Goal: Task Accomplishment & Management: Use online tool/utility

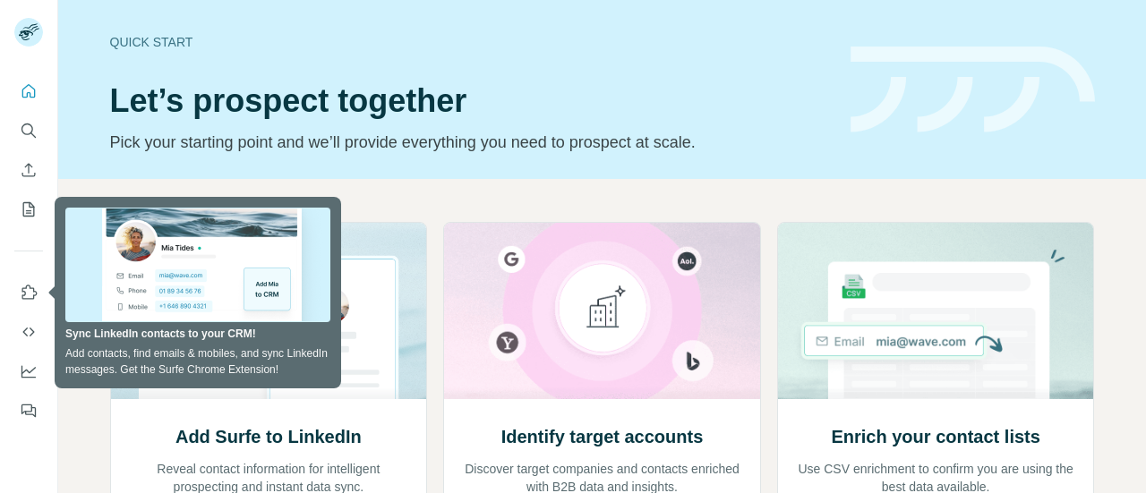
scroll to position [126, 0]
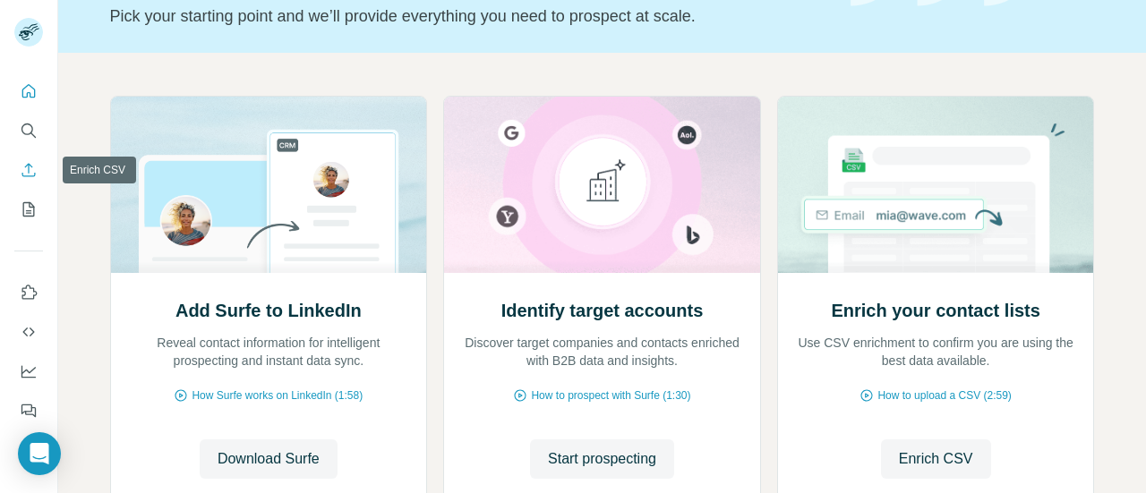
click at [27, 171] on icon "Enrich CSV" at bounding box center [29, 170] width 18 height 18
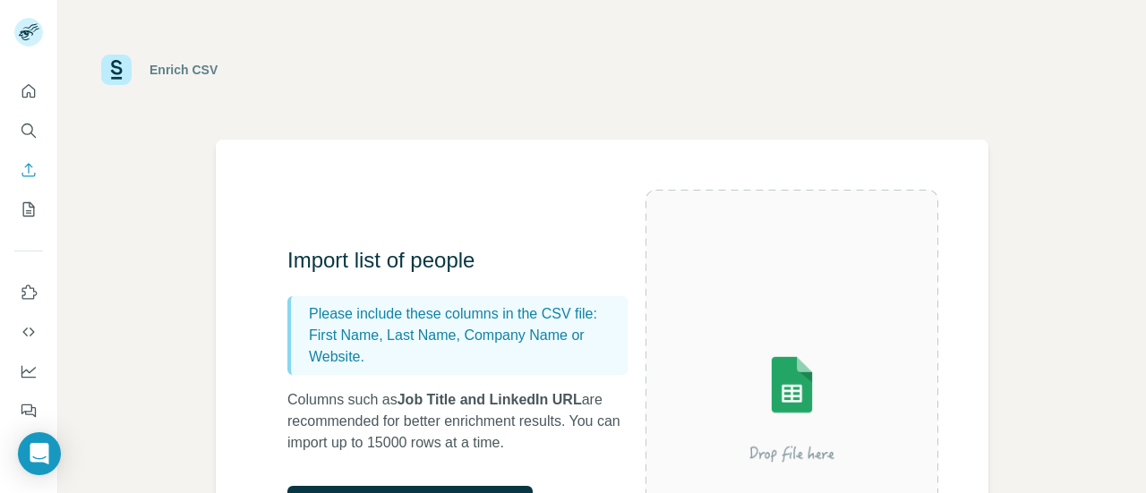
scroll to position [246, 0]
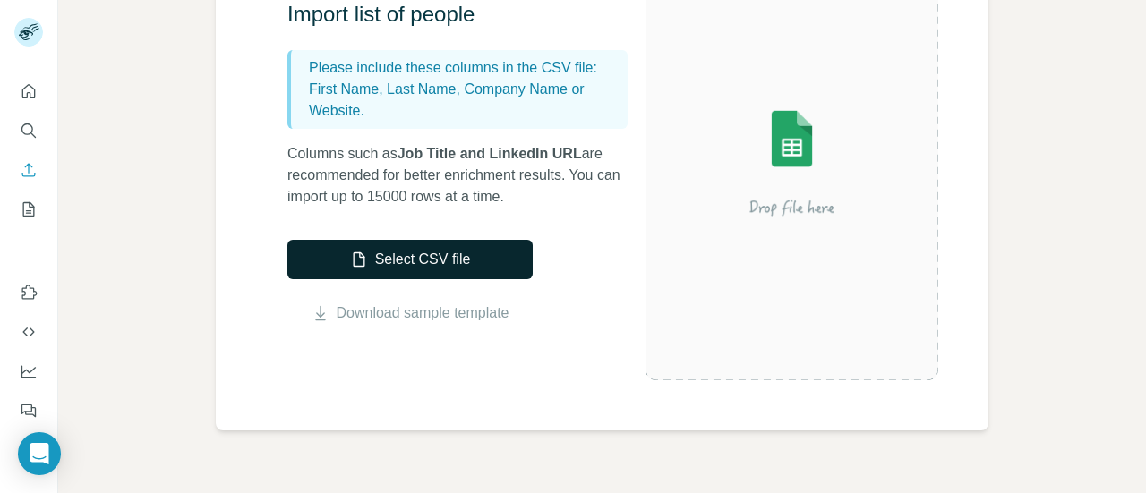
click at [433, 261] on button "Select CSV file" at bounding box center [409, 259] width 245 height 39
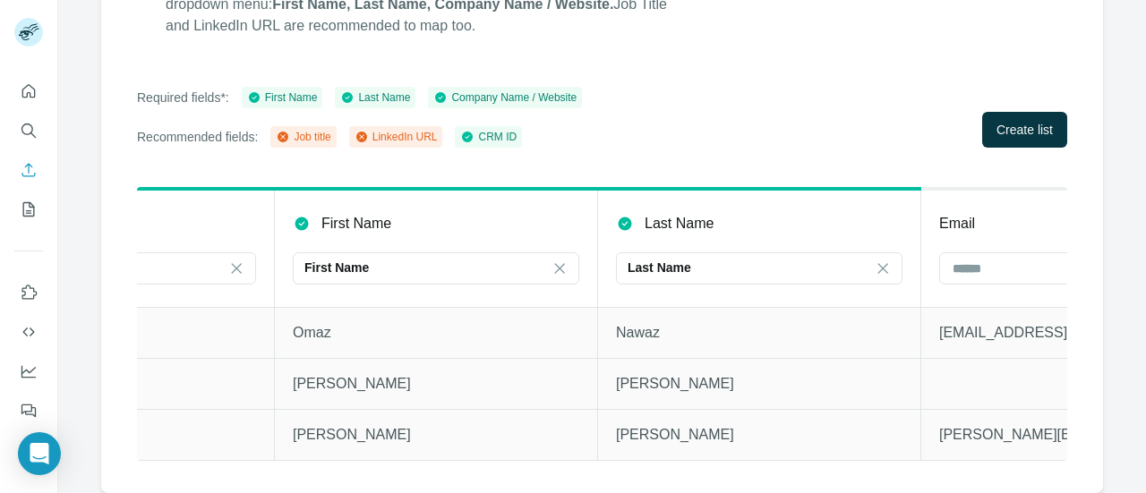
scroll to position [0, 0]
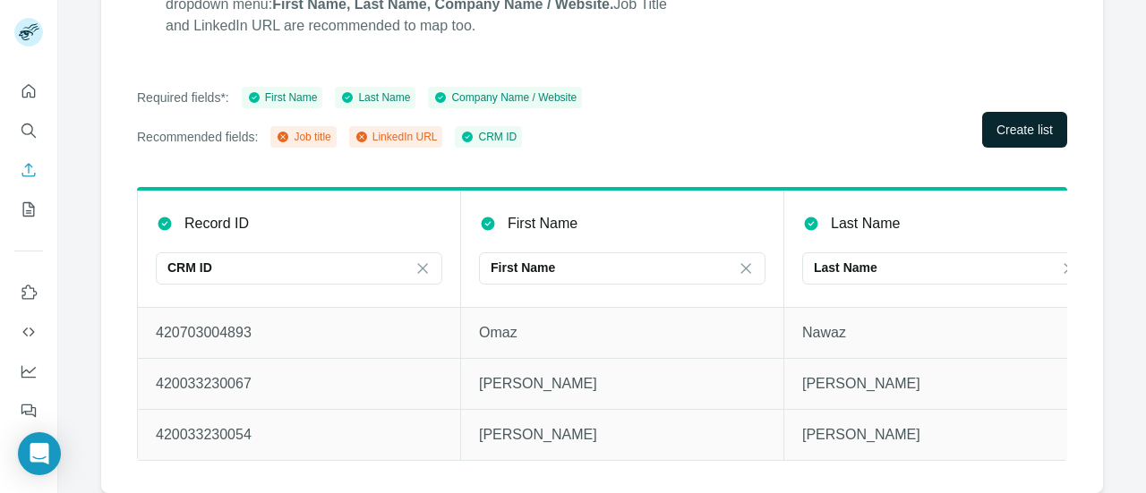
click at [1033, 121] on span "Create list" at bounding box center [1024, 130] width 56 height 18
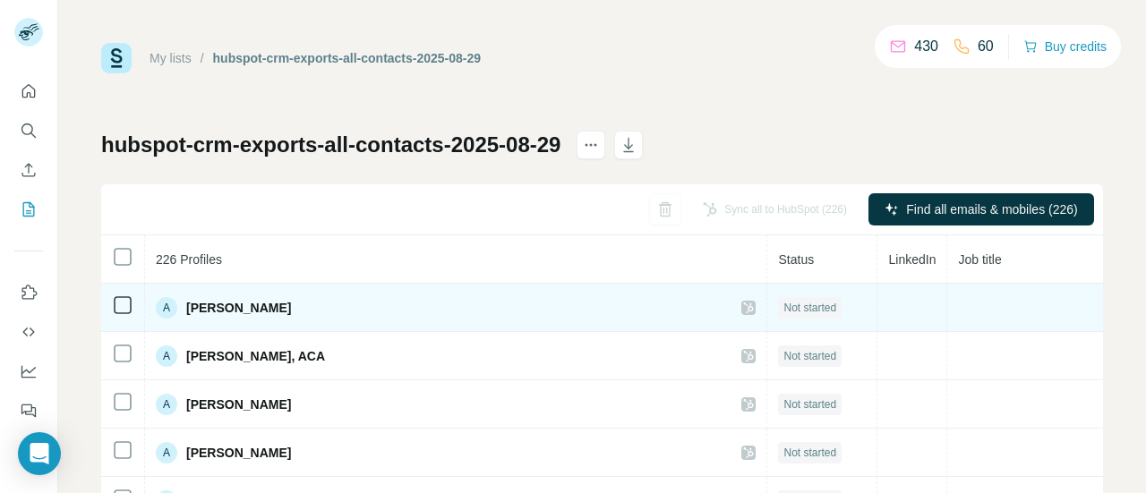
click at [783, 305] on span "Not started" at bounding box center [809, 308] width 53 height 16
click at [743, 308] on icon at bounding box center [748, 308] width 11 height 14
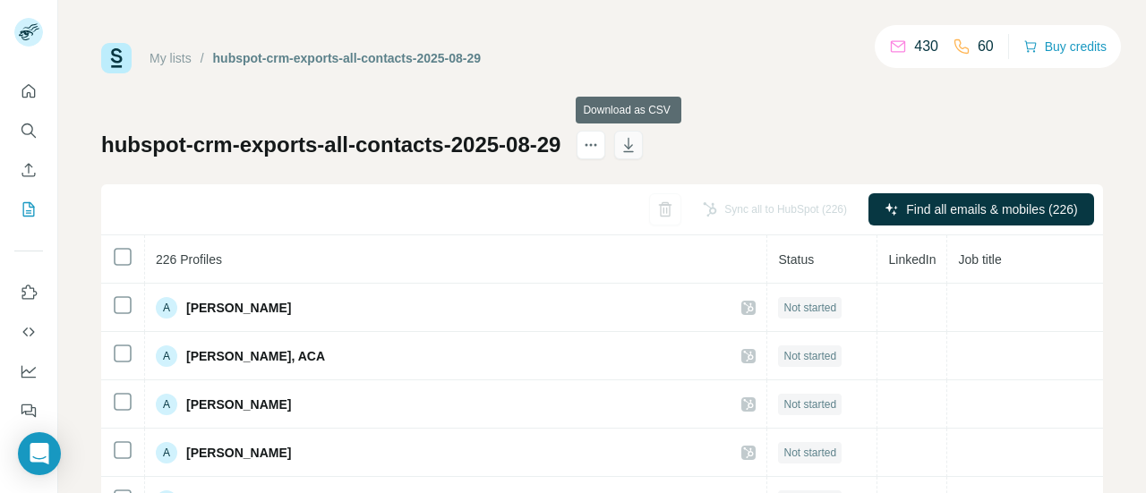
click at [632, 153] on icon "button" at bounding box center [628, 145] width 18 height 18
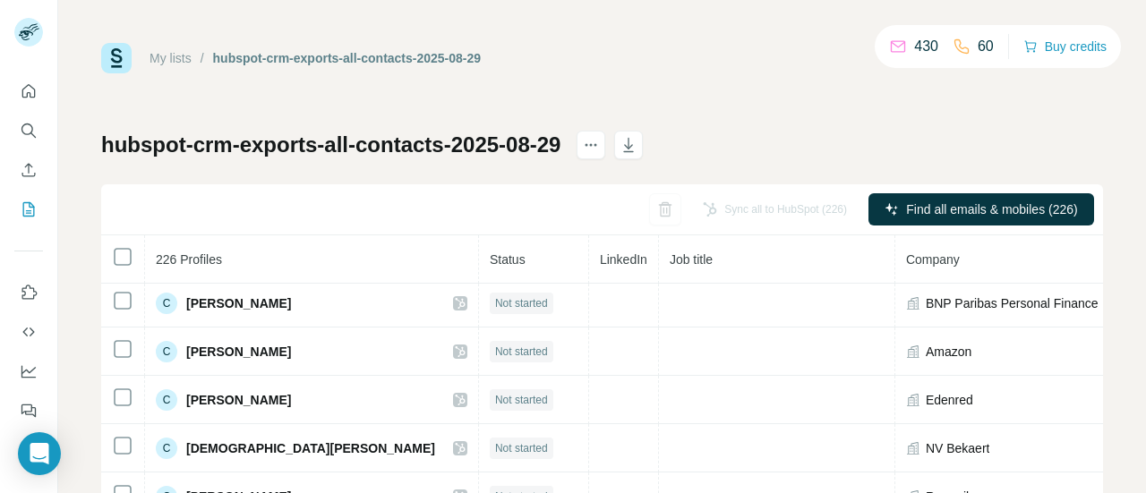
scroll to position [2001, 0]
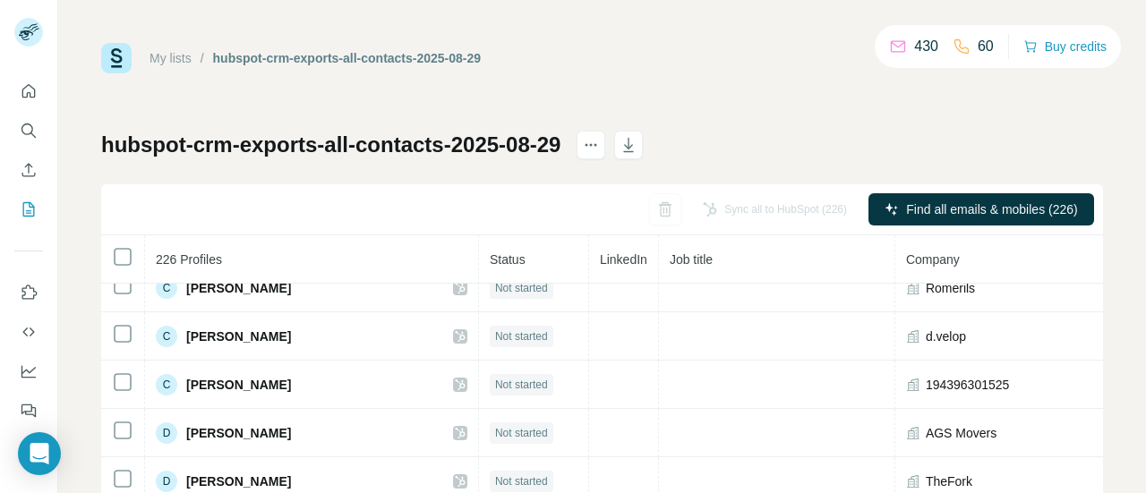
click at [170, 55] on link "My lists" at bounding box center [170, 58] width 42 height 14
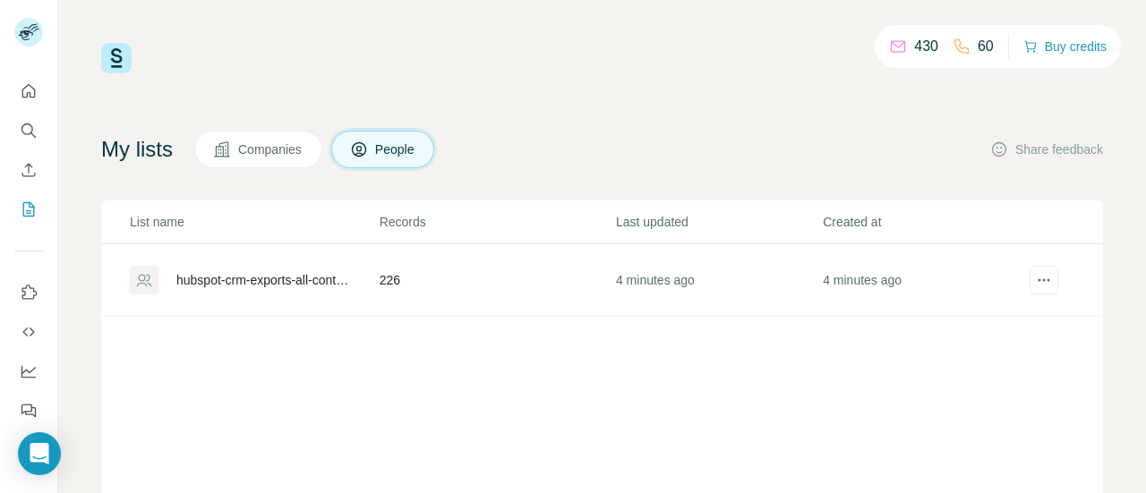
click at [1006, 274] on td "4 minutes ago" at bounding box center [925, 280] width 207 height 72
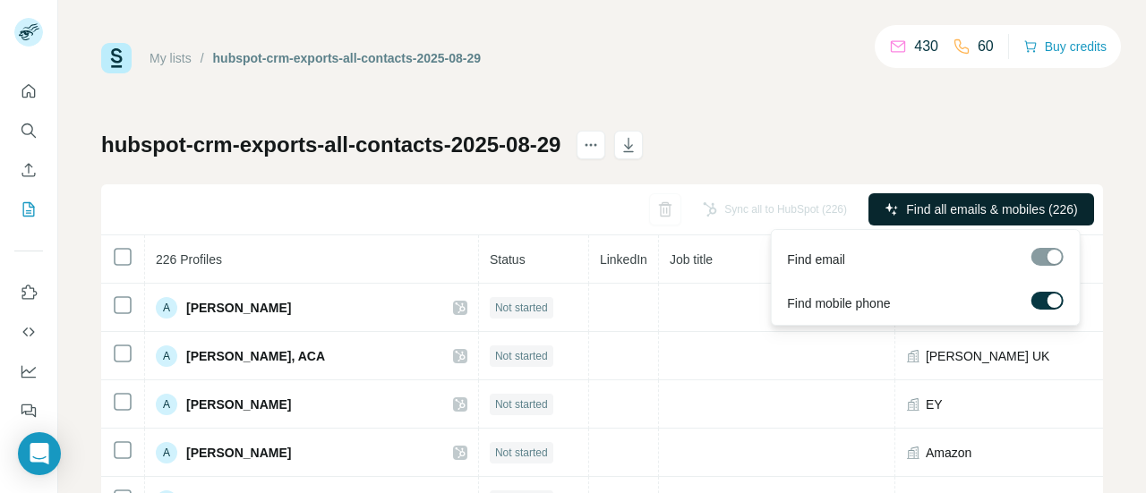
click at [965, 208] on span "Find all emails & mobiles (226)" at bounding box center [991, 209] width 171 height 18
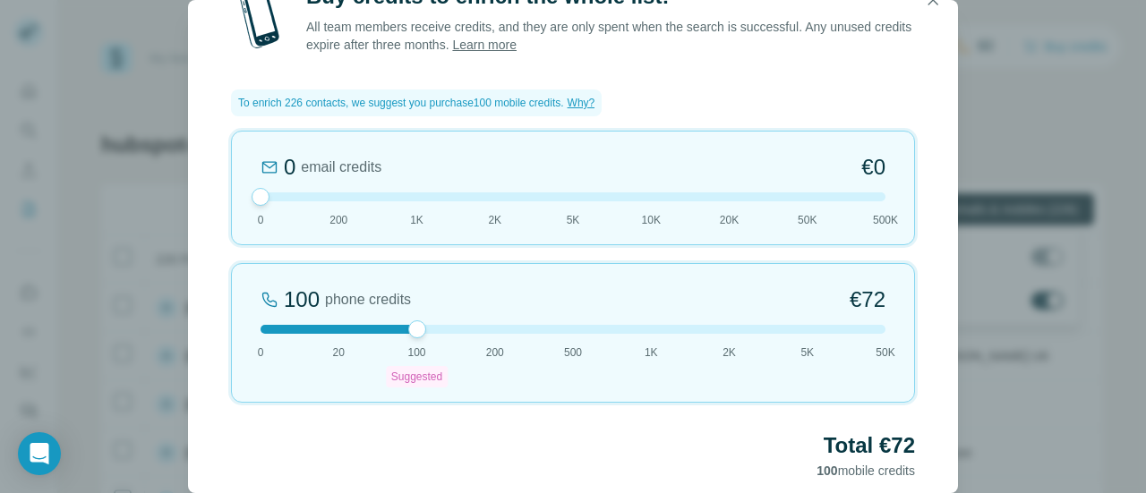
click at [342, 200] on div at bounding box center [572, 196] width 625 height 9
click at [262, 198] on div at bounding box center [572, 196] width 625 height 9
click at [868, 195] on div at bounding box center [572, 196] width 625 height 9
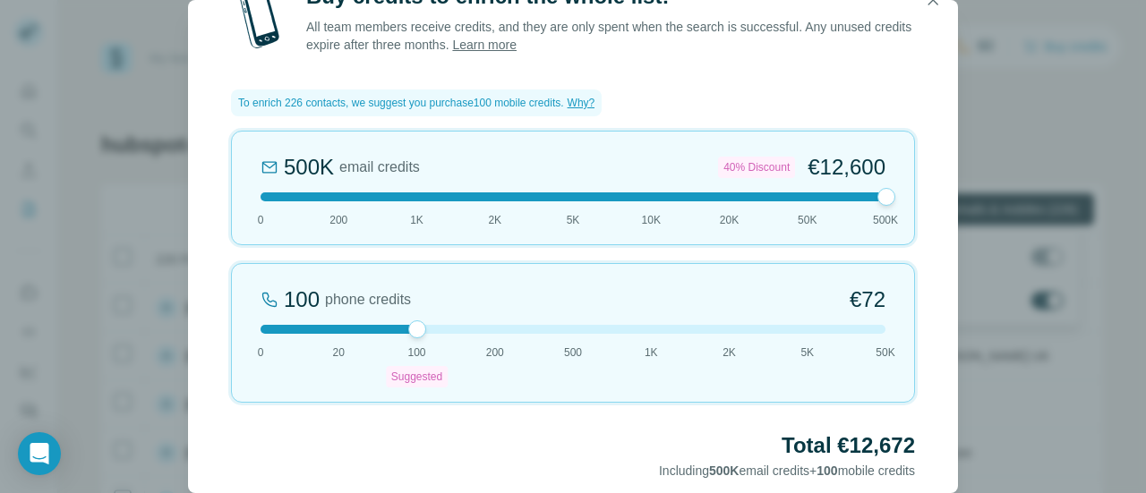
click at [266, 198] on div at bounding box center [572, 196] width 625 height 9
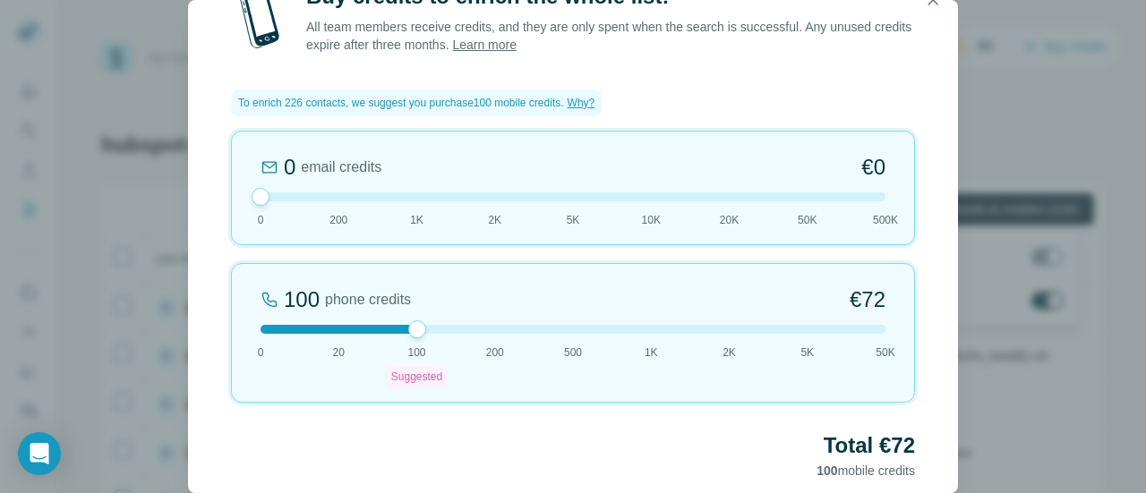
scroll to position [83, 0]
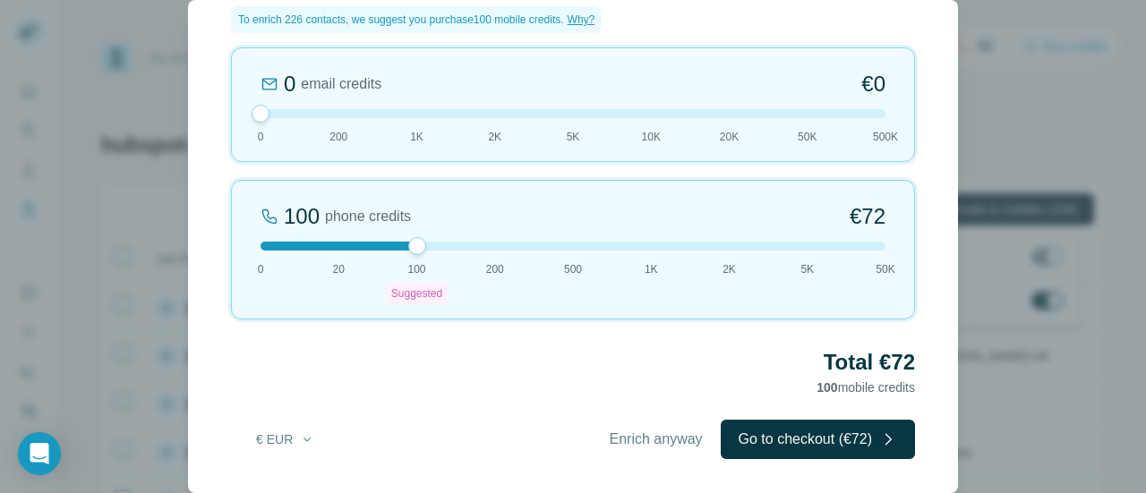
click at [73, 305] on div "Buy credits to enrich the whole list! All team members receive credits, and the…" at bounding box center [573, 246] width 1146 height 493
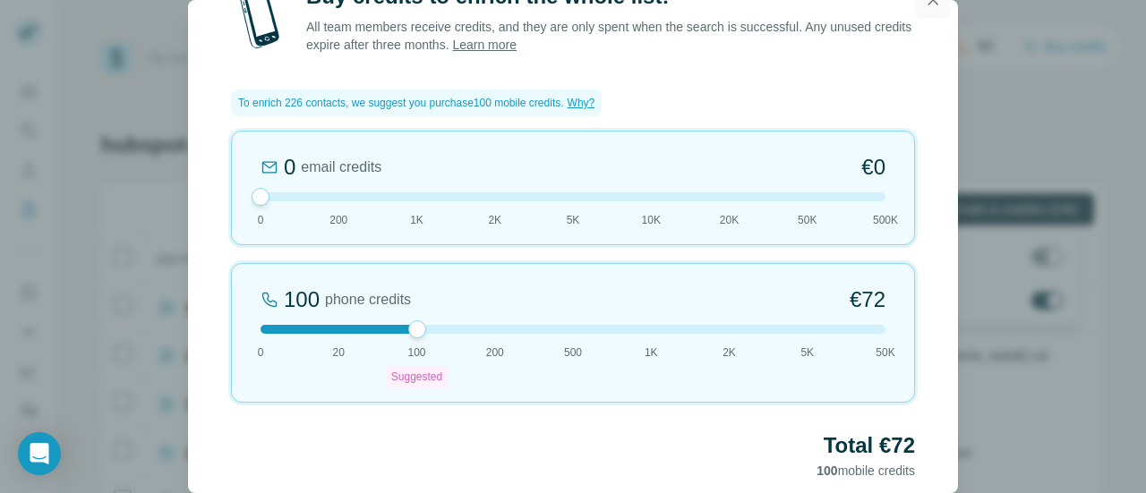
click at [938, 2] on icon "button" at bounding box center [933, 0] width 18 height 18
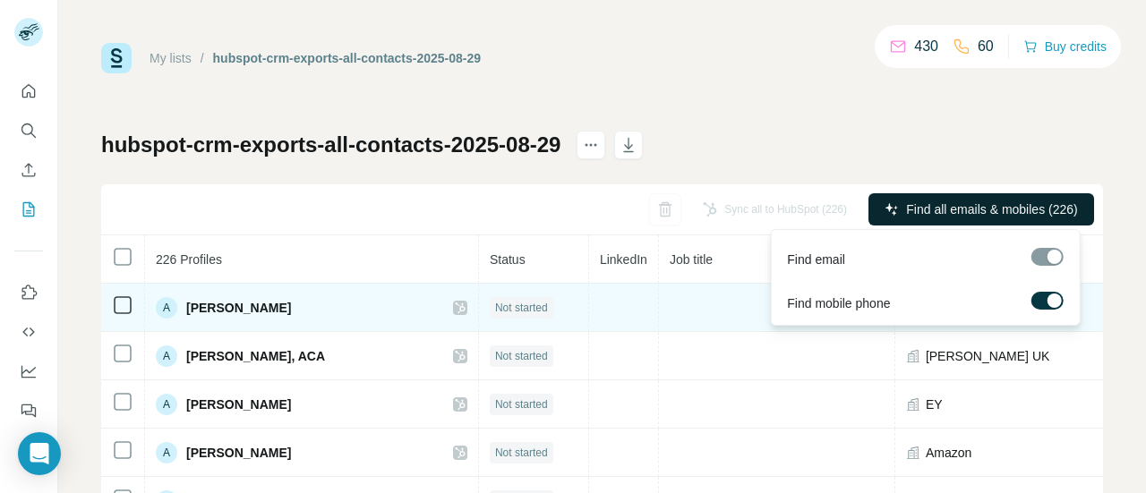
click at [495, 309] on span "Not started" at bounding box center [521, 308] width 53 height 16
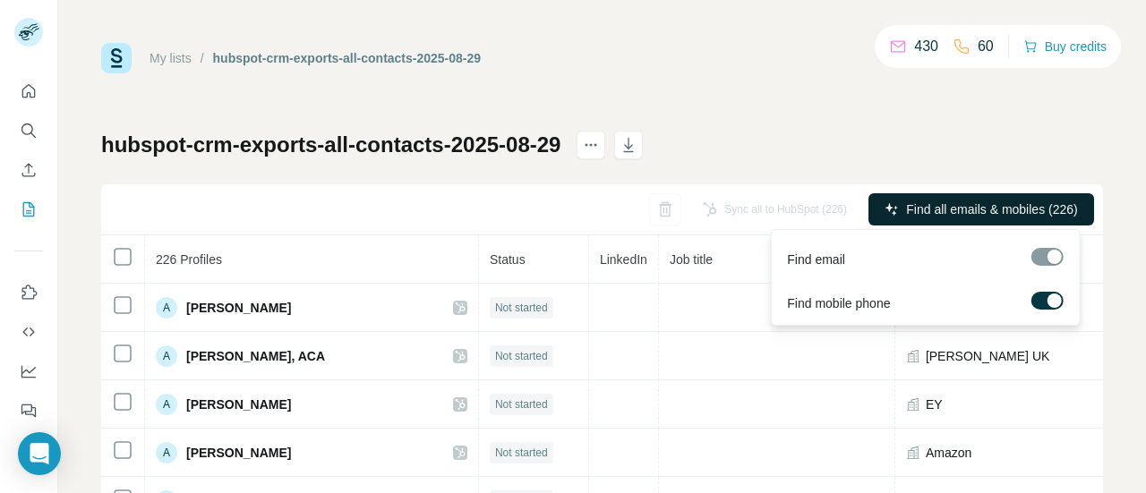
click at [791, 161] on div "hubspot-crm-exports-all-contacts-2025-08-29 Sync all to HubSpot (226) Find all …" at bounding box center [601, 419] width 1001 height 577
click at [969, 192] on div "Sync all to HubSpot (226) Find all emails & mobiles (226)" at bounding box center [601, 209] width 1001 height 51
click at [965, 201] on span "Find all emails & mobiles (226)" at bounding box center [991, 209] width 171 height 18
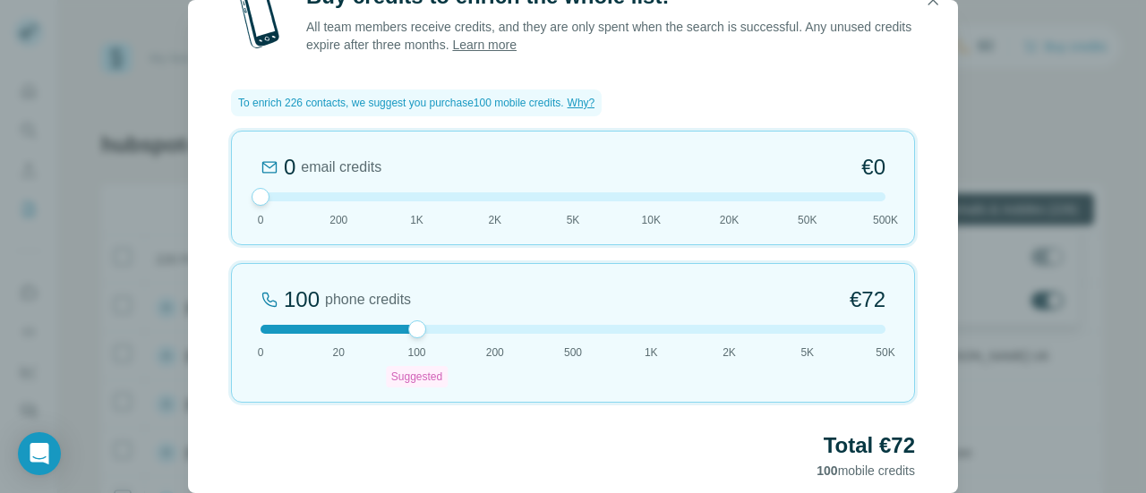
click at [1058, 123] on div "Buy credits to enrich the whole list! All team members receive credits, and the…" at bounding box center [573, 246] width 1146 height 493
click at [930, 2] on icon "button" at bounding box center [933, 0] width 10 height 10
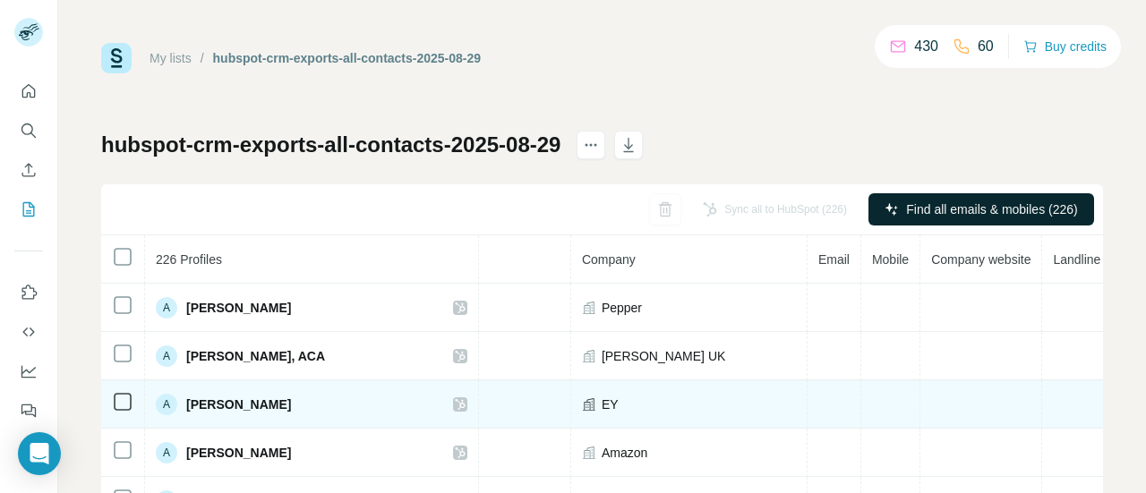
scroll to position [0, 342]
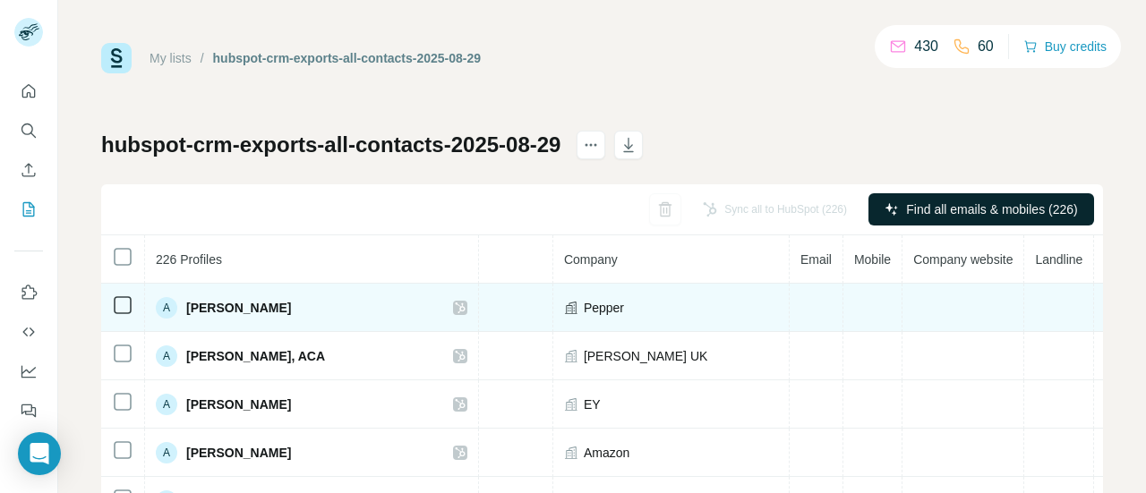
click at [455, 310] on icon at bounding box center [460, 308] width 10 height 11
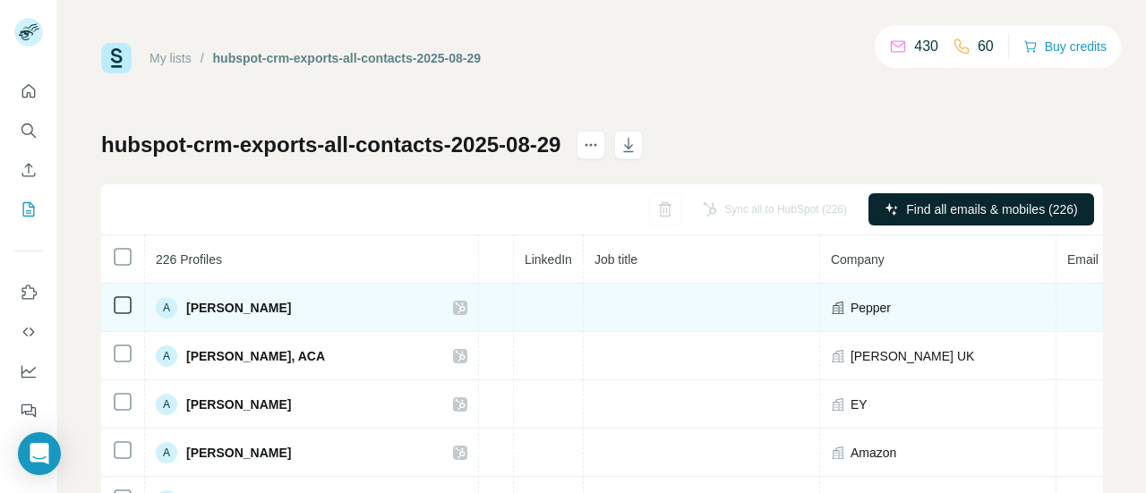
scroll to position [0, 0]
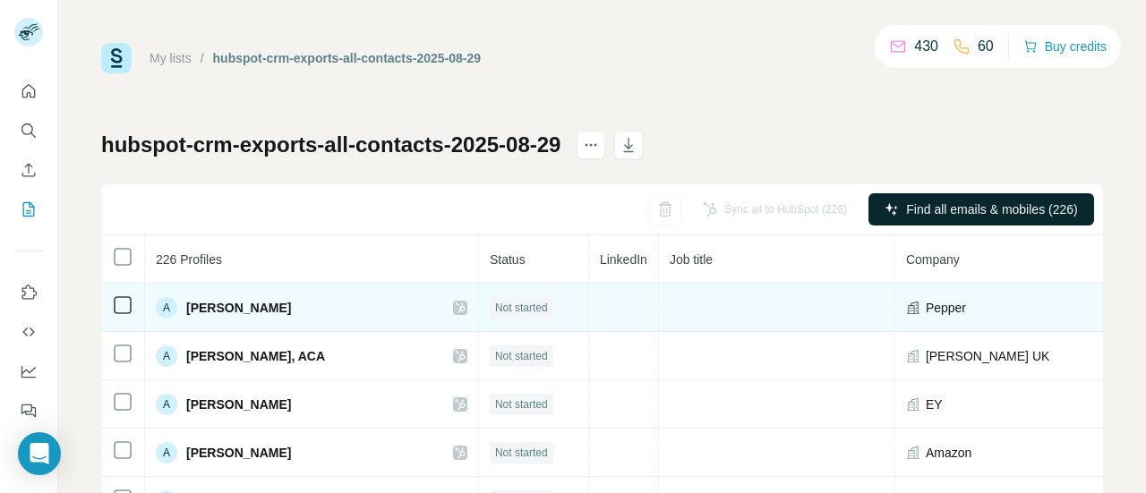
click at [495, 311] on span "Not started" at bounding box center [521, 308] width 53 height 16
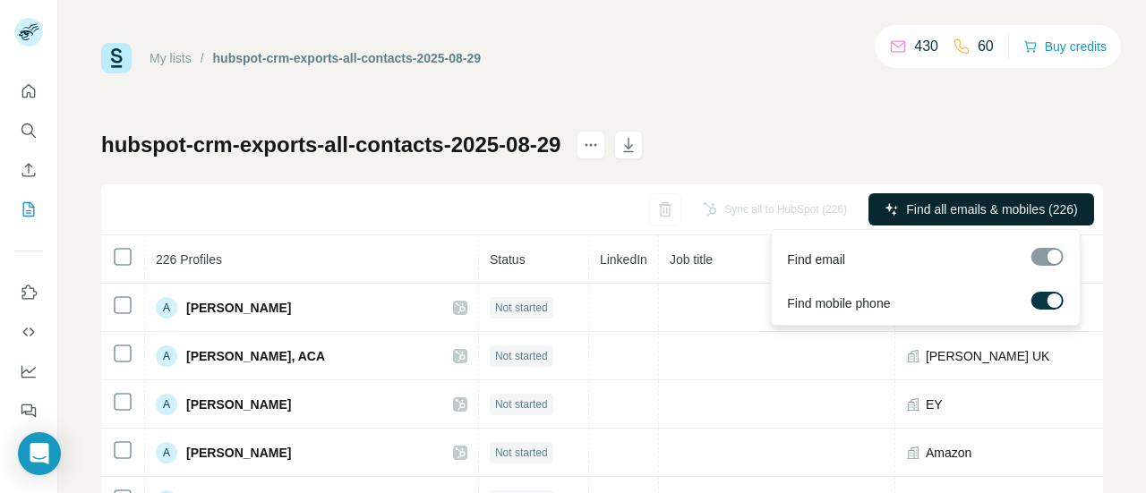
click at [1041, 259] on div at bounding box center [1046, 257] width 32 height 18
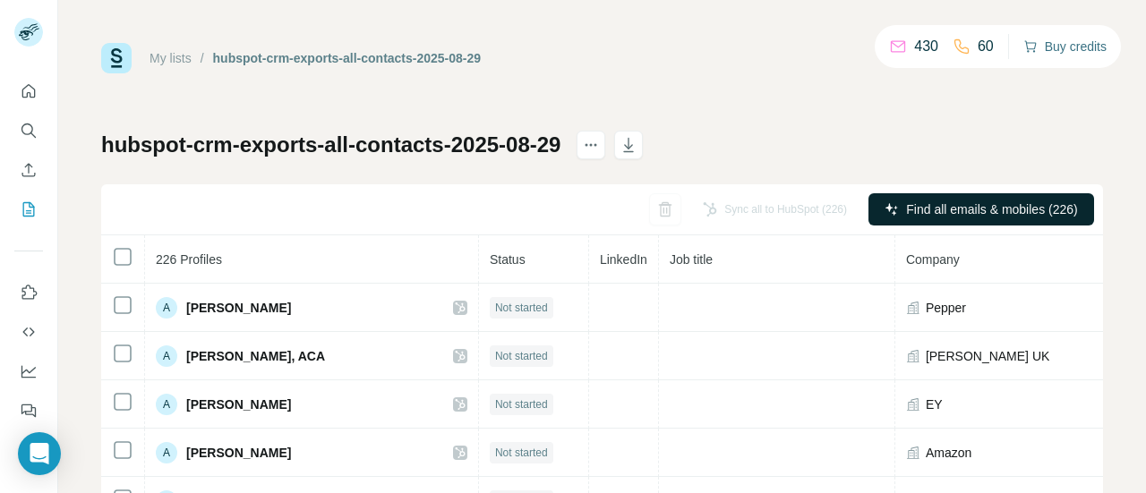
click at [1067, 49] on button "Buy credits" at bounding box center [1064, 46] width 83 height 25
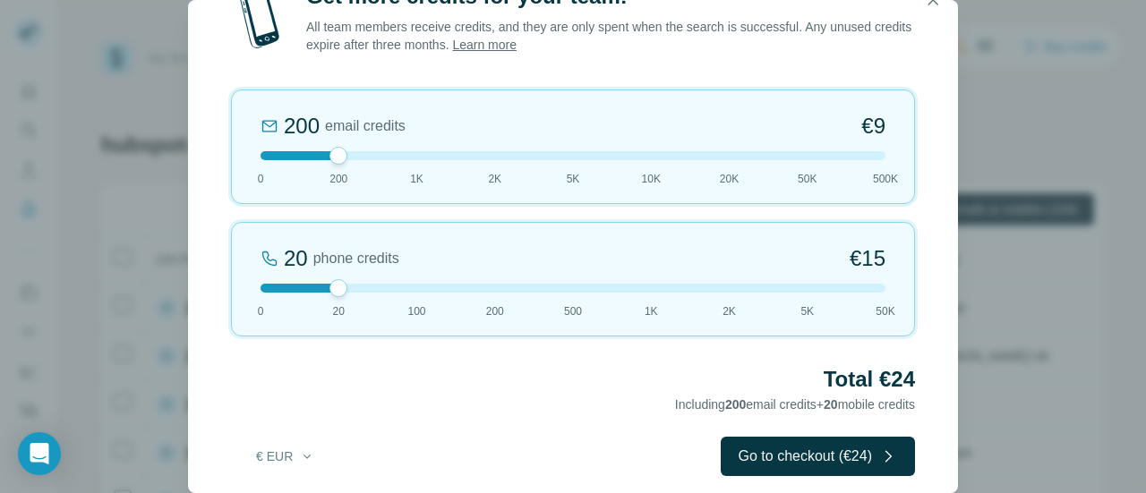
click at [267, 154] on div at bounding box center [572, 155] width 625 height 9
click at [933, 3] on icon "button" at bounding box center [933, 0] width 18 height 18
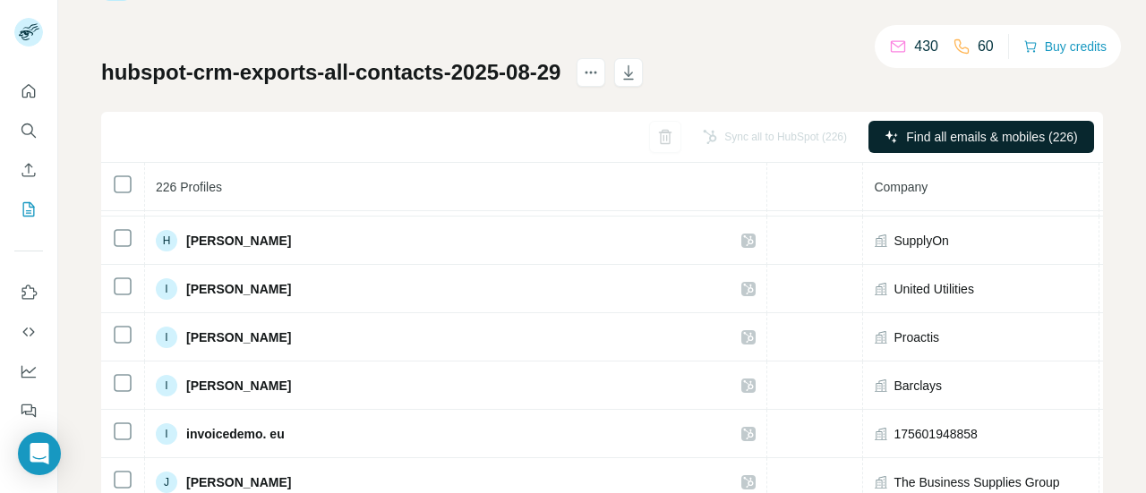
scroll to position [4418, 320]
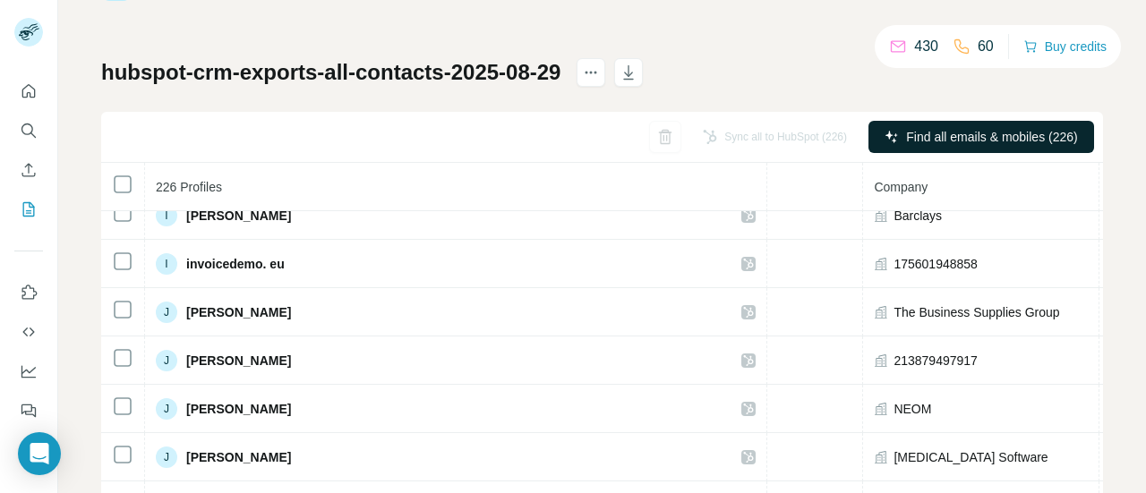
drag, startPoint x: 692, startPoint y: 349, endPoint x: 1101, endPoint y: 315, distance: 410.4
click at [1101, 315] on div "My lists / hubspot-crm-exports-all-contacts-2025-08-29 430 60 Buy credits hubsp…" at bounding box center [601, 246] width 1087 height 493
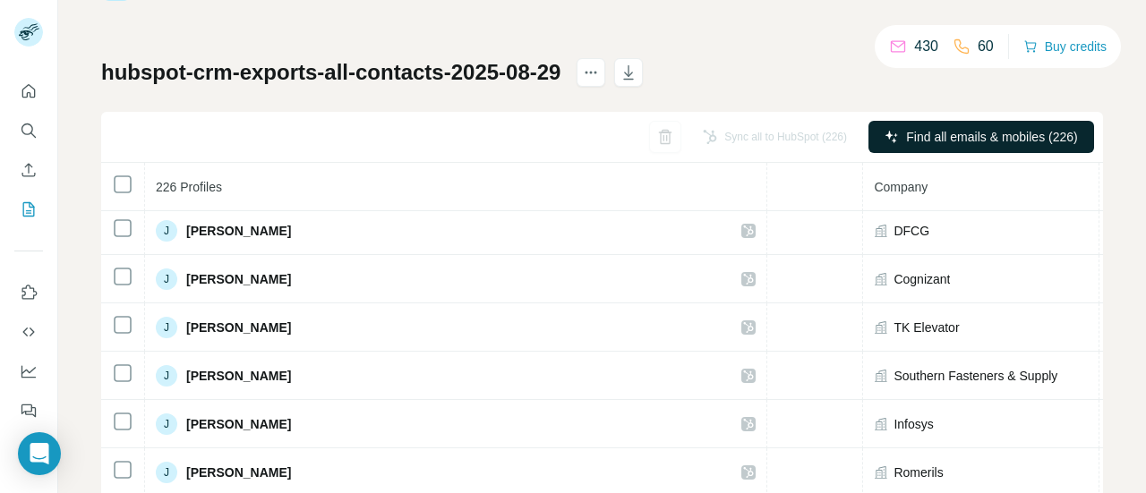
scroll to position [5080, 320]
drag, startPoint x: 705, startPoint y: 399, endPoint x: 477, endPoint y: 202, distance: 301.4
click at [626, 202] on th "Job title" at bounding box center [744, 187] width 236 height 48
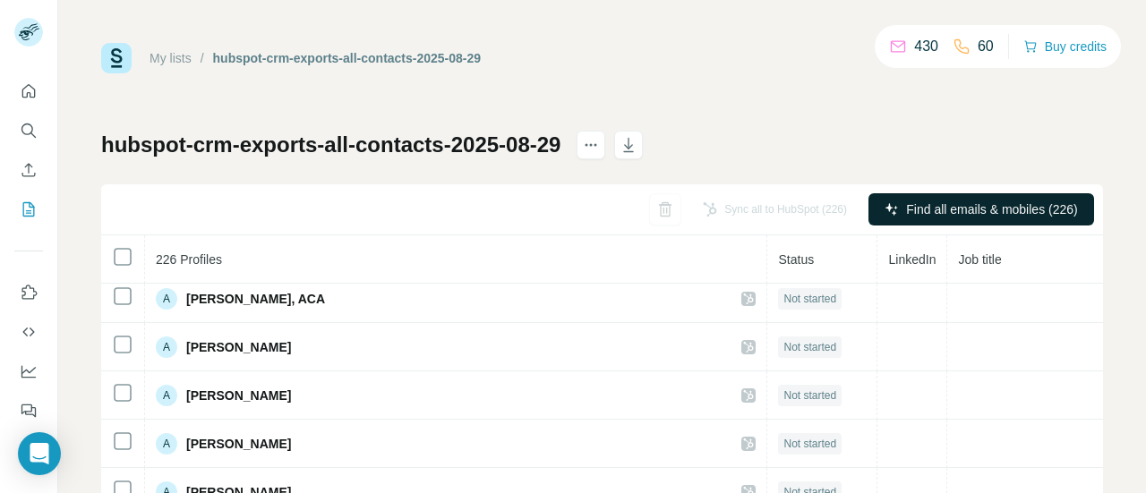
scroll to position [0, 0]
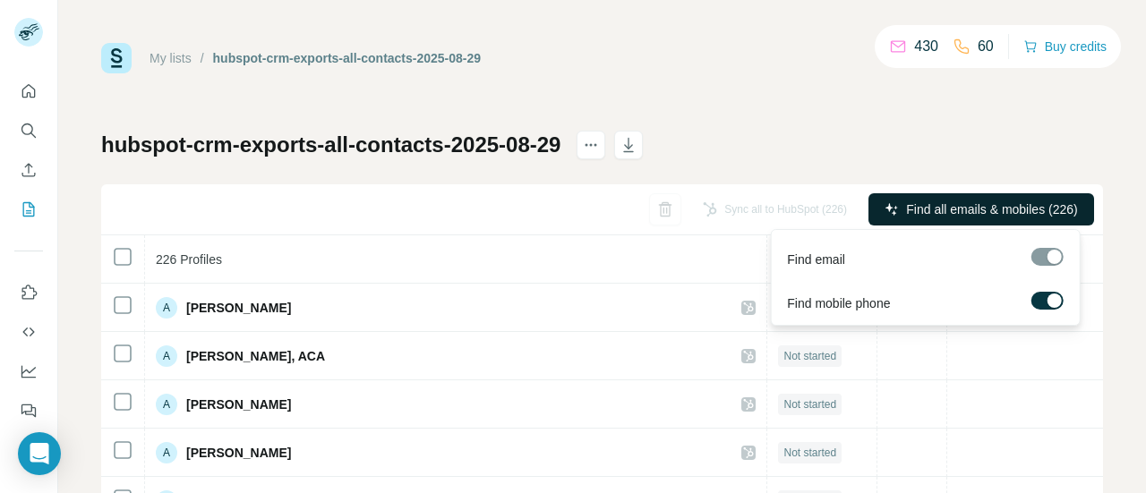
click at [906, 209] on span "Find all emails & mobiles (226)" at bounding box center [991, 209] width 171 height 18
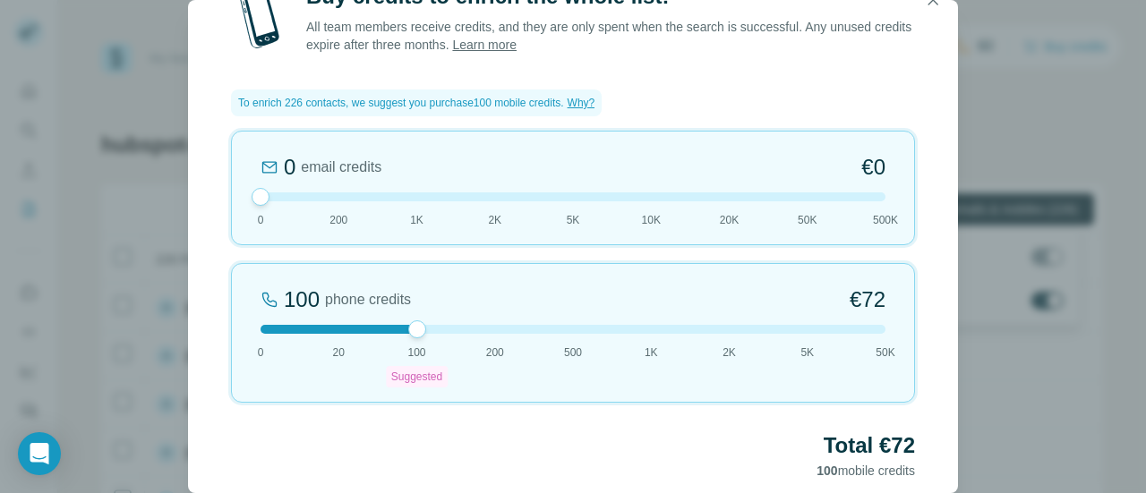
click at [1106, 115] on div "Buy credits to enrich the whole list! All team members receive credits, and the…" at bounding box center [573, 246] width 1146 height 493
click at [929, 5] on icon "button" at bounding box center [933, 0] width 18 height 18
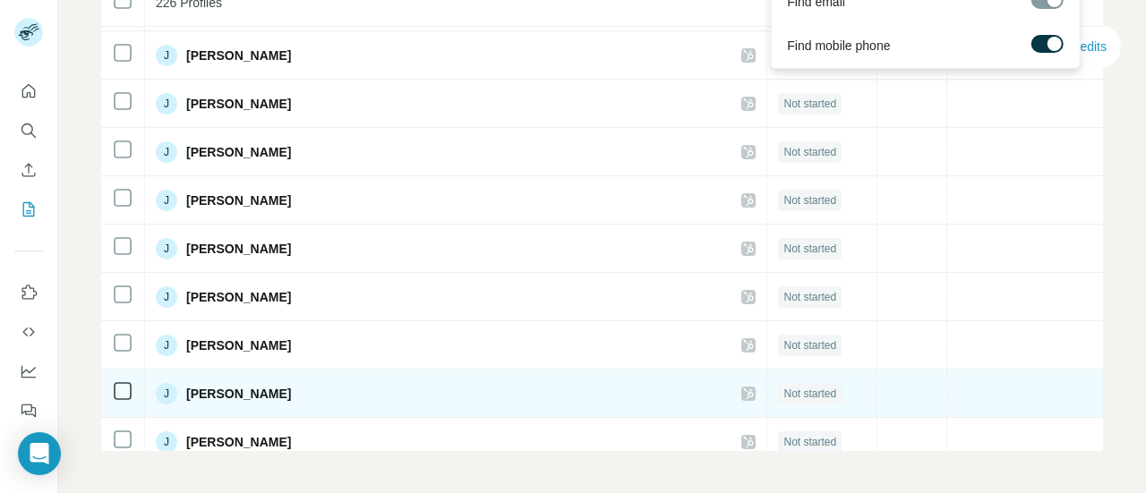
scroll to position [5384, 0]
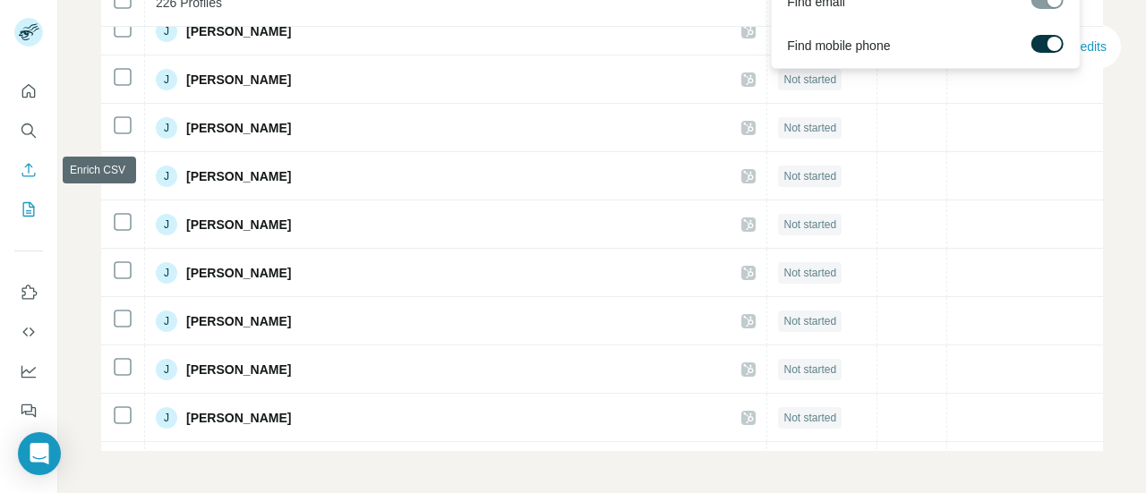
click at [32, 164] on icon "Enrich CSV" at bounding box center [29, 170] width 18 height 18
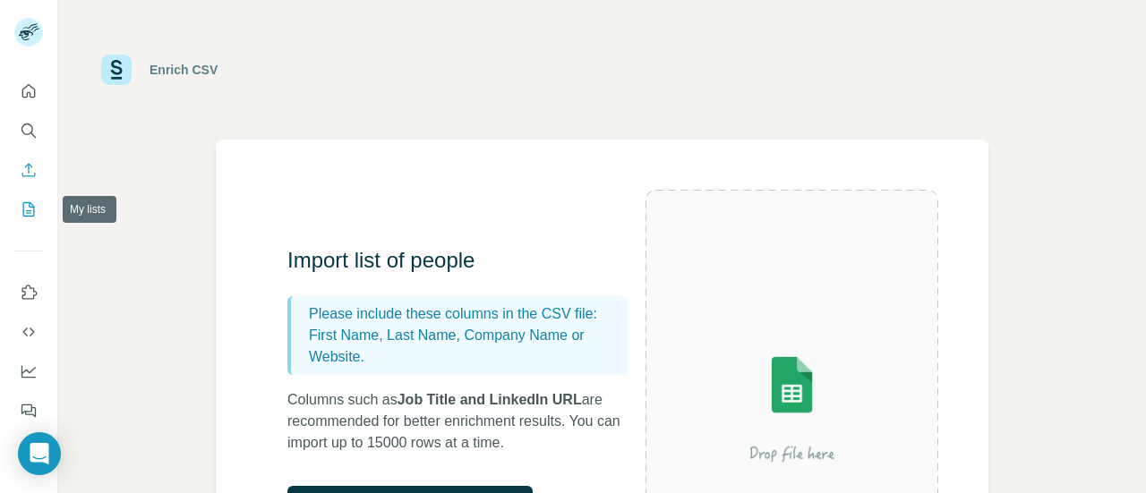
click at [30, 217] on icon "My lists" at bounding box center [29, 209] width 18 height 18
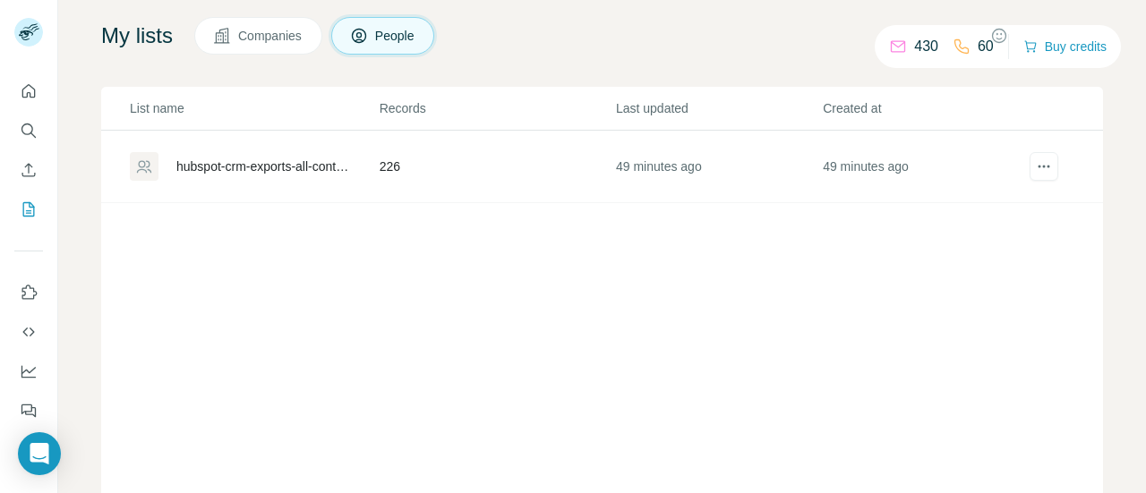
scroll to position [115, 0]
click at [530, 186] on td "226" at bounding box center [497, 166] width 236 height 72
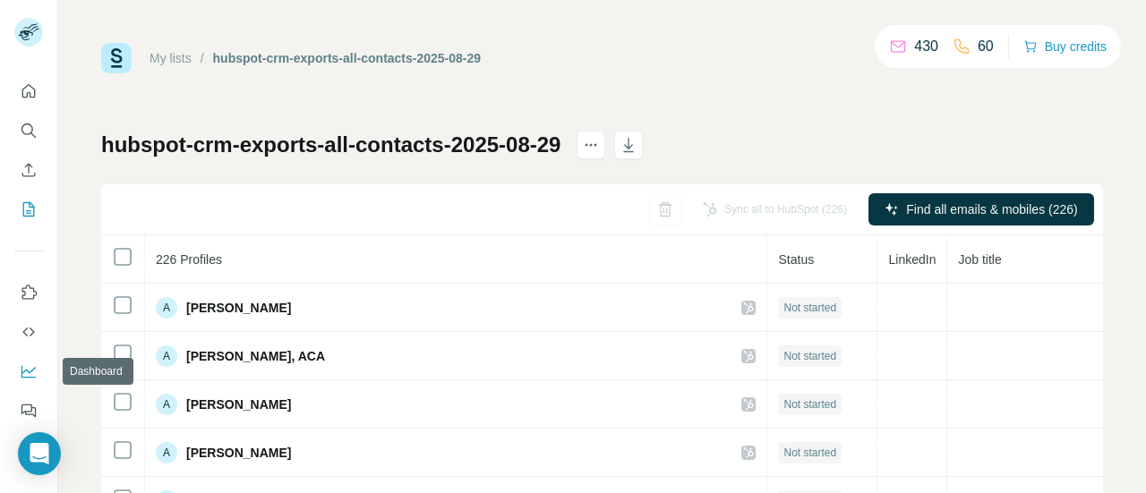
click at [30, 371] on icon "Dashboard" at bounding box center [28, 370] width 14 height 7
click at [41, 97] on button "Quick start" at bounding box center [28, 91] width 29 height 32
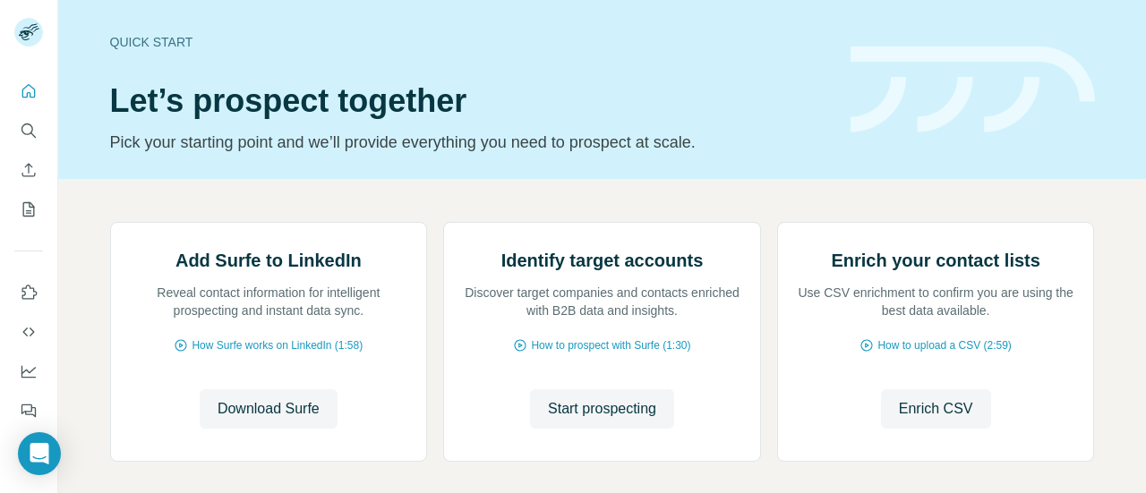
scroll to position [260, 0]
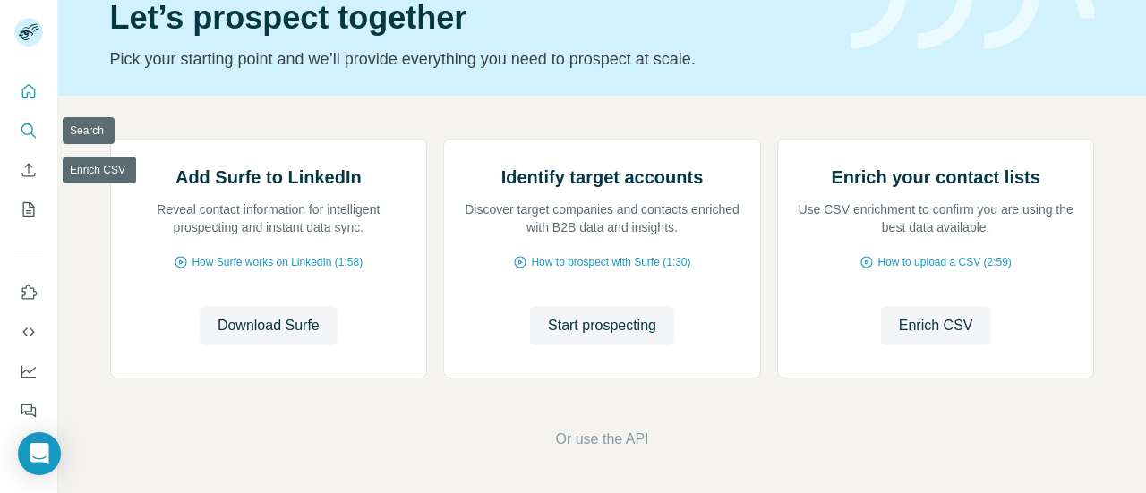
click at [24, 130] on icon "Search" at bounding box center [29, 131] width 18 height 18
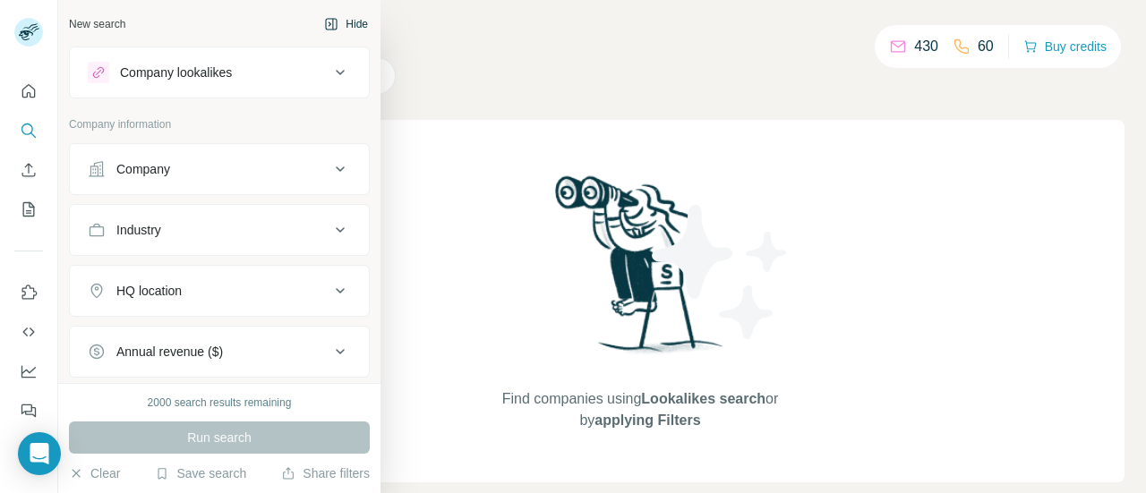
click at [338, 26] on button "Hide" at bounding box center [345, 24] width 69 height 27
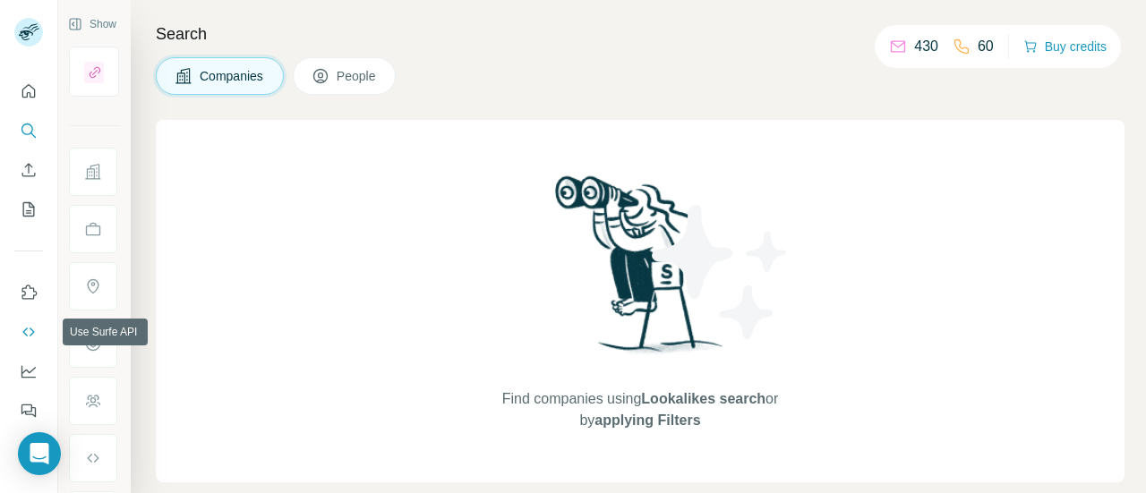
click at [30, 334] on icon "Use Surfe API" at bounding box center [29, 332] width 18 height 18
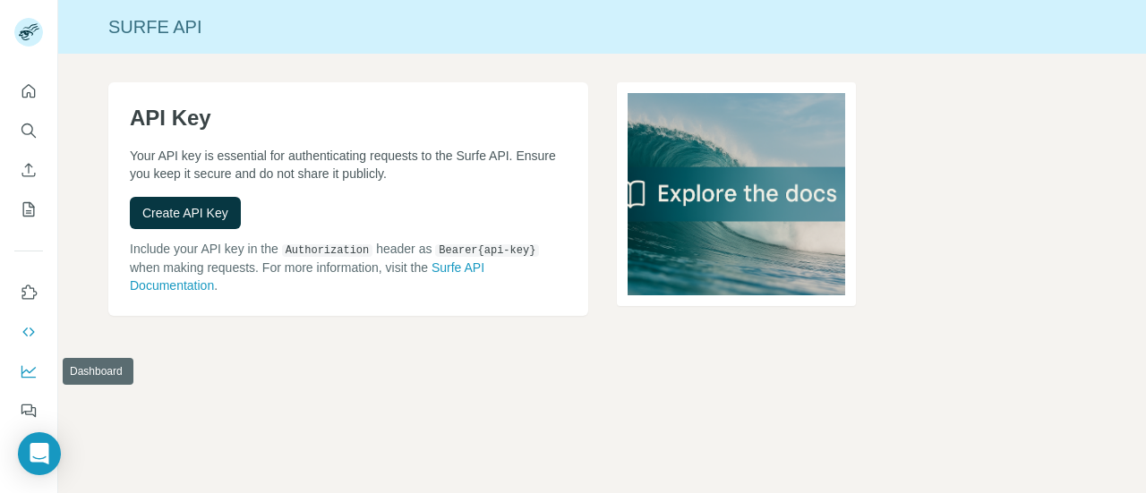
click at [30, 368] on icon "Dashboard" at bounding box center [29, 371] width 18 height 18
click at [30, 207] on icon "My lists" at bounding box center [30, 208] width 9 height 12
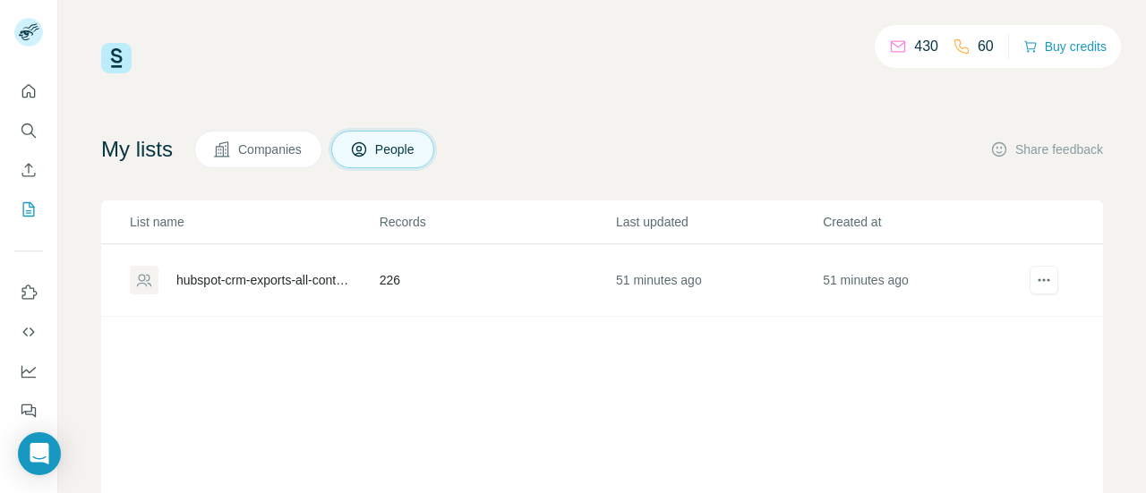
click at [257, 282] on div "hubspot-crm-exports-all-contacts-2025-08-29" at bounding box center [262, 280] width 173 height 18
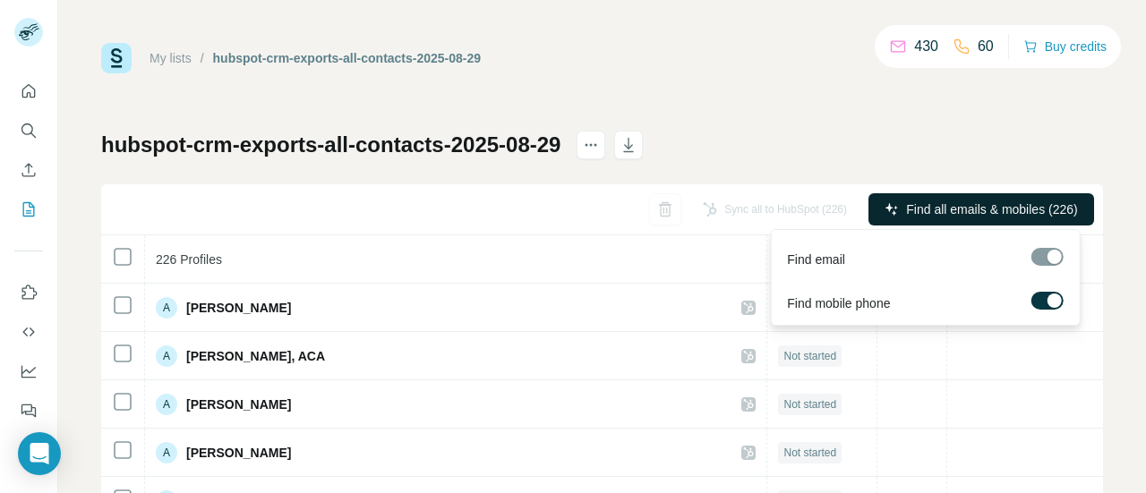
click at [956, 209] on span "Find all emails & mobiles (226)" at bounding box center [991, 209] width 171 height 18
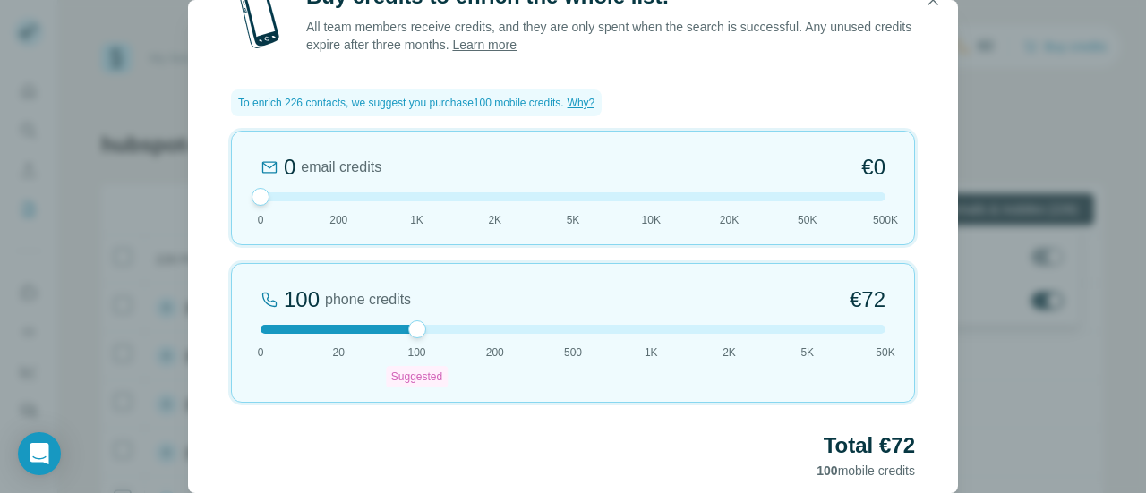
click at [957, 112] on div "Buy credits to enrich the whole list! All team members receive credits, and the…" at bounding box center [573, 280] width 770 height 596
click at [933, 5] on icon "button" at bounding box center [933, 0] width 18 height 18
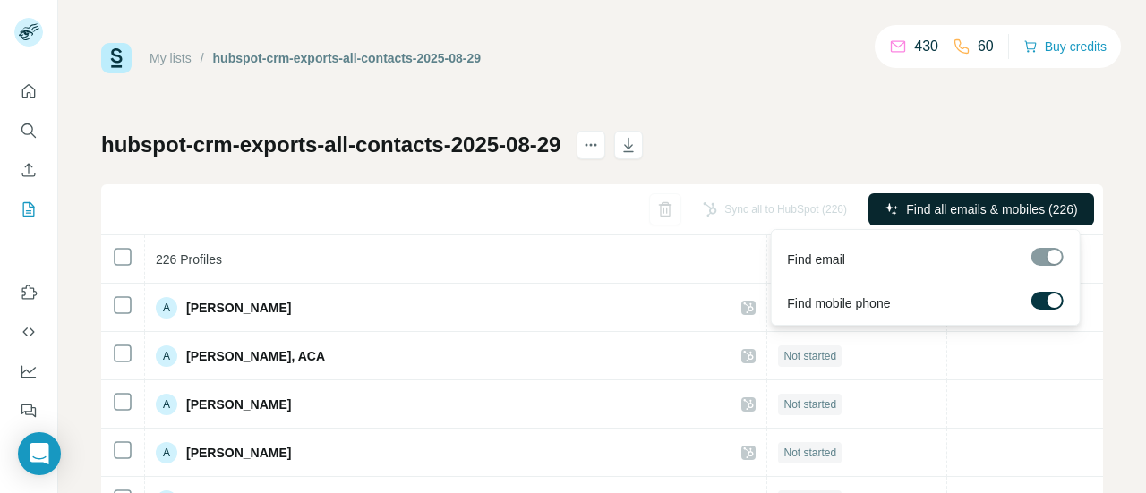
click at [920, 204] on span "Find all emails & mobiles (226)" at bounding box center [991, 209] width 171 height 18
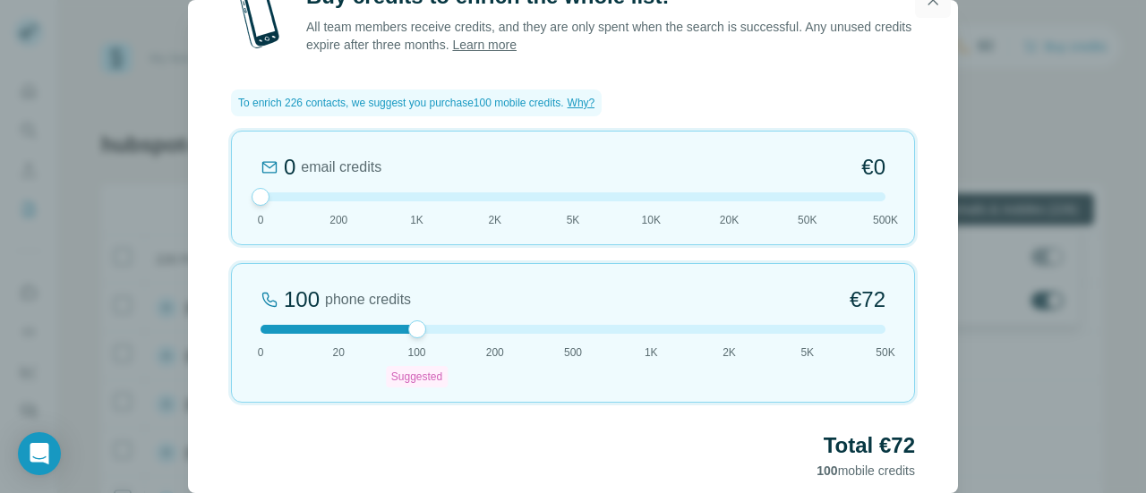
click at [934, 10] on button "button" at bounding box center [933, 0] width 36 height 36
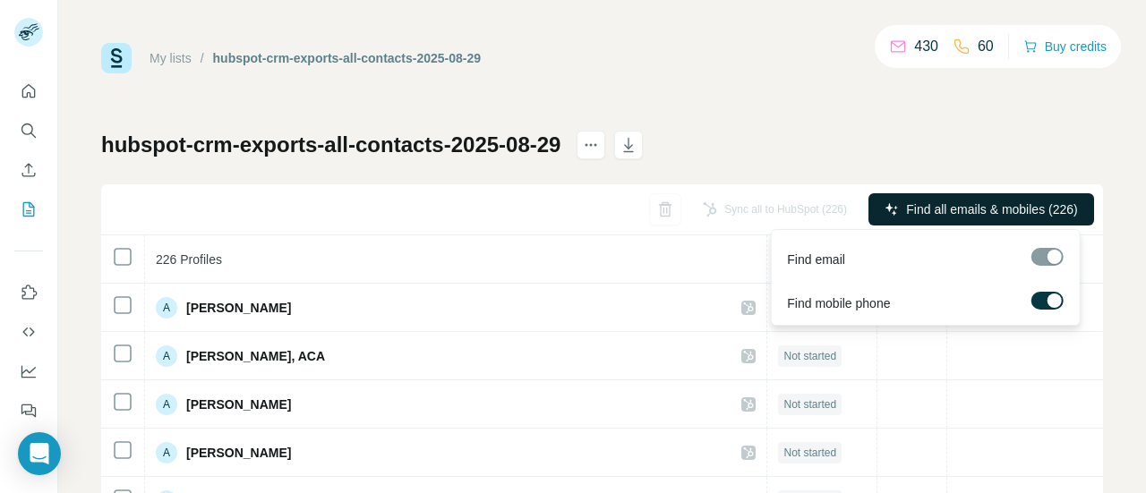
click at [924, 194] on button "Find all emails & mobiles (226)" at bounding box center [981, 209] width 226 height 32
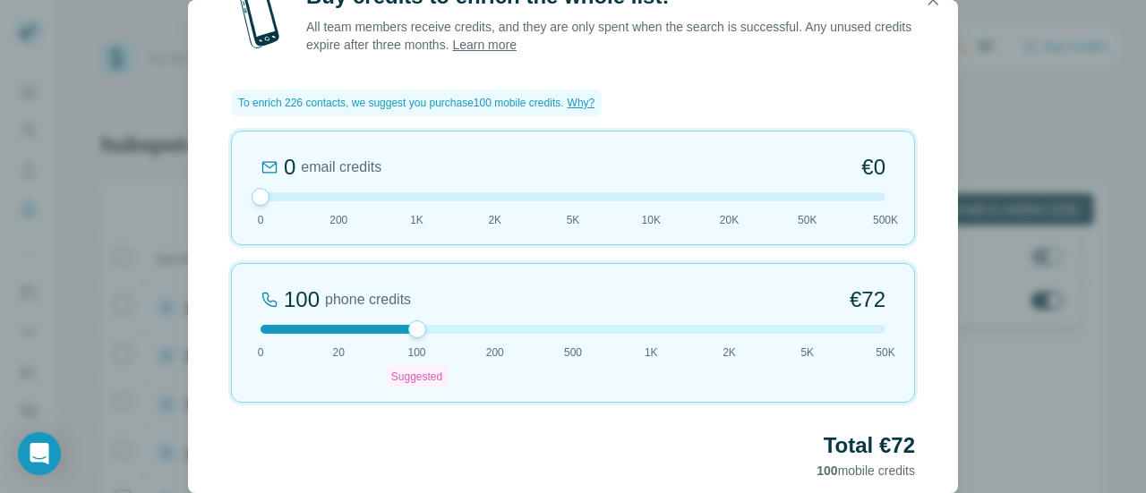
click at [1056, 157] on div "Buy credits to enrich the whole list! All team members receive credits, and the…" at bounding box center [573, 246] width 1146 height 493
click at [932, 1] on icon "button" at bounding box center [933, 0] width 10 height 10
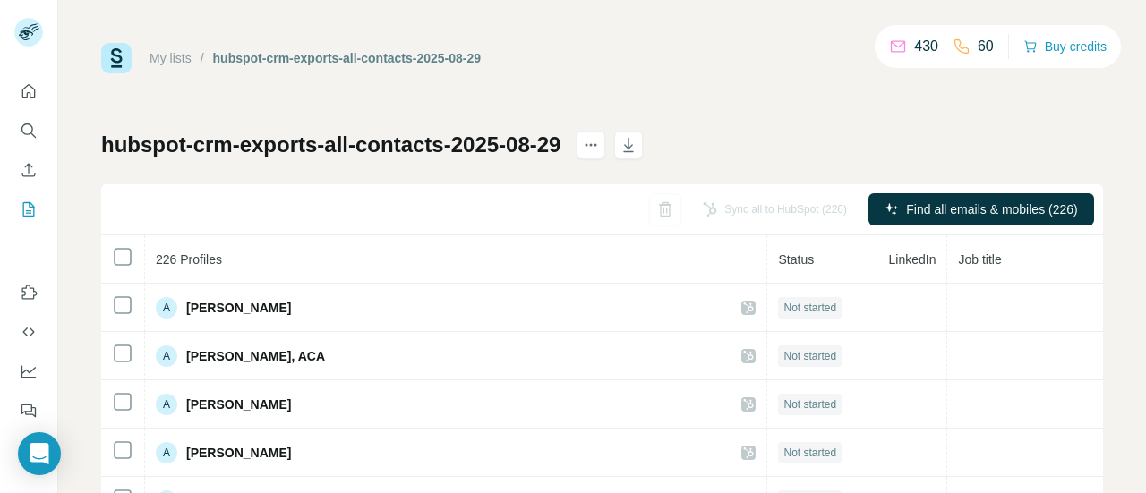
click at [168, 56] on link "My lists" at bounding box center [170, 58] width 42 height 14
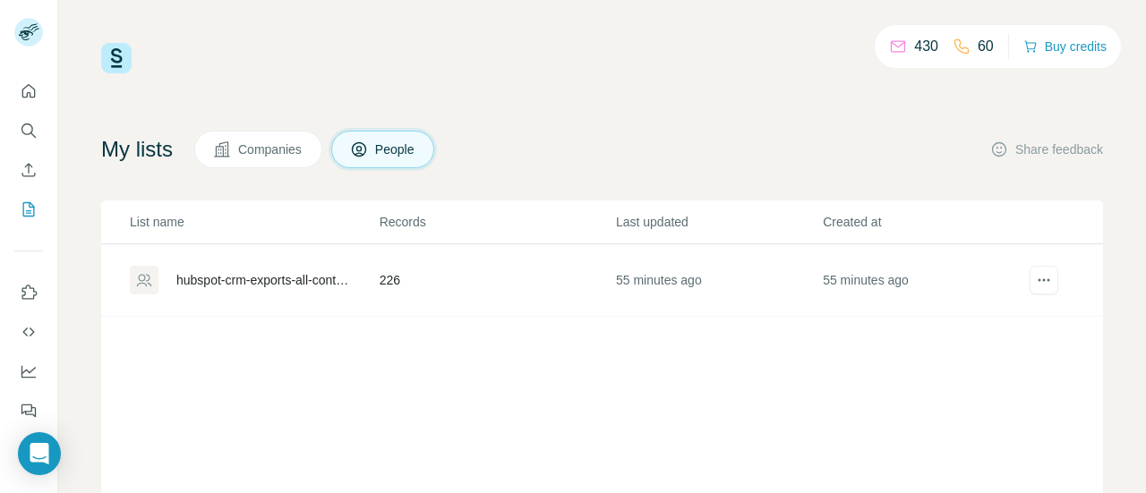
click at [721, 282] on td "55 minutes ago" at bounding box center [718, 280] width 207 height 72
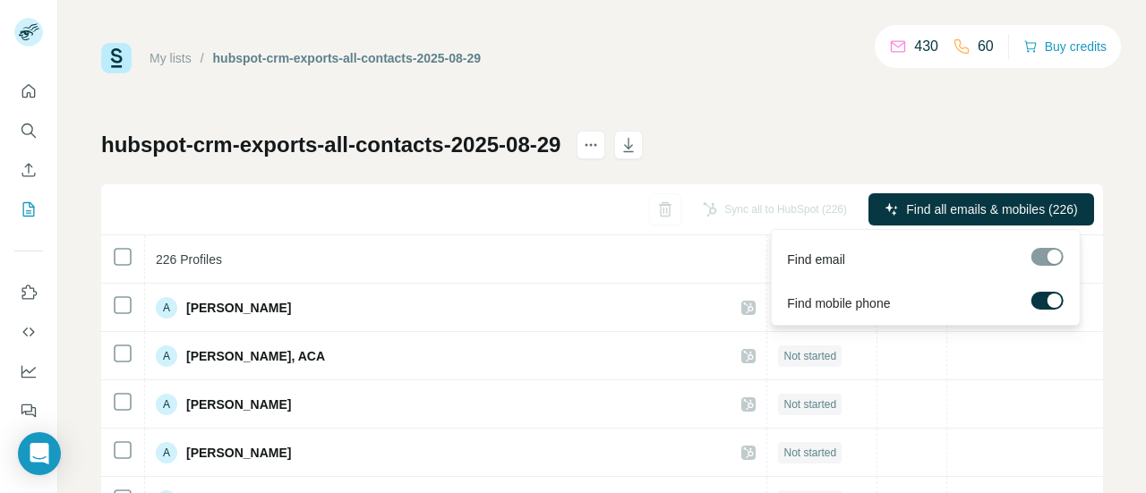
click at [1038, 262] on div at bounding box center [1046, 257] width 32 height 18
click at [943, 210] on span "Find all emails & mobiles (226)" at bounding box center [991, 209] width 171 height 18
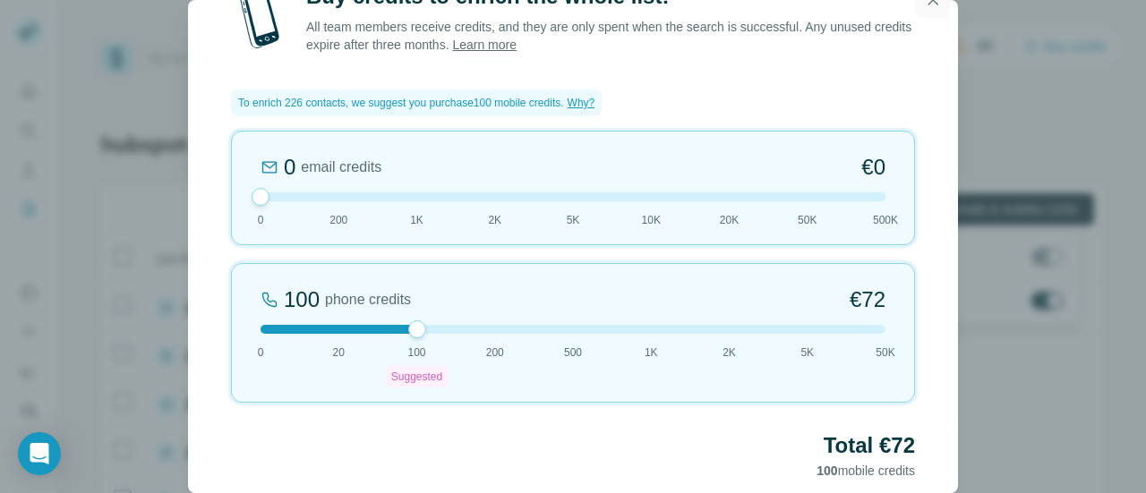
click at [927, 3] on icon "button" at bounding box center [933, 0] width 18 height 18
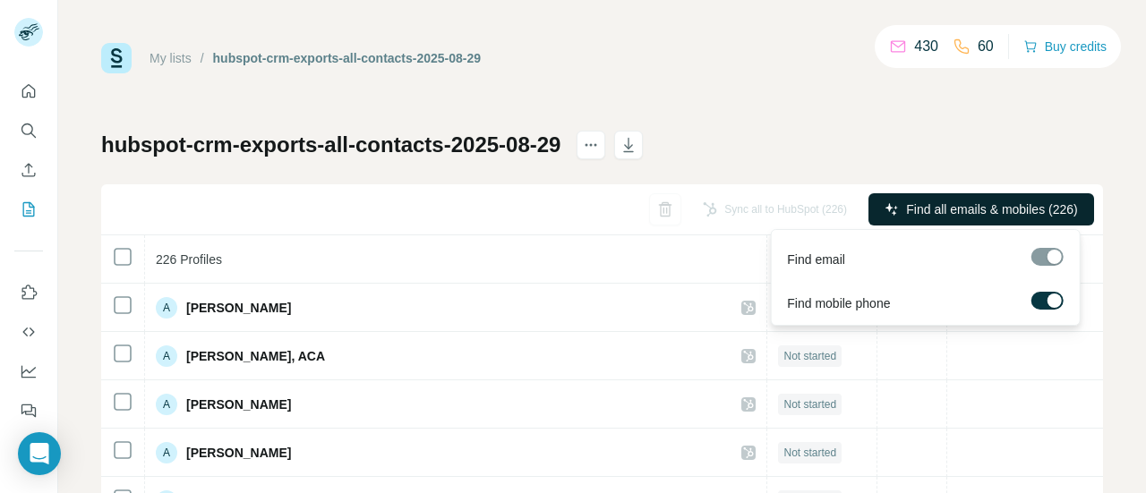
click at [986, 215] on span "Find all emails & mobiles (226)" at bounding box center [991, 209] width 171 height 18
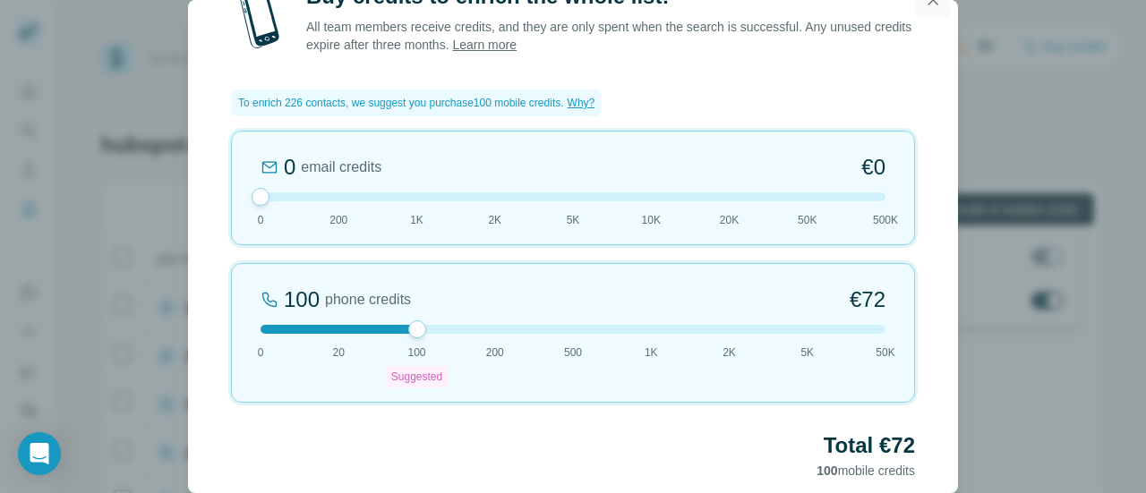
click at [930, 9] on button "button" at bounding box center [933, 0] width 36 height 36
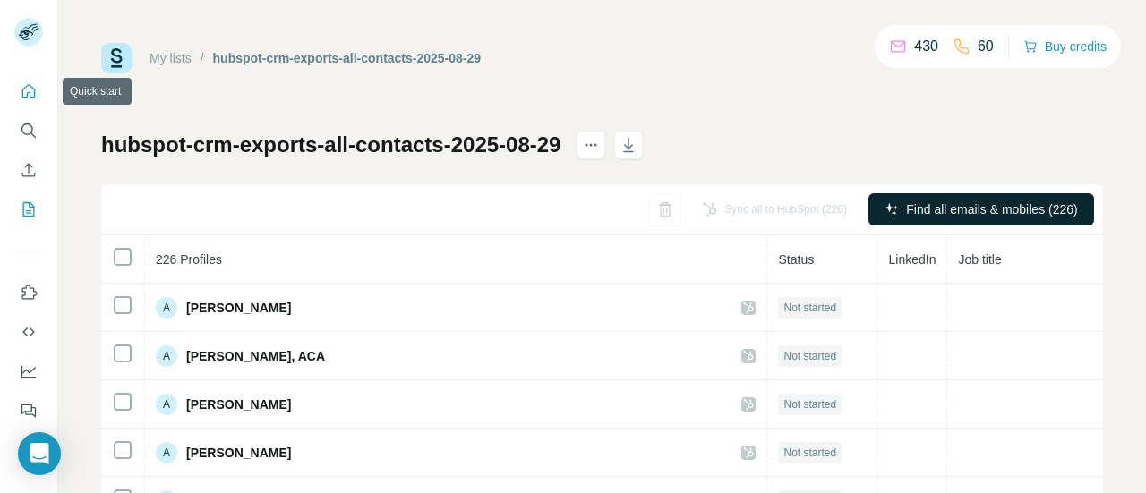
click at [28, 88] on icon "Quick start" at bounding box center [29, 91] width 18 height 18
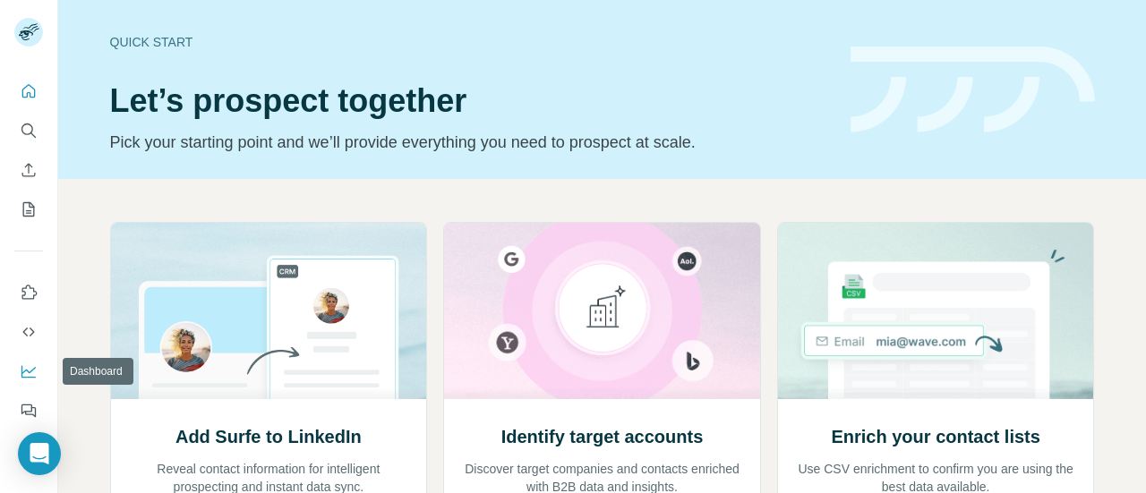
click at [29, 375] on icon "Dashboard" at bounding box center [29, 371] width 18 height 18
click at [26, 210] on icon "My lists" at bounding box center [30, 208] width 9 height 12
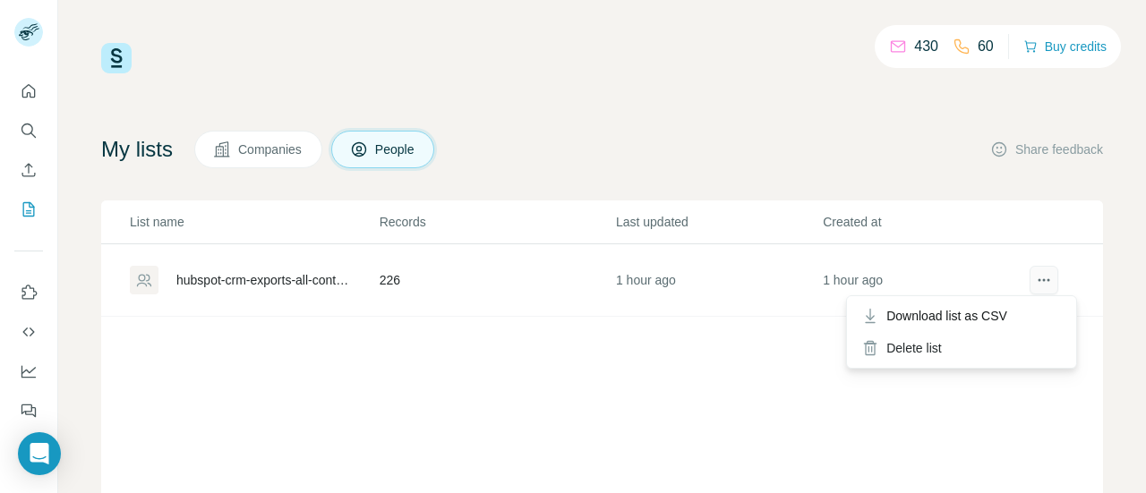
click at [1036, 291] on button "actions" at bounding box center [1043, 280] width 29 height 29
click at [916, 355] on div "Delete list" at bounding box center [961, 348] width 222 height 32
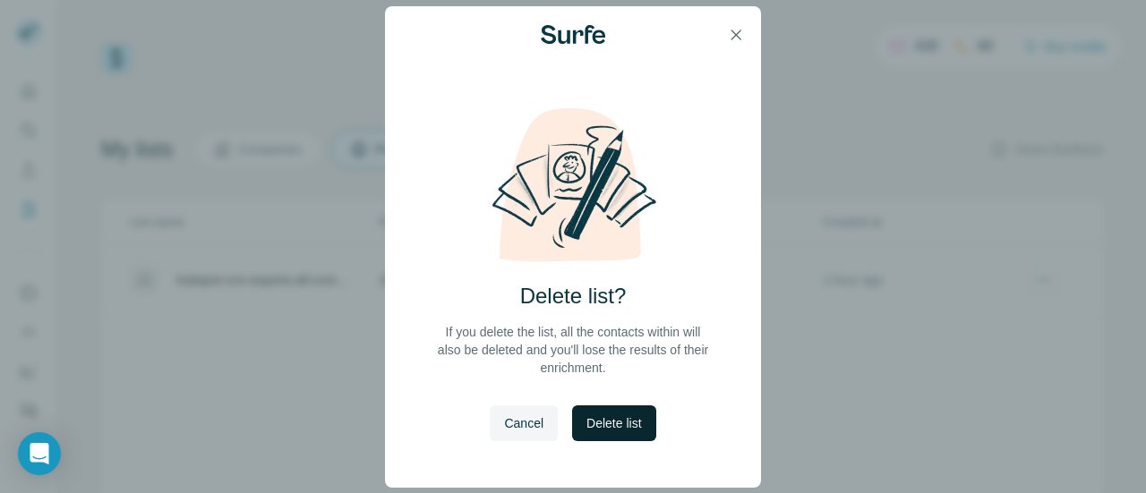
click at [601, 423] on span "Delete list" at bounding box center [613, 423] width 55 height 18
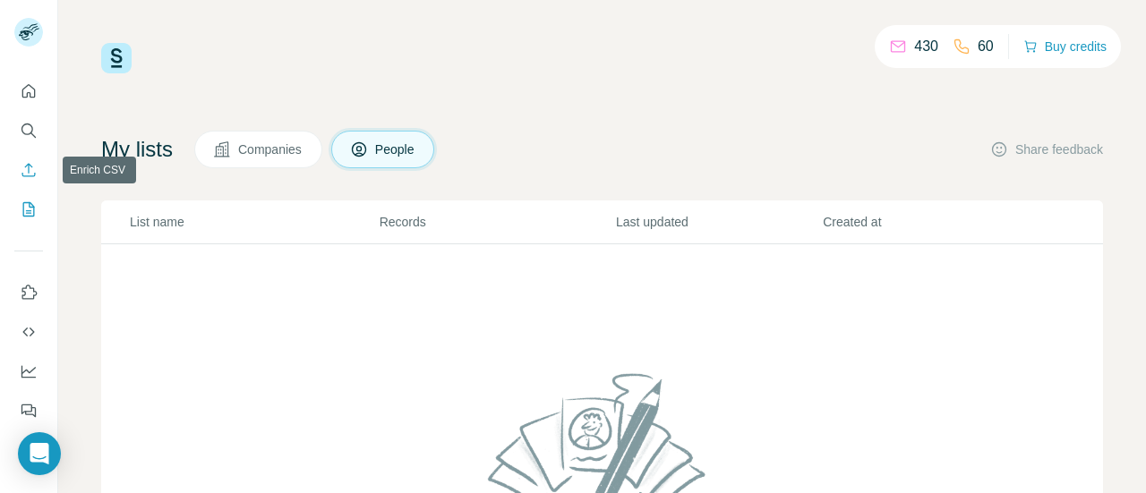
click at [22, 166] on icon "Enrich CSV" at bounding box center [29, 170] width 18 height 18
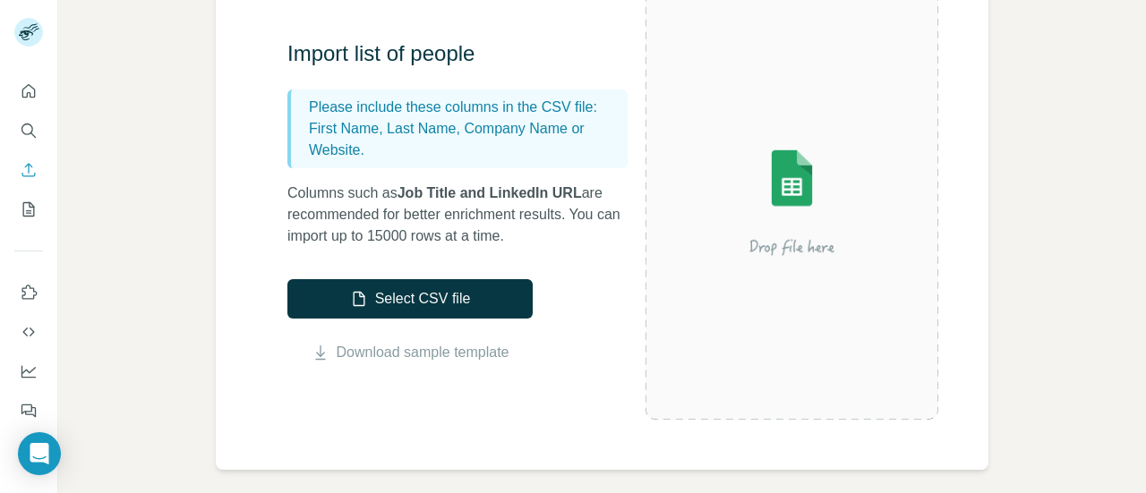
scroll to position [208, 0]
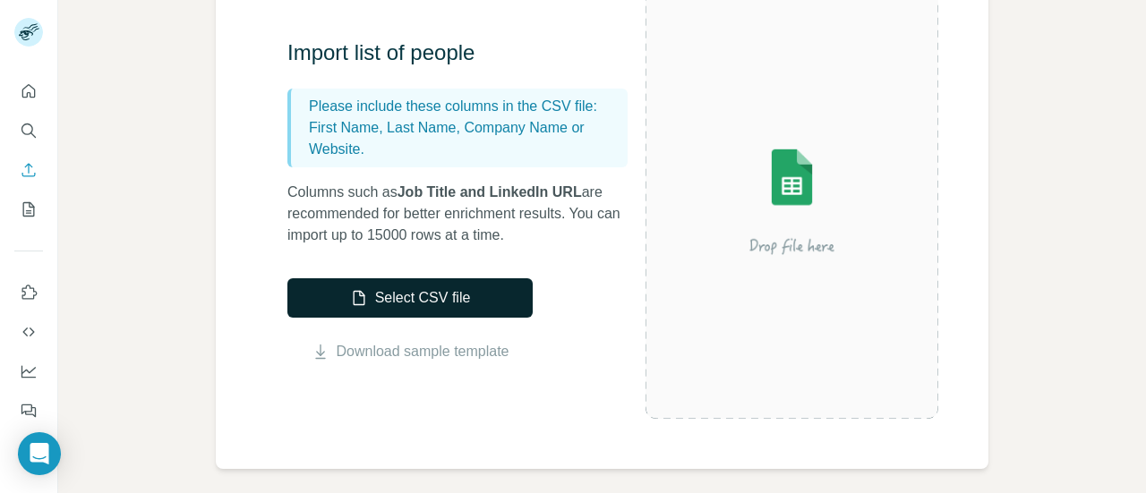
click at [478, 282] on button "Select CSV file" at bounding box center [409, 297] width 245 height 39
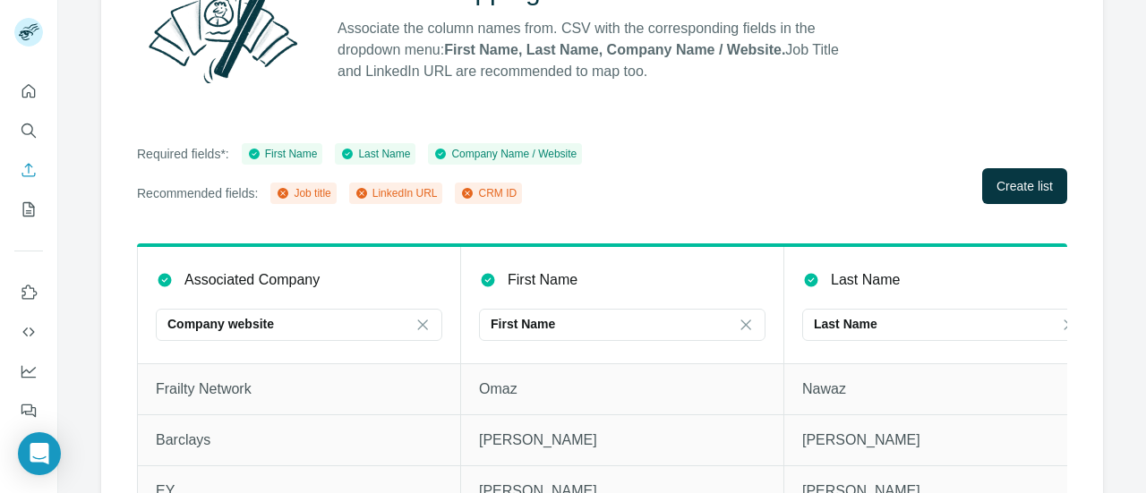
scroll to position [286, 0]
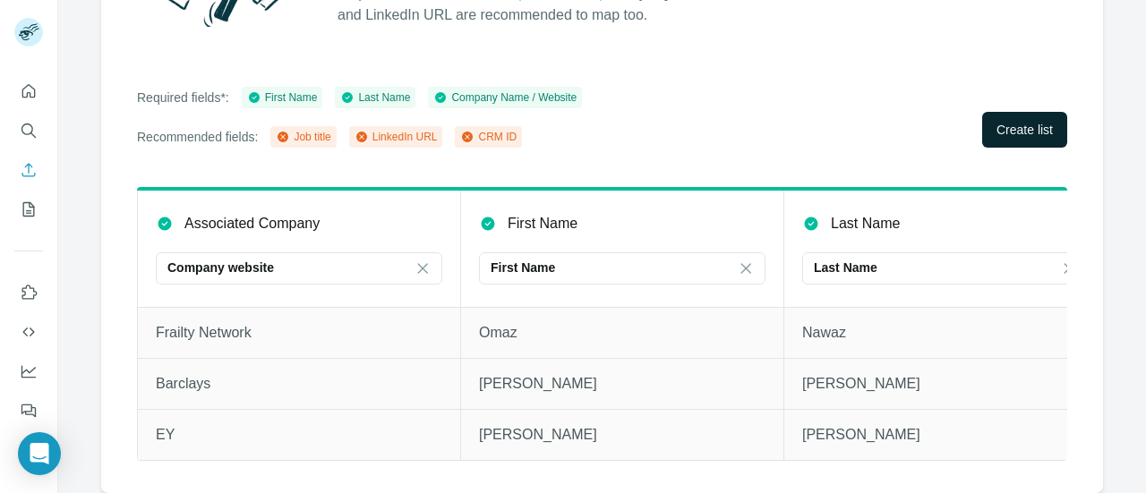
click at [1006, 122] on span "Create list" at bounding box center [1024, 130] width 56 height 18
click at [1013, 121] on span "Create list" at bounding box center [1024, 130] width 56 height 18
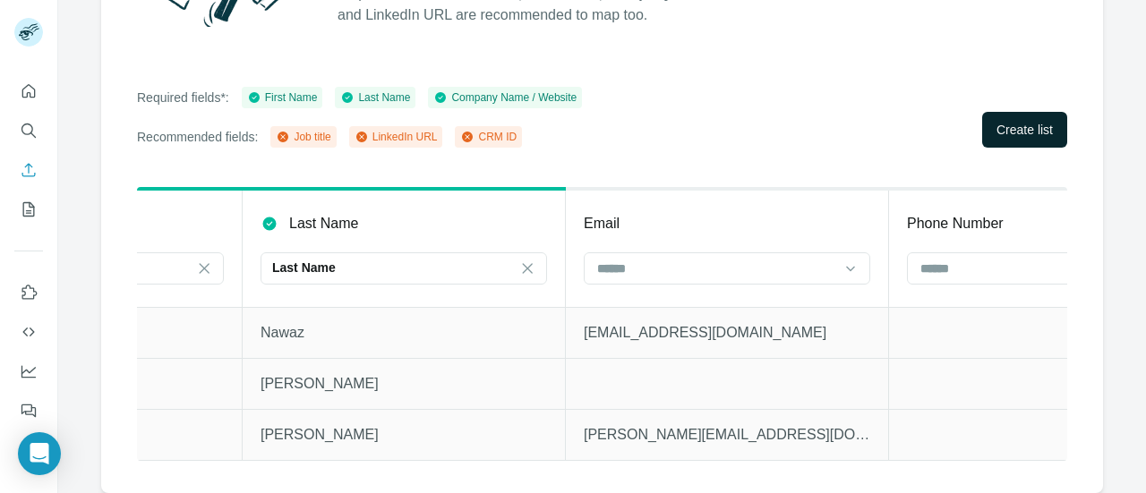
scroll to position [0, 698]
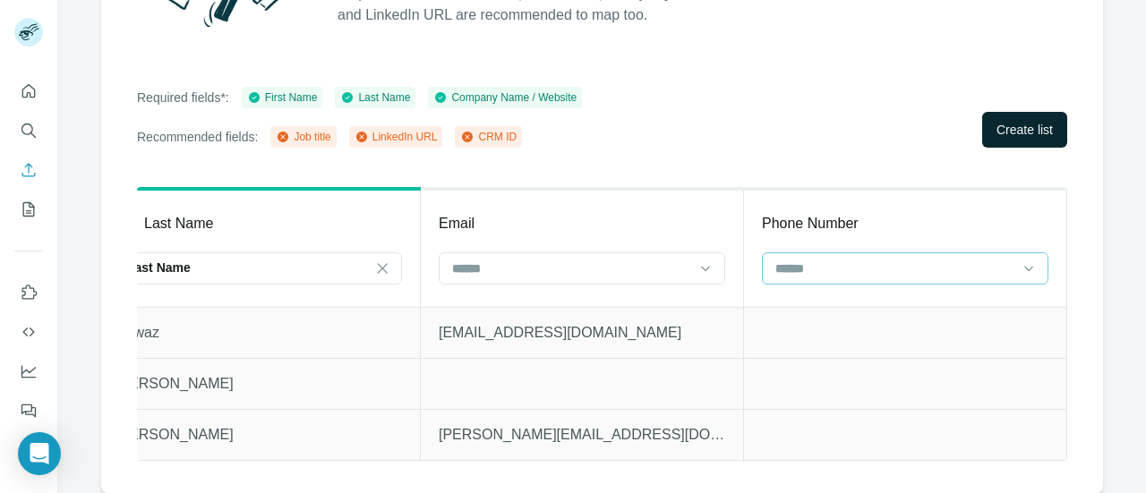
click at [834, 263] on input at bounding box center [894, 269] width 242 height 20
click at [777, 196] on th "Phone Number" at bounding box center [905, 248] width 323 height 118
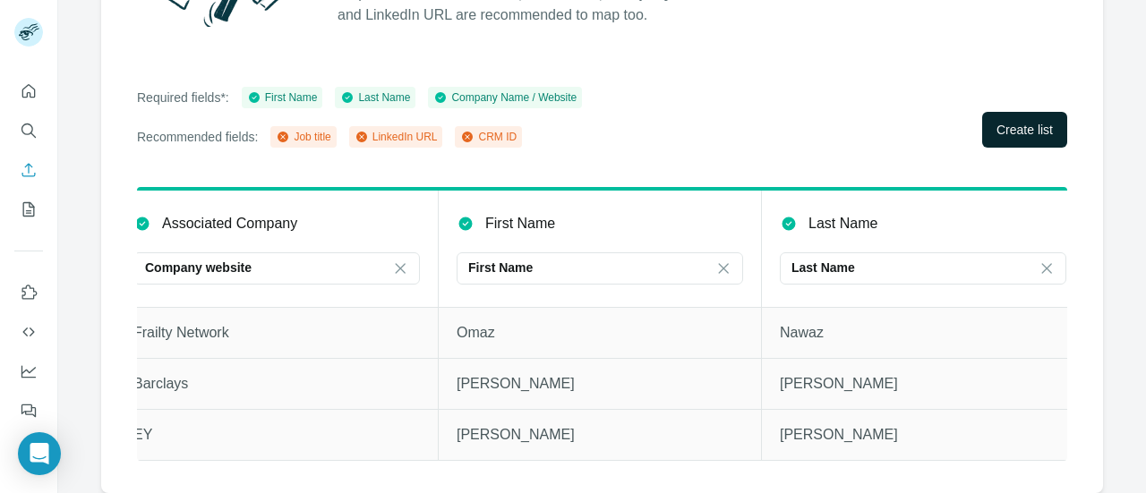
scroll to position [0, 0]
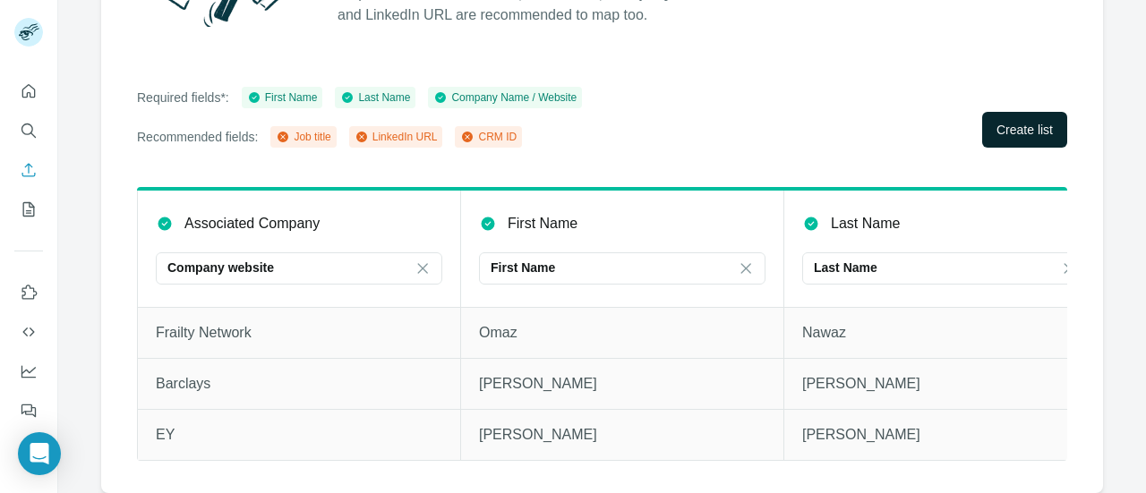
click at [1024, 121] on span "Create list" at bounding box center [1024, 130] width 56 height 18
click at [467, 132] on icon at bounding box center [467, 137] width 11 height 11
click at [465, 132] on icon at bounding box center [467, 137] width 11 height 11
click at [1027, 122] on span "Create list" at bounding box center [1024, 130] width 56 height 18
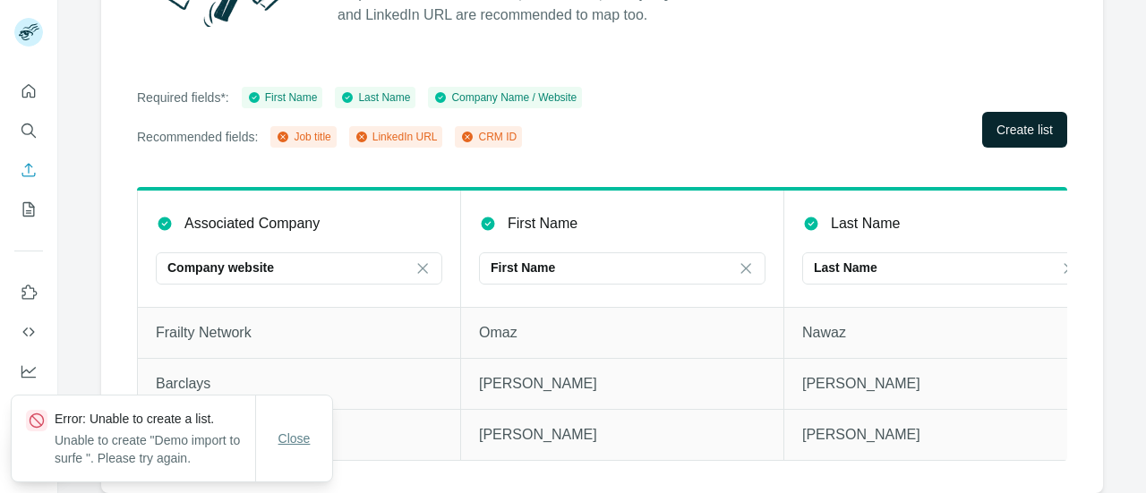
click at [283, 439] on span "Close" at bounding box center [294, 439] width 32 height 18
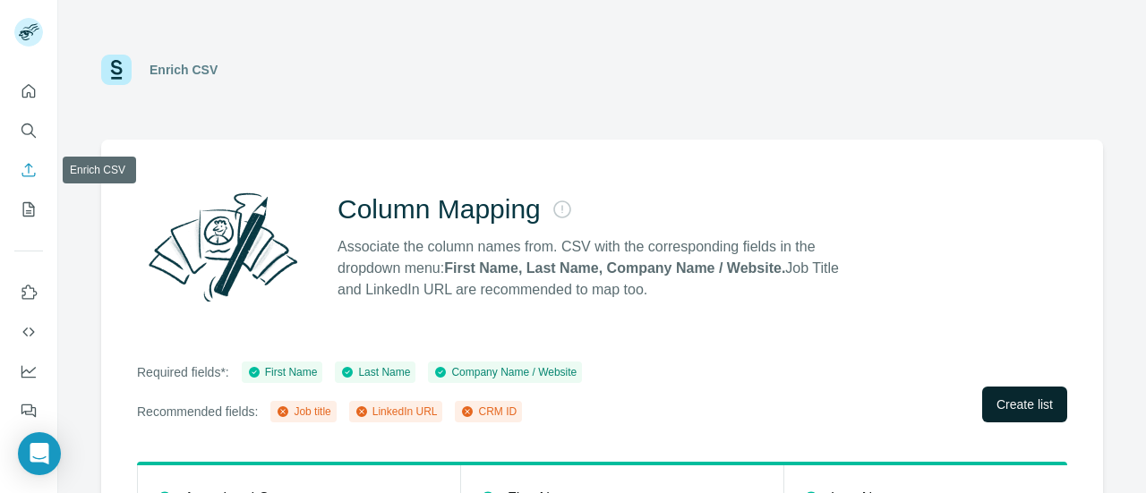
click at [23, 178] on icon "Enrich CSV" at bounding box center [29, 170] width 18 height 18
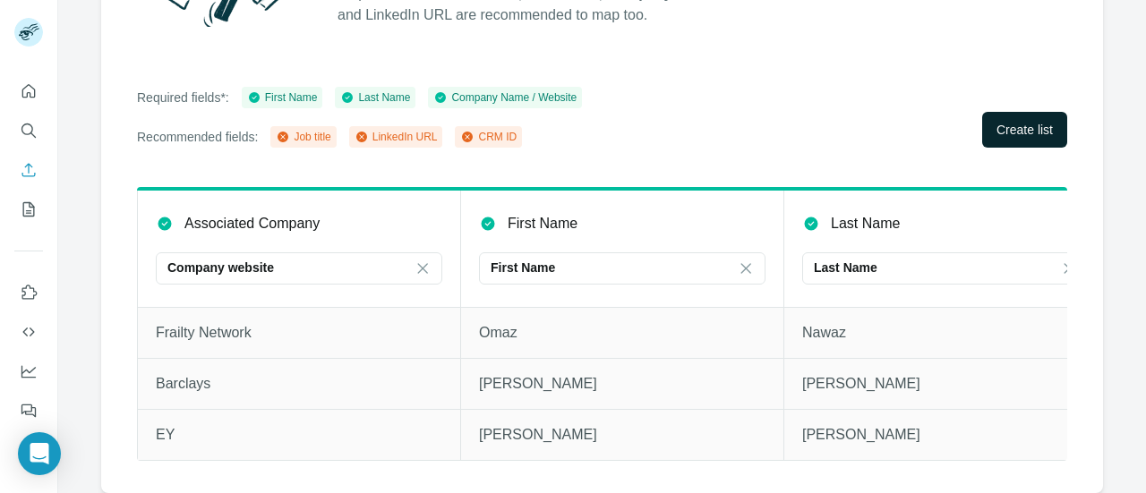
click at [1001, 132] on button "Create list" at bounding box center [1024, 130] width 85 height 36
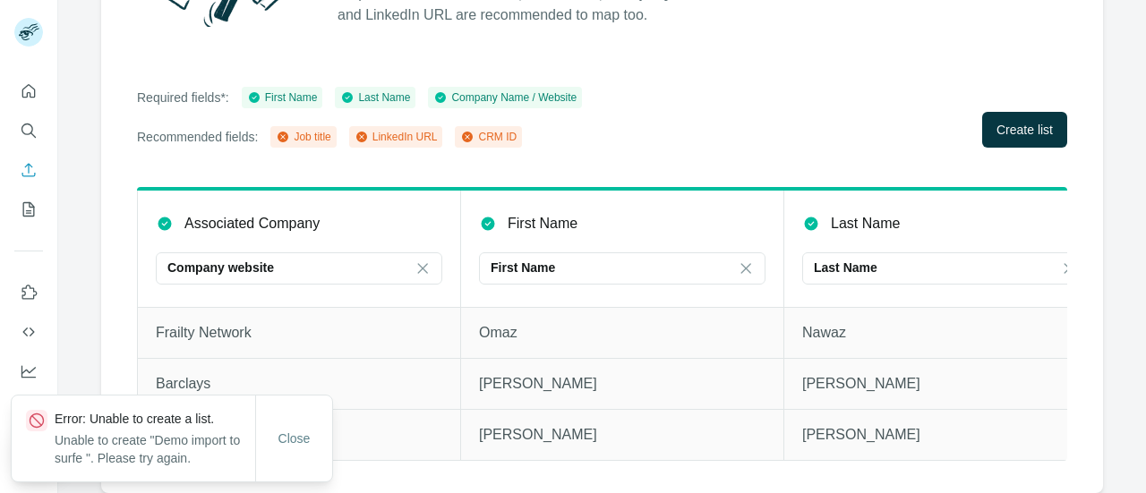
drag, startPoint x: 1001, startPoint y: 132, endPoint x: 1063, endPoint y: 107, distance: 67.8
click at [1063, 107] on div "Column Mapping Associate the column names from. CSV with the corresponding fiel…" at bounding box center [601, 179] width 1001 height 628
click at [1002, 121] on span "Create list" at bounding box center [1024, 130] width 56 height 18
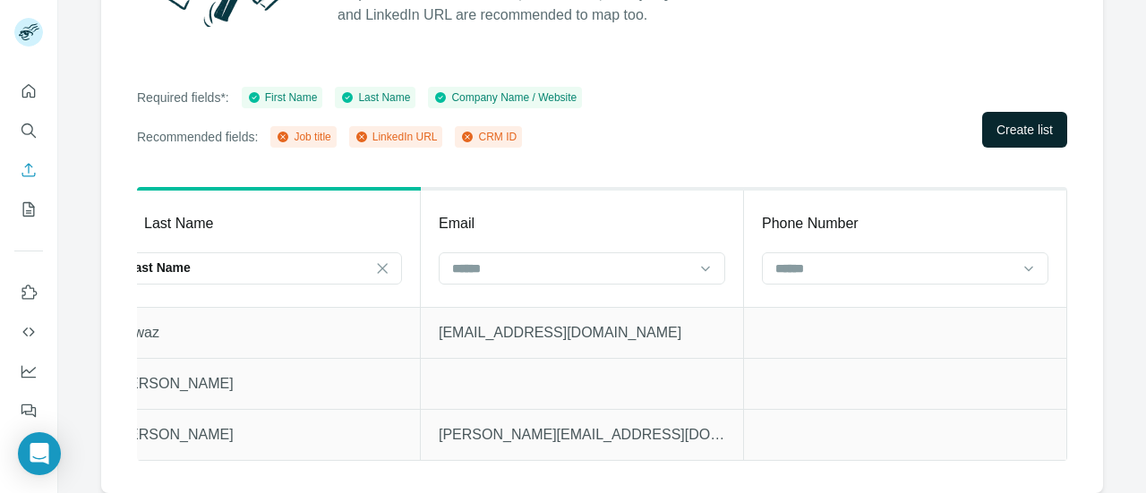
scroll to position [0, 0]
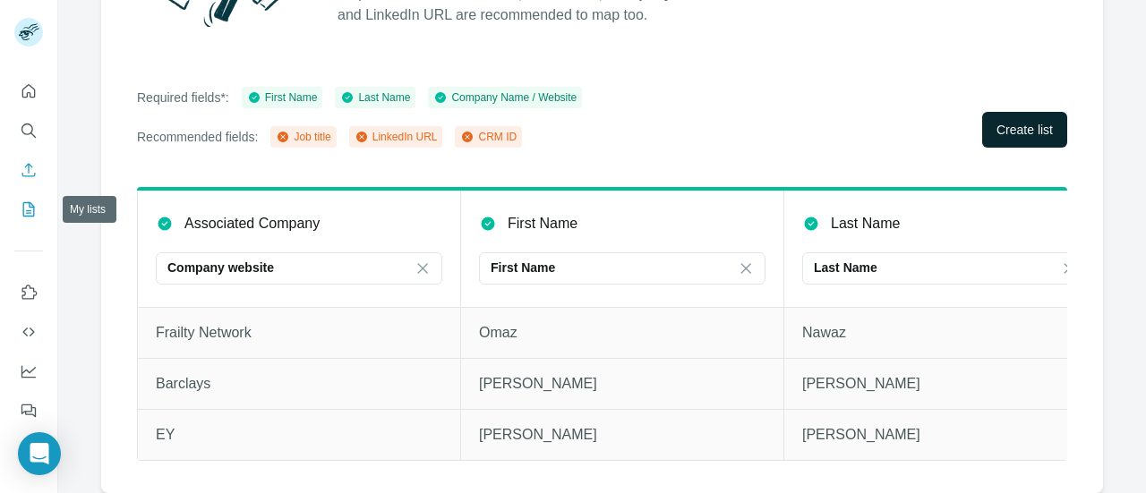
click at [28, 205] on icon "My lists" at bounding box center [29, 209] width 18 height 18
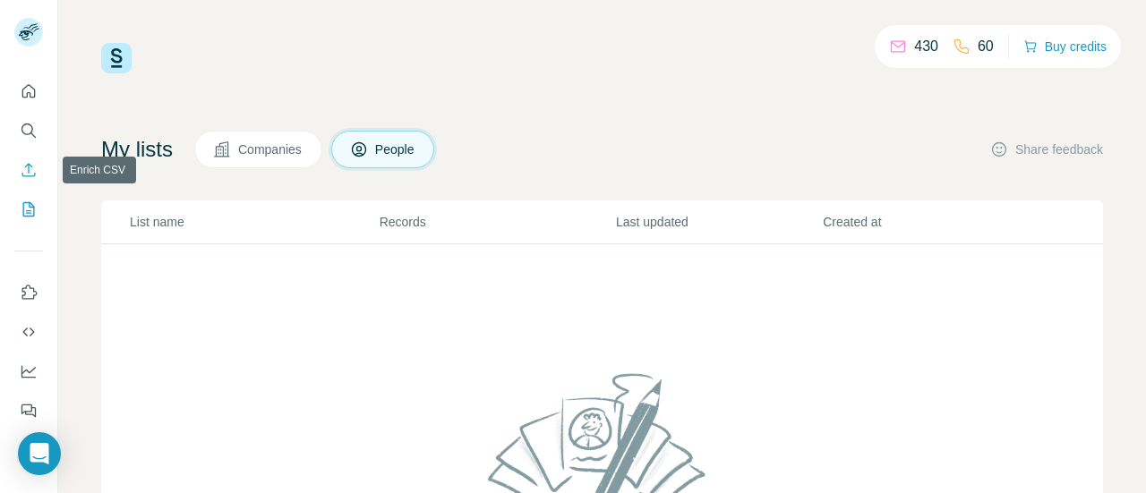
click at [28, 162] on icon "Enrich CSV" at bounding box center [29, 170] width 18 height 18
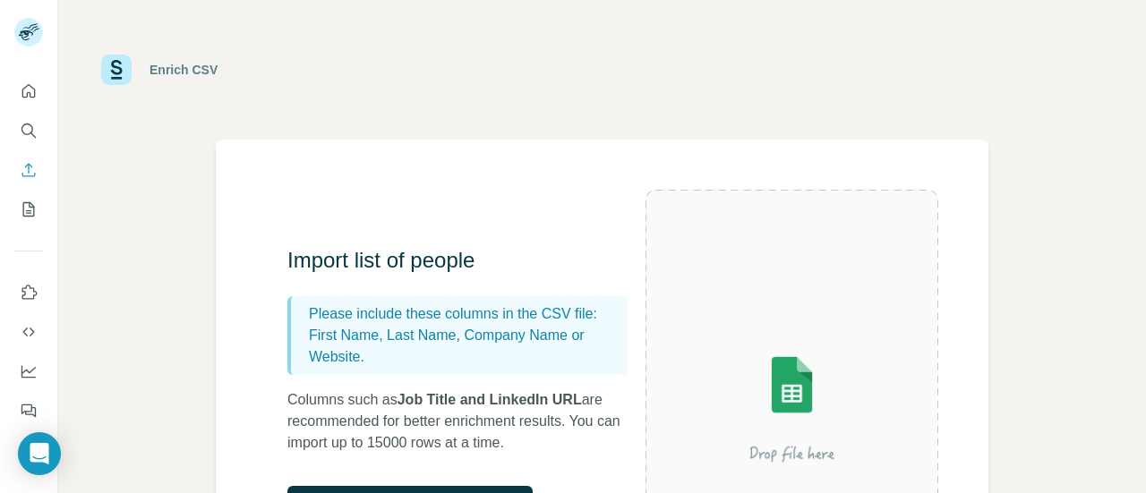
click at [803, 294] on div at bounding box center [791, 408] width 293 height 437
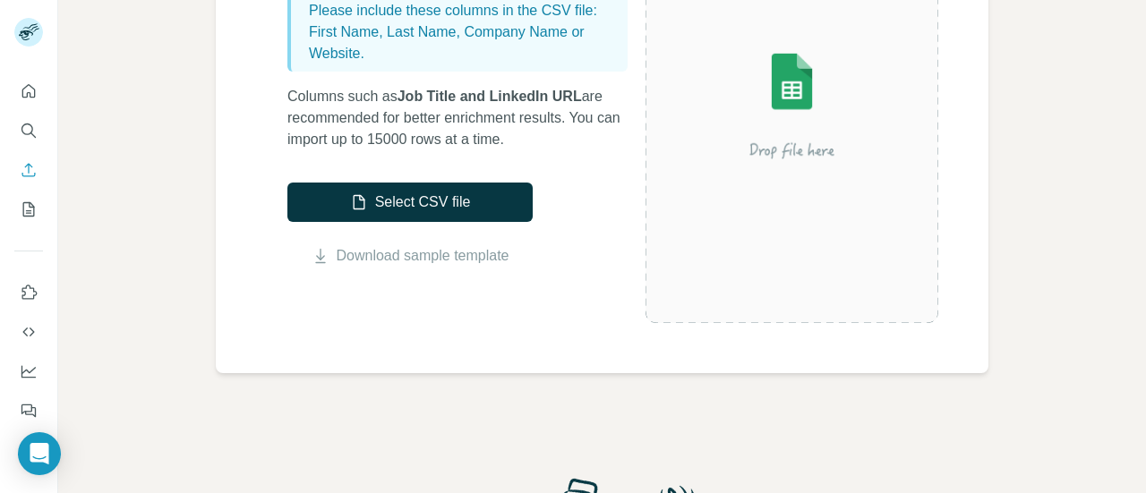
scroll to position [304, 0]
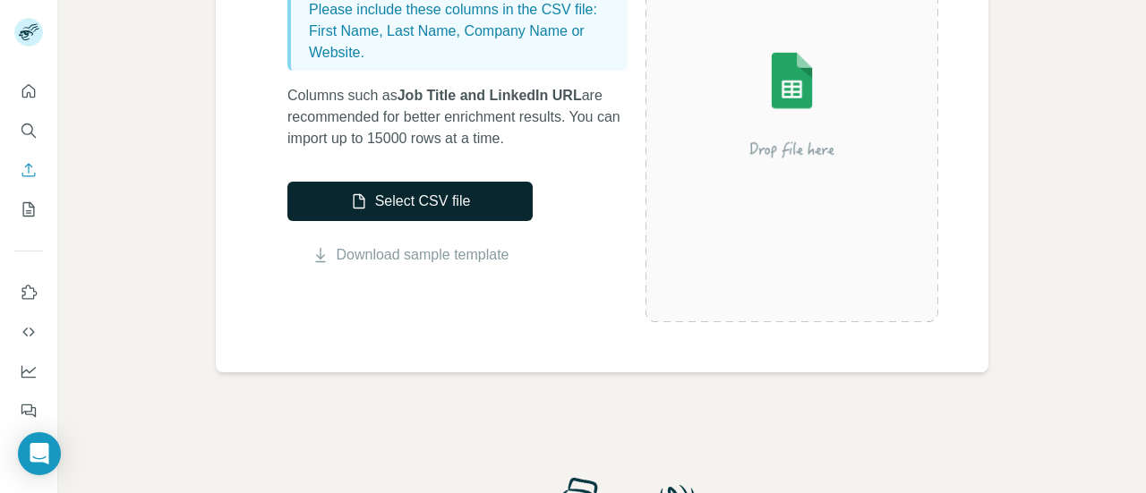
click at [431, 187] on button "Select CSV file" at bounding box center [409, 201] width 245 height 39
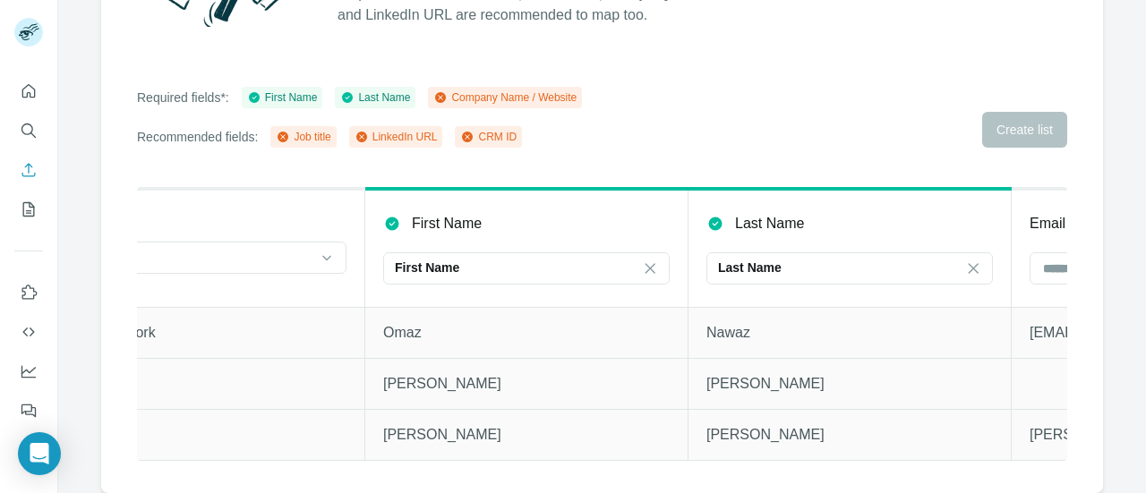
scroll to position [0, 0]
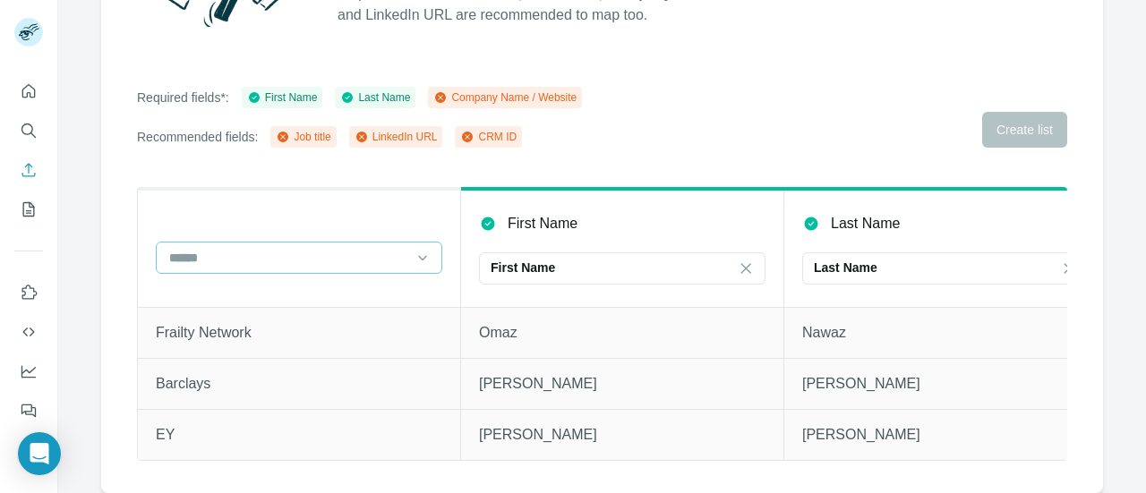
click at [288, 258] on div at bounding box center [288, 258] width 242 height 30
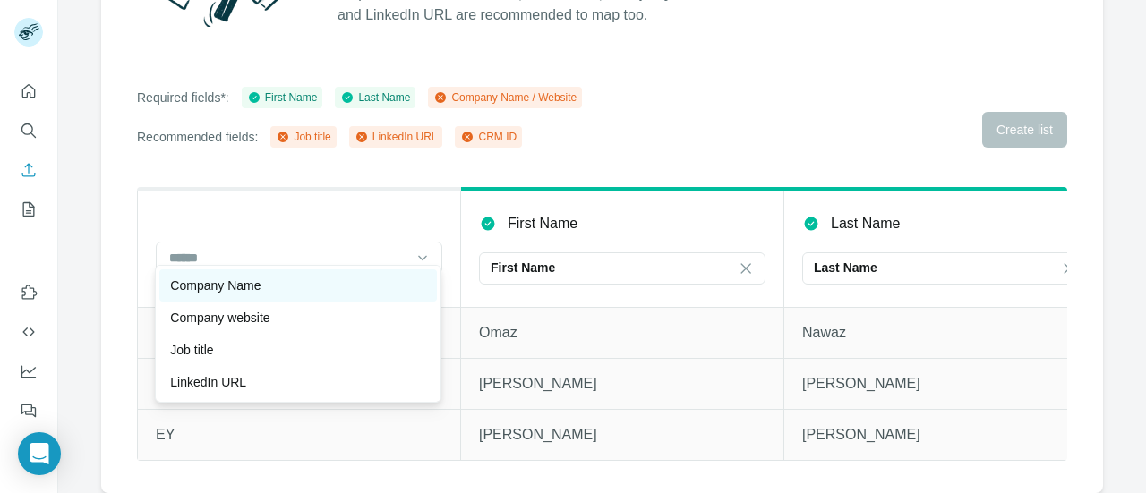
click at [294, 293] on div "Company Name" at bounding box center [298, 286] width 256 height 18
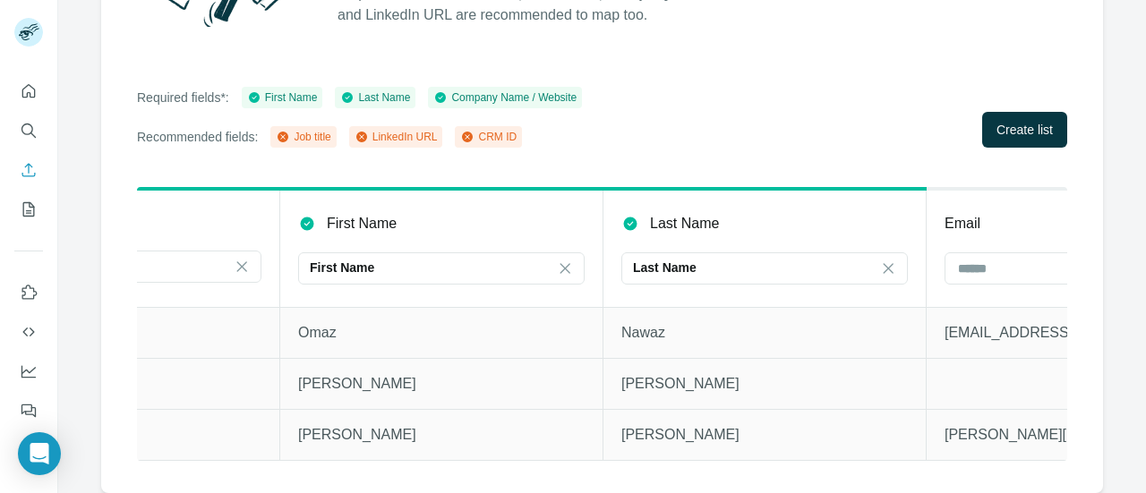
scroll to position [0, 375]
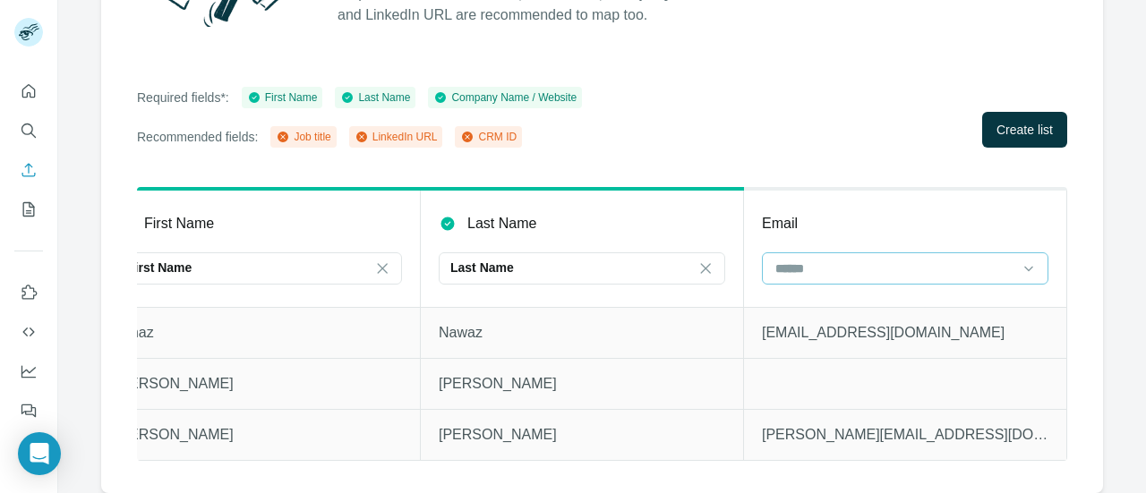
click at [859, 259] on input at bounding box center [894, 269] width 242 height 20
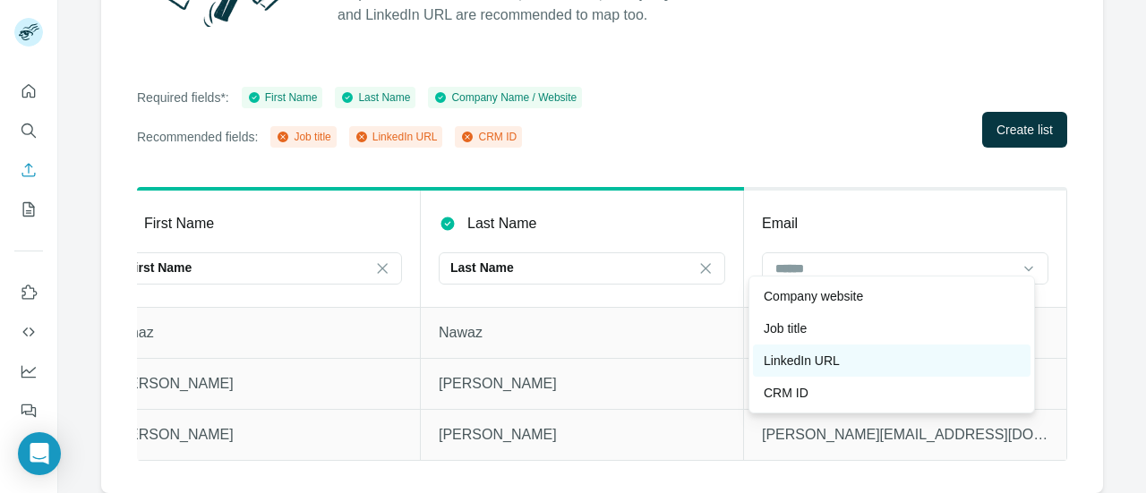
click at [823, 354] on p "LinkedIn URL" at bounding box center [801, 361] width 76 height 18
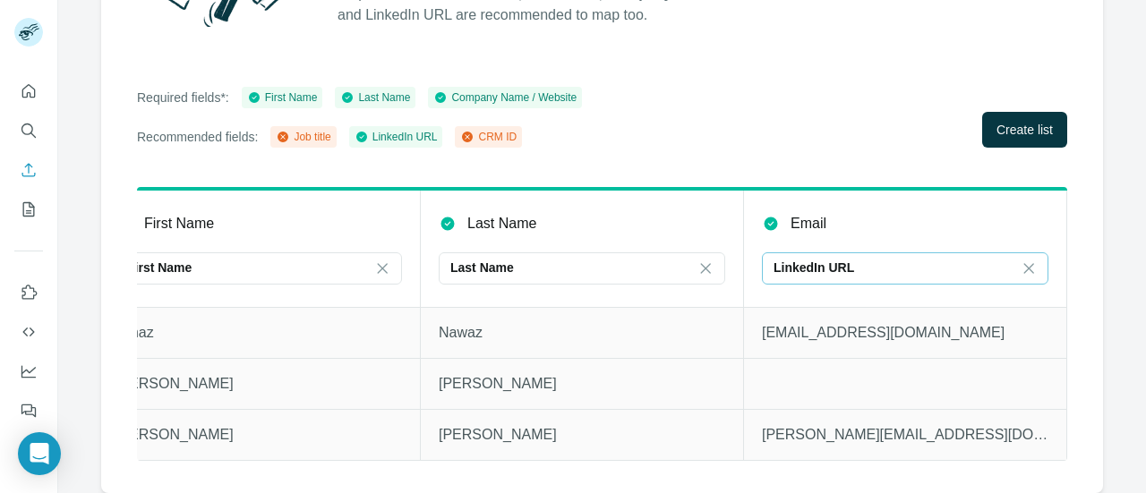
click at [848, 262] on div "LinkedIn URL" at bounding box center [894, 268] width 242 height 18
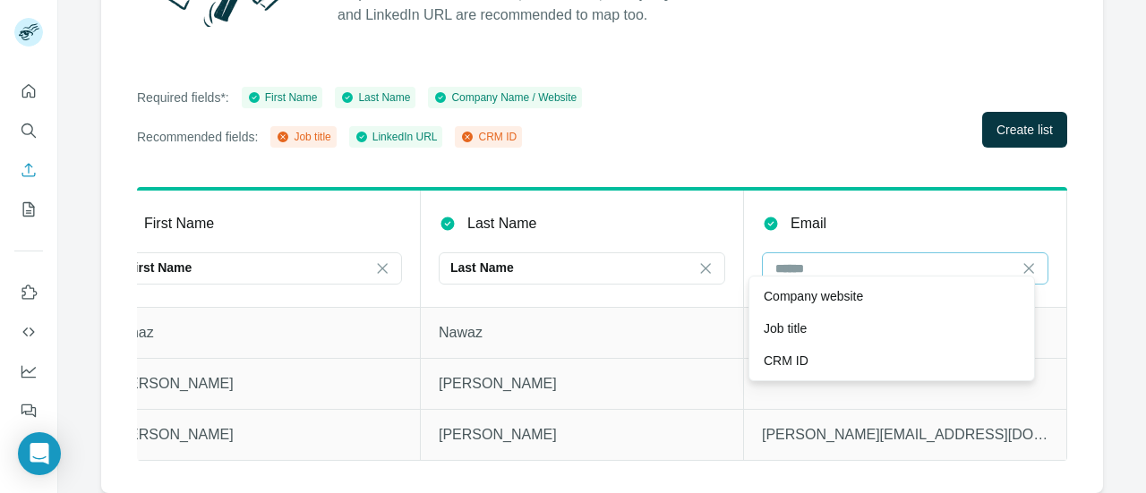
click at [877, 253] on div "LinkedIn URL" at bounding box center [894, 268] width 242 height 30
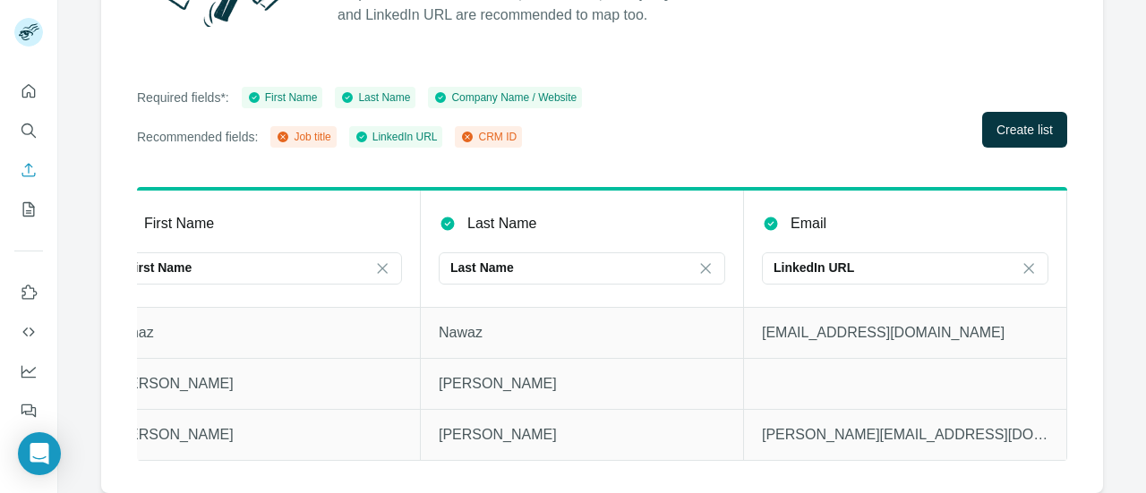
scroll to position [0, 375]
click at [911, 237] on th "Email LinkedIn URL" at bounding box center [905, 248] width 323 height 118
click at [882, 259] on div "LinkedIn URL" at bounding box center [894, 268] width 242 height 18
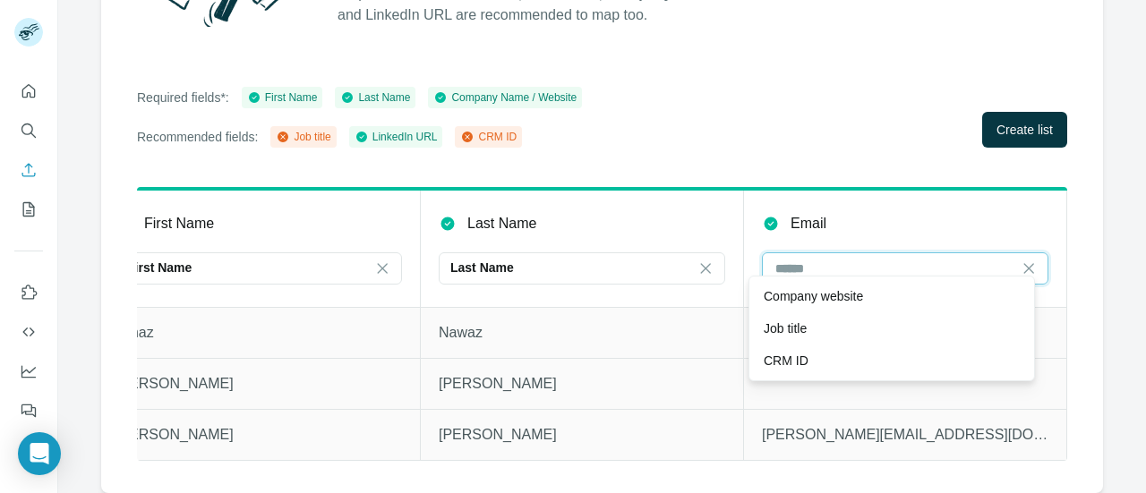
scroll to position [0, 0]
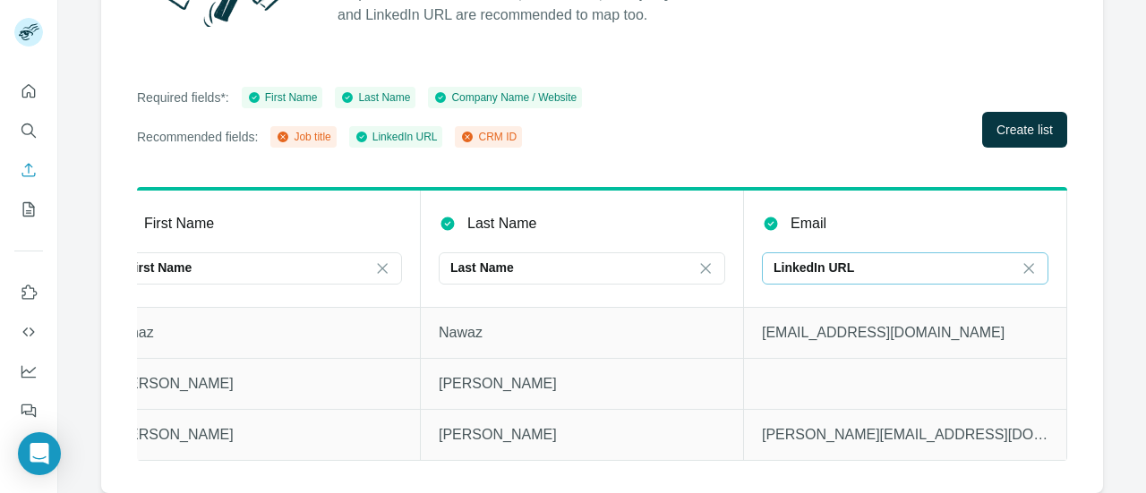
click at [870, 189] on th "Email LinkedIn URL" at bounding box center [905, 248] width 323 height 118
click at [1010, 126] on button "Create list" at bounding box center [1024, 130] width 85 height 36
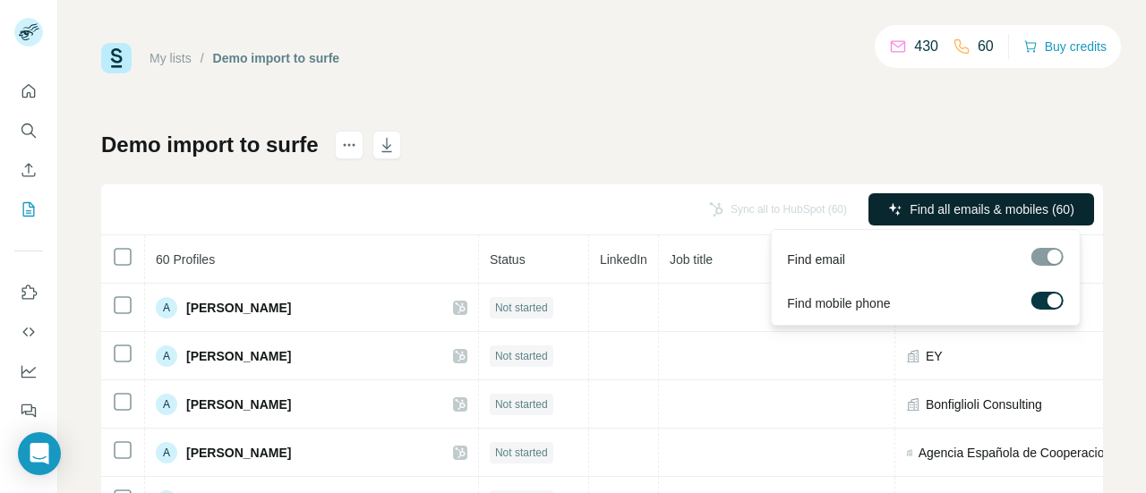
click at [959, 208] on span "Find all emails & mobiles (60)" at bounding box center [991, 209] width 165 height 18
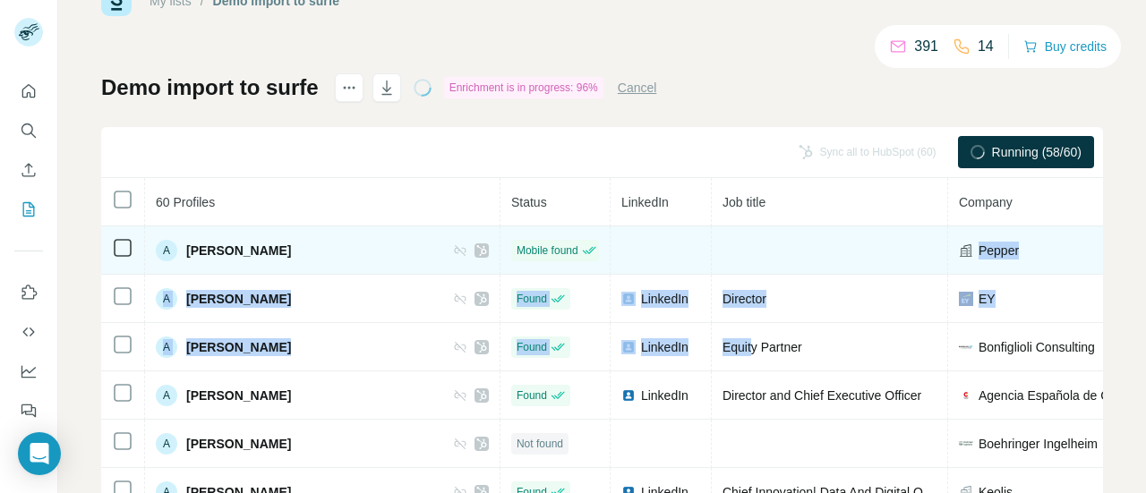
drag, startPoint x: 677, startPoint y: 337, endPoint x: 634, endPoint y: 266, distance: 83.5
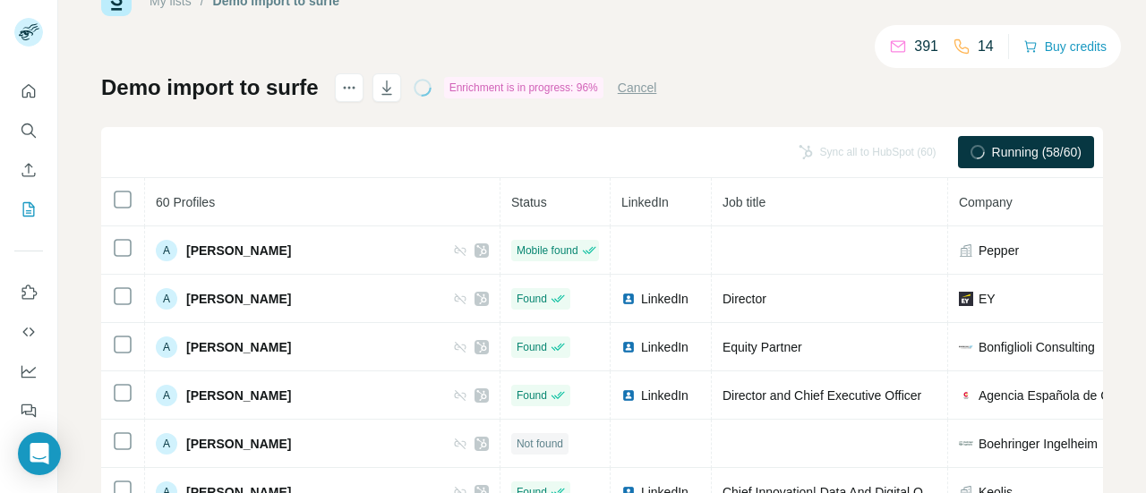
click at [720, 33] on div "My lists / Demo import to surfe 391 14 Buy credits Demo import to surfe Enrichm…" at bounding box center [601, 318] width 1001 height 665
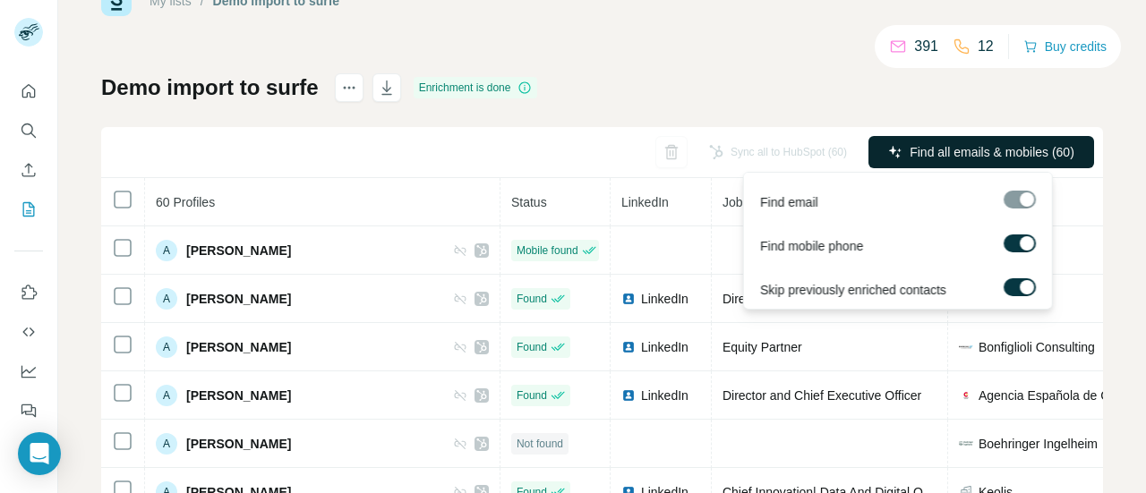
click at [909, 158] on span "Find all emails & mobiles (60)" at bounding box center [991, 152] width 165 height 18
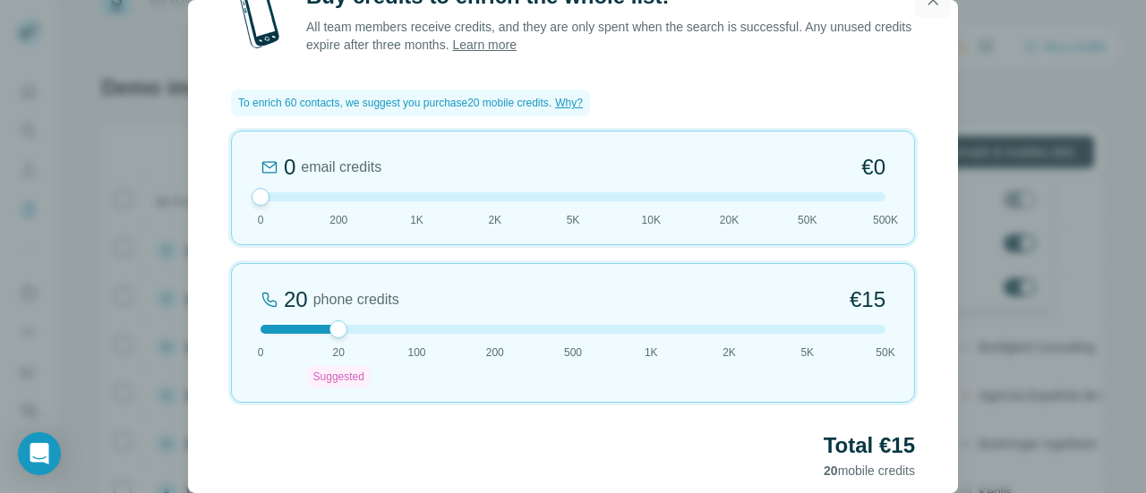
click at [933, 4] on icon "button" at bounding box center [933, 0] width 18 height 18
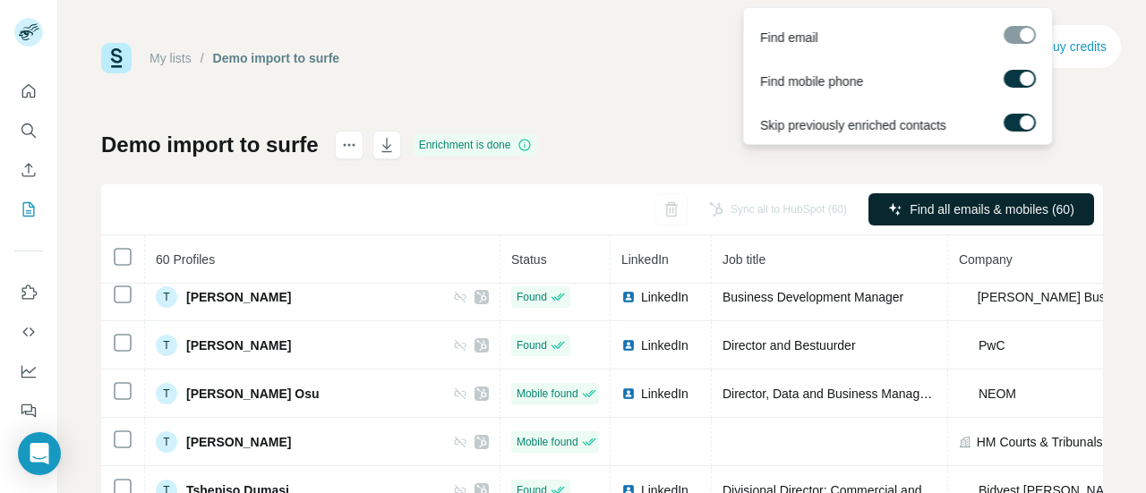
scroll to position [257, 0]
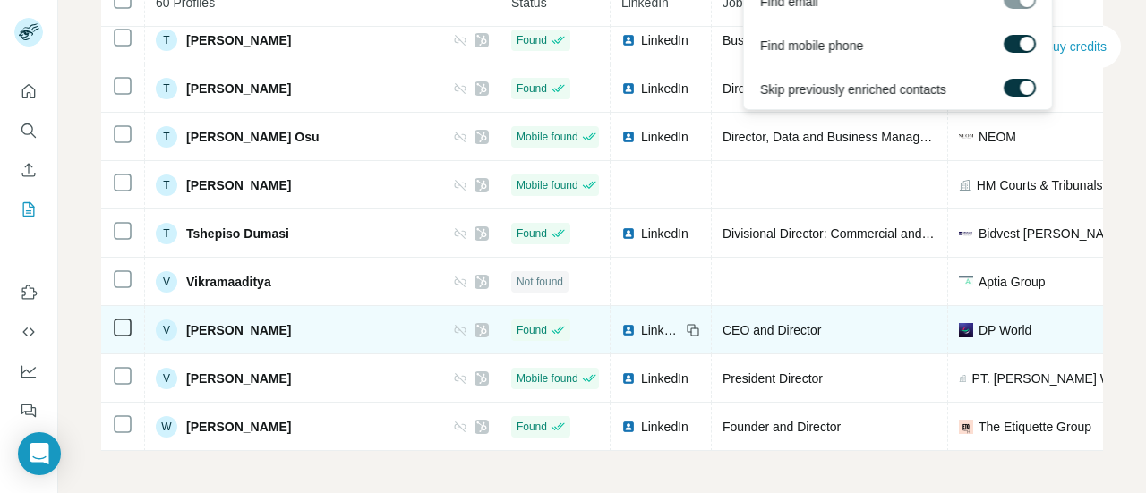
click at [641, 321] on span "LinkedIn" at bounding box center [660, 330] width 39 height 18
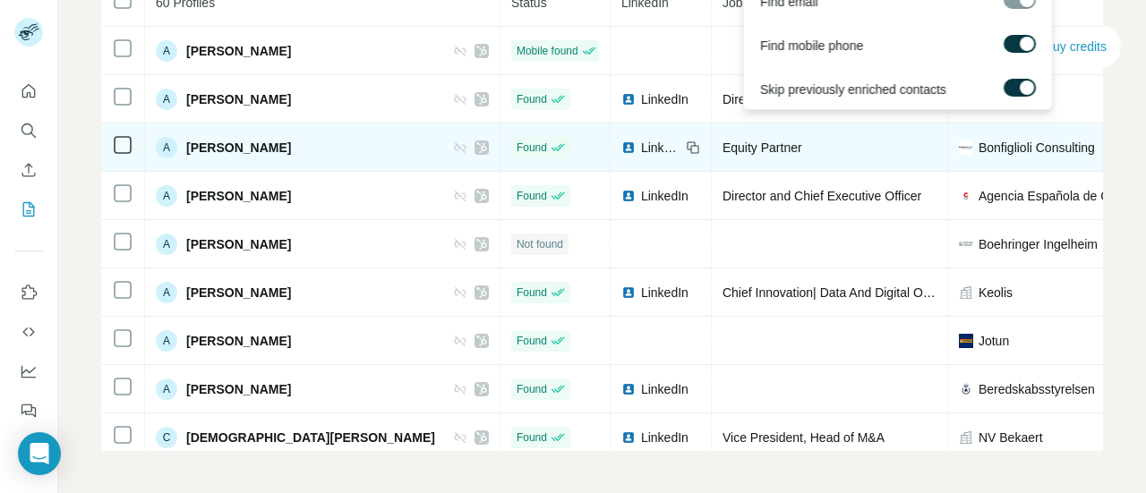
scroll to position [0, 0]
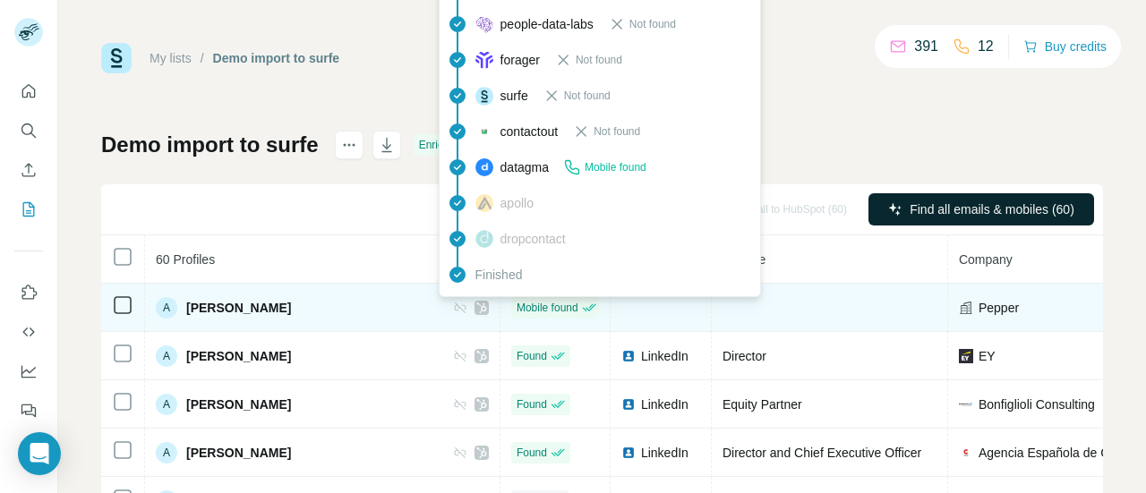
click at [516, 305] on span "Mobile found" at bounding box center [547, 308] width 62 height 16
click at [978, 312] on span "Pepper" at bounding box center [998, 308] width 40 height 18
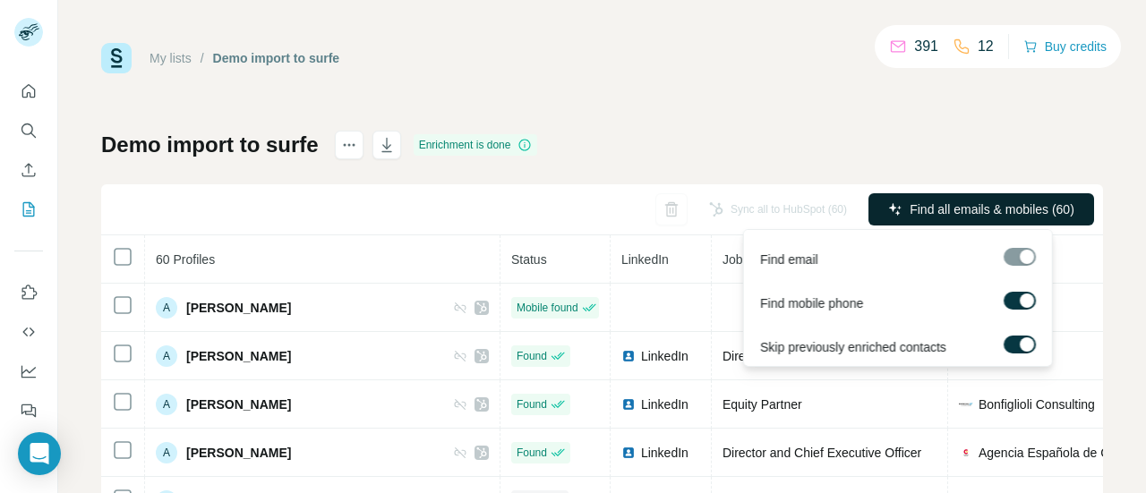
click at [930, 207] on span "Find all emails & mobiles (60)" at bounding box center [991, 209] width 165 height 18
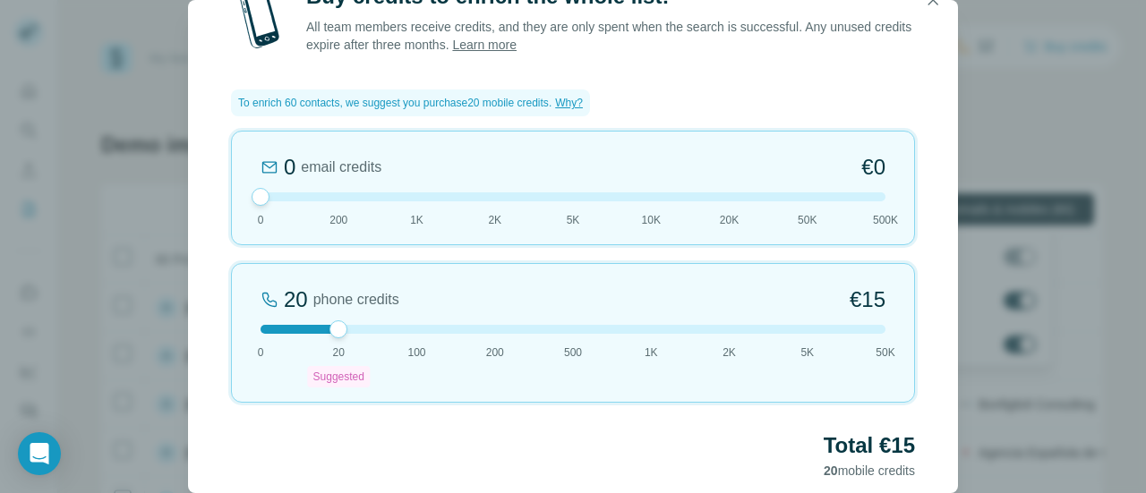
scroll to position [83, 0]
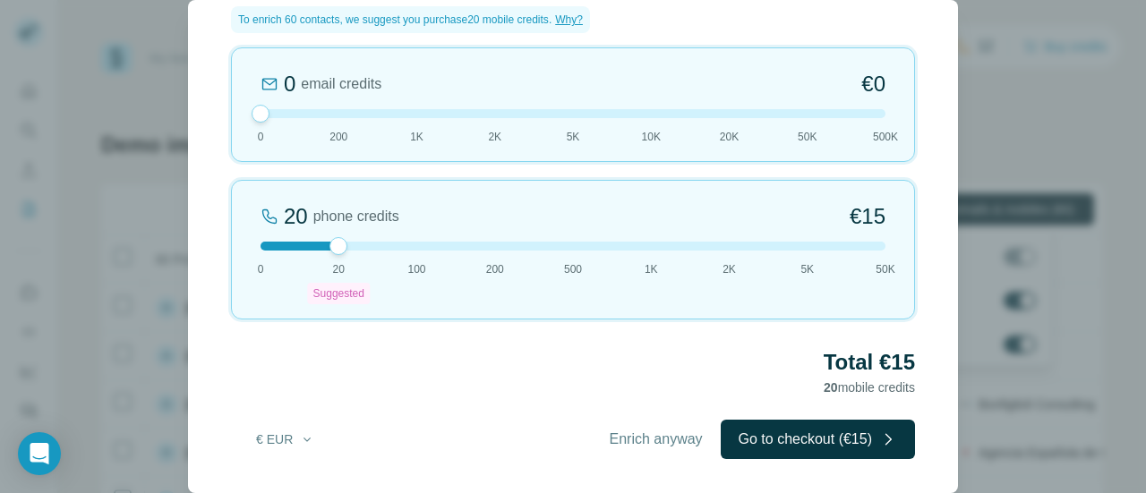
click at [1118, 146] on div "Buy credits to enrich the whole list! All team members receive credits, and the…" at bounding box center [573, 246] width 1146 height 493
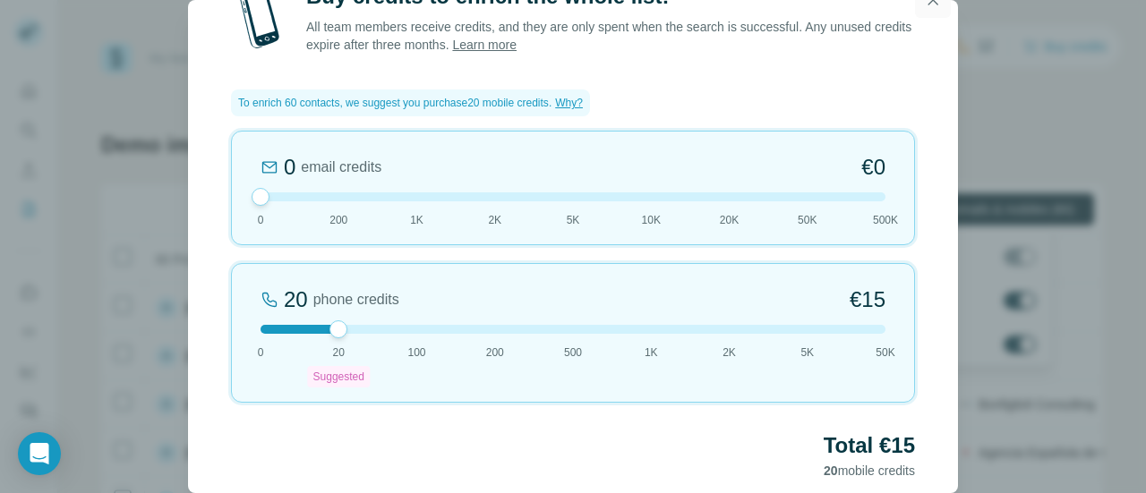
click at [934, 4] on icon "button" at bounding box center [933, 0] width 18 height 18
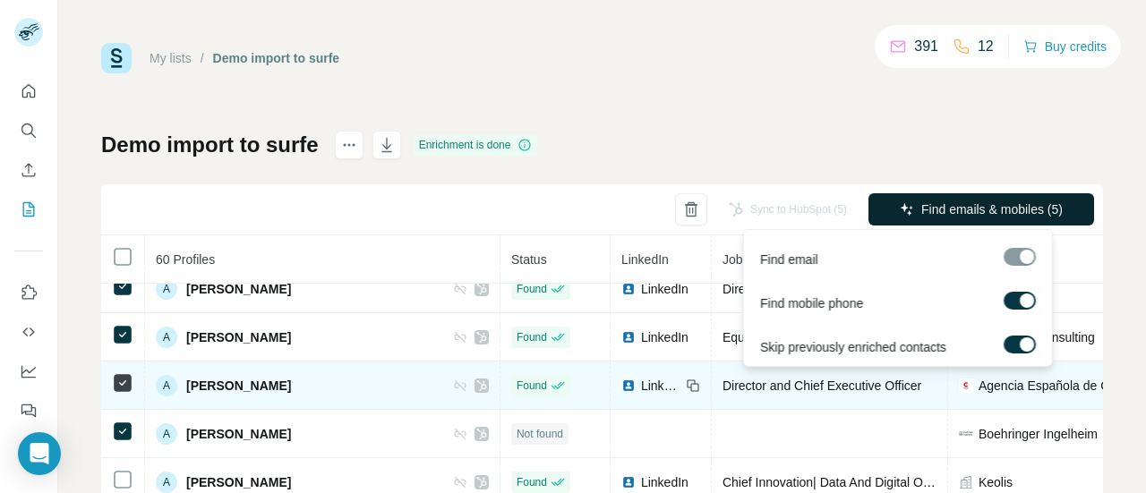
scroll to position [199, 0]
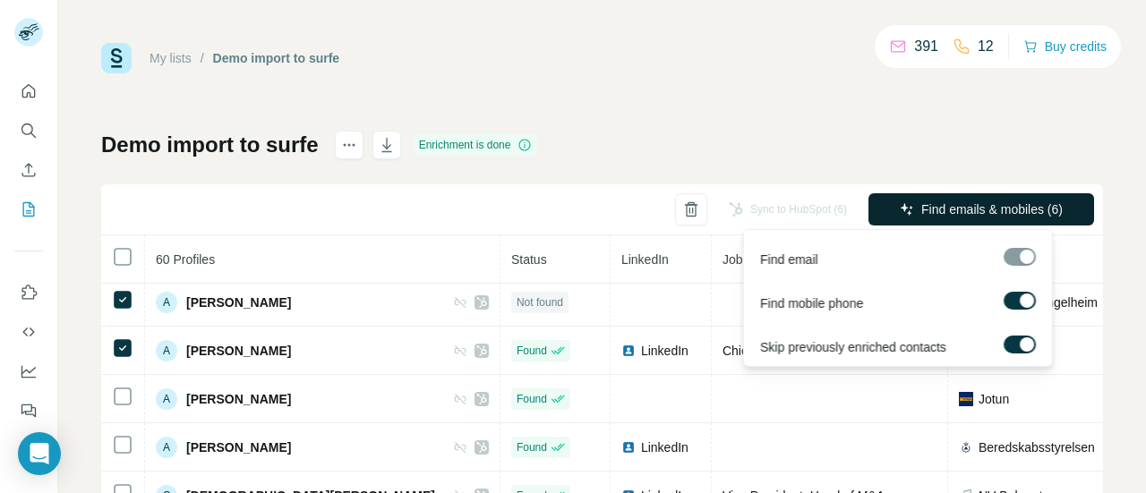
click at [990, 207] on span "Find emails & mobiles (6)" at bounding box center [991, 209] width 141 height 18
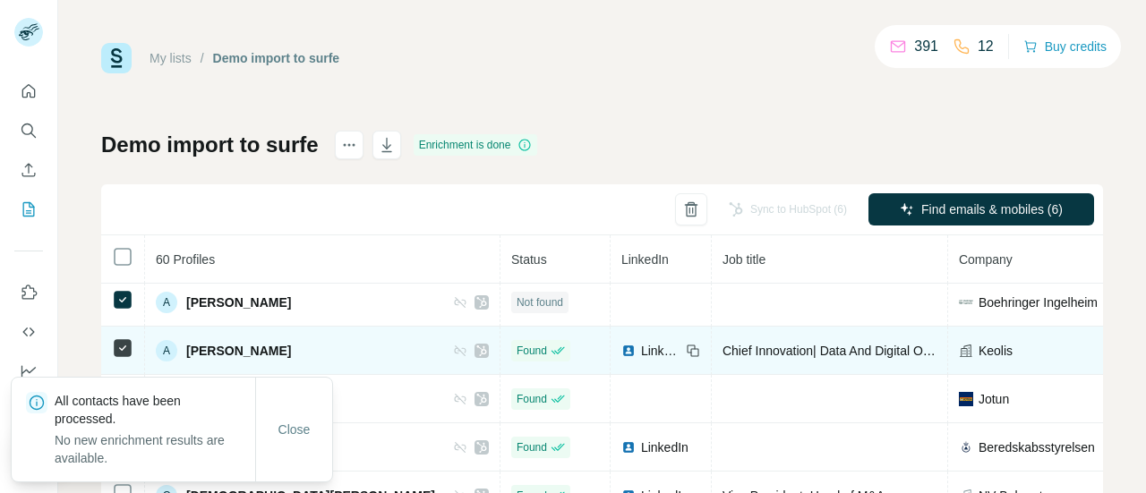
scroll to position [0, 0]
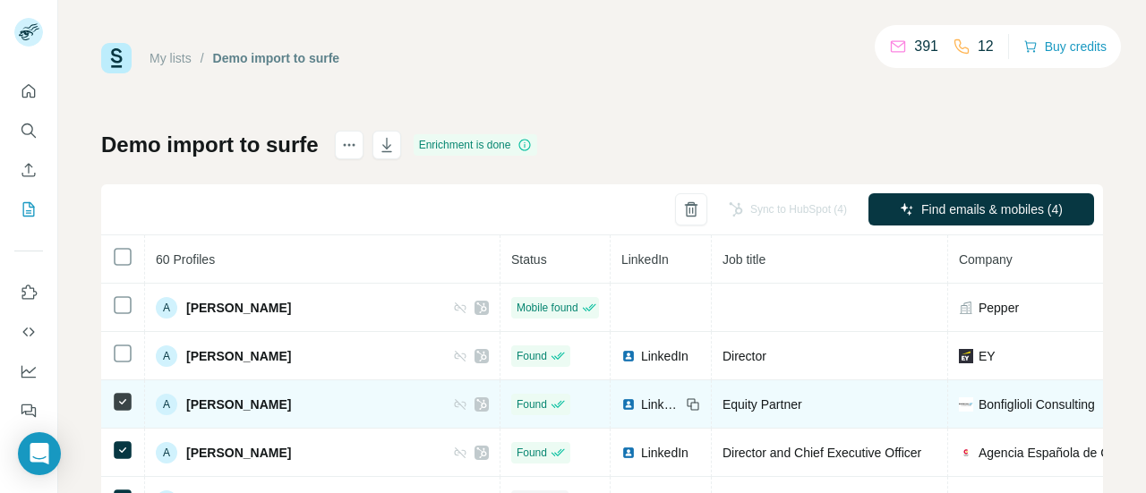
click at [124, 388] on td at bounding box center [123, 404] width 44 height 48
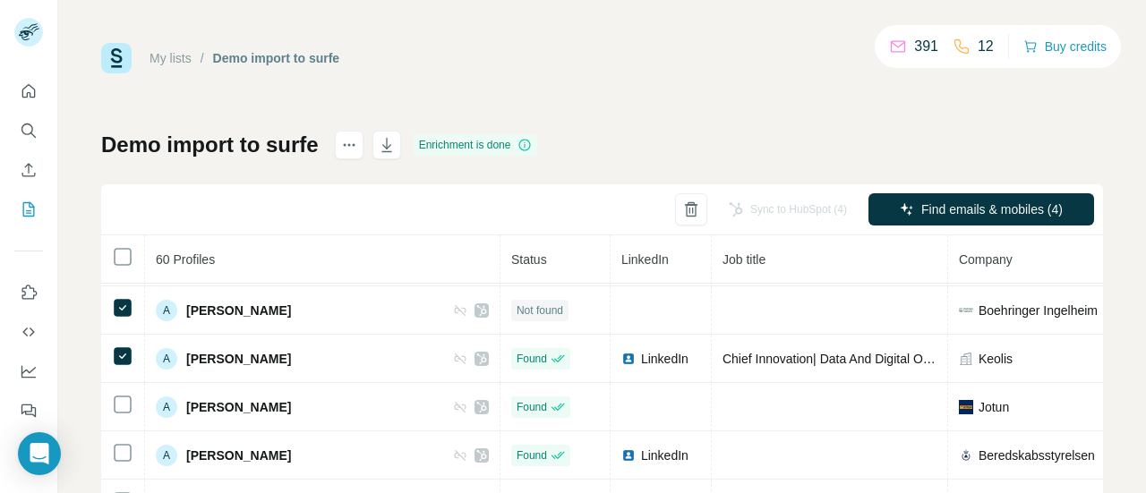
scroll to position [173, 0]
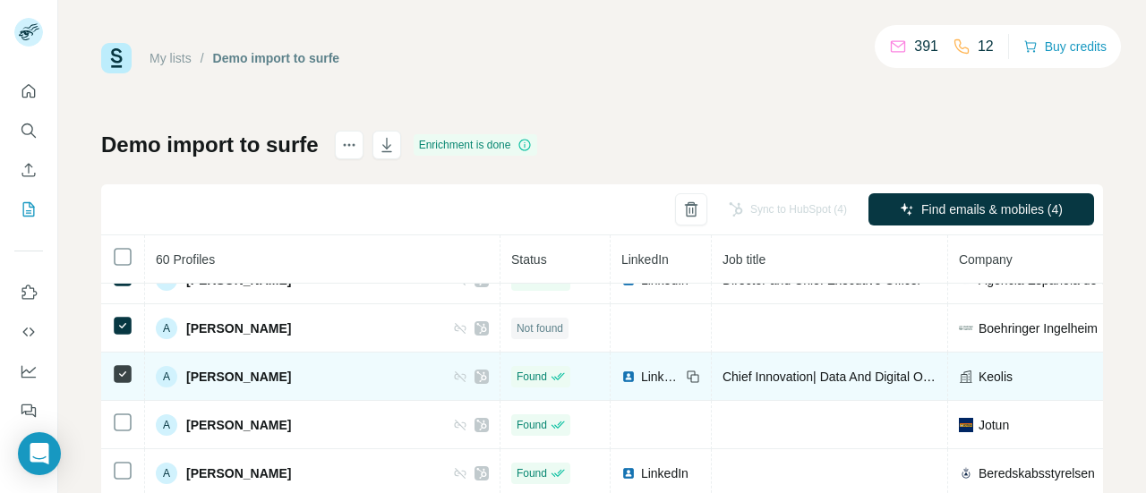
click at [115, 363] on icon at bounding box center [122, 373] width 21 height 21
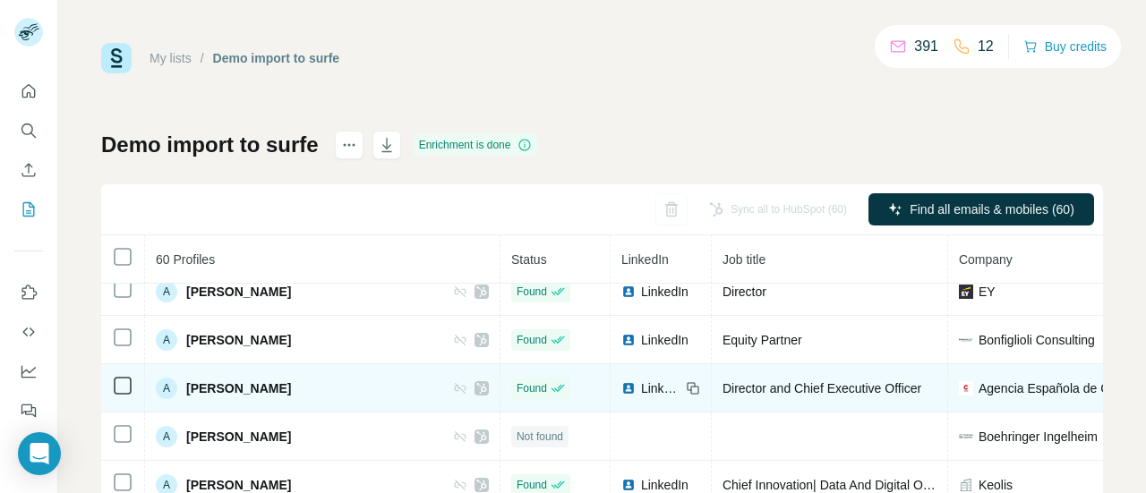
scroll to position [0, 0]
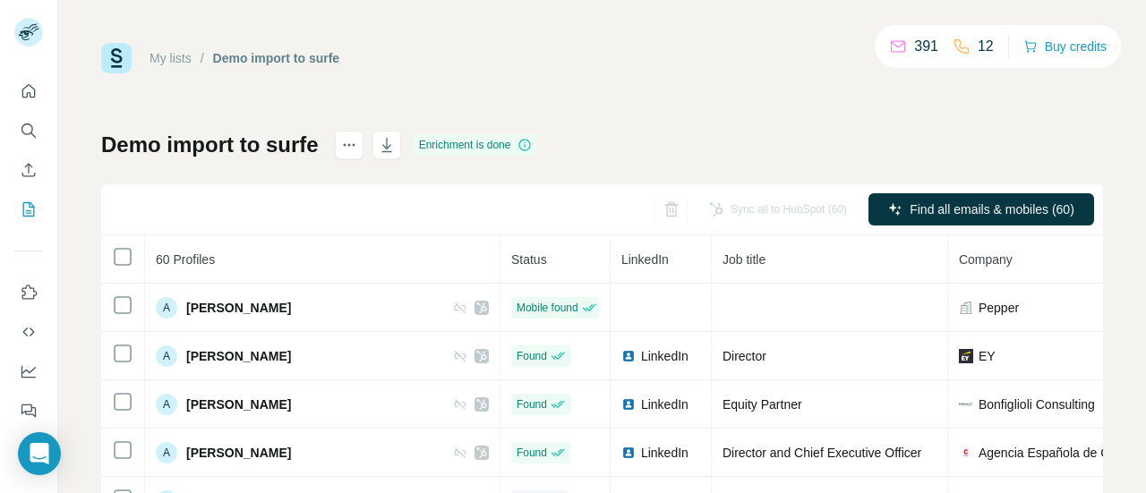
click at [755, 208] on div "Sync all to HubSpot (60)" at bounding box center [777, 209] width 163 height 32
click at [387, 146] on icon "button" at bounding box center [387, 145] width 18 height 18
click at [21, 221] on button "My lists" at bounding box center [28, 209] width 29 height 32
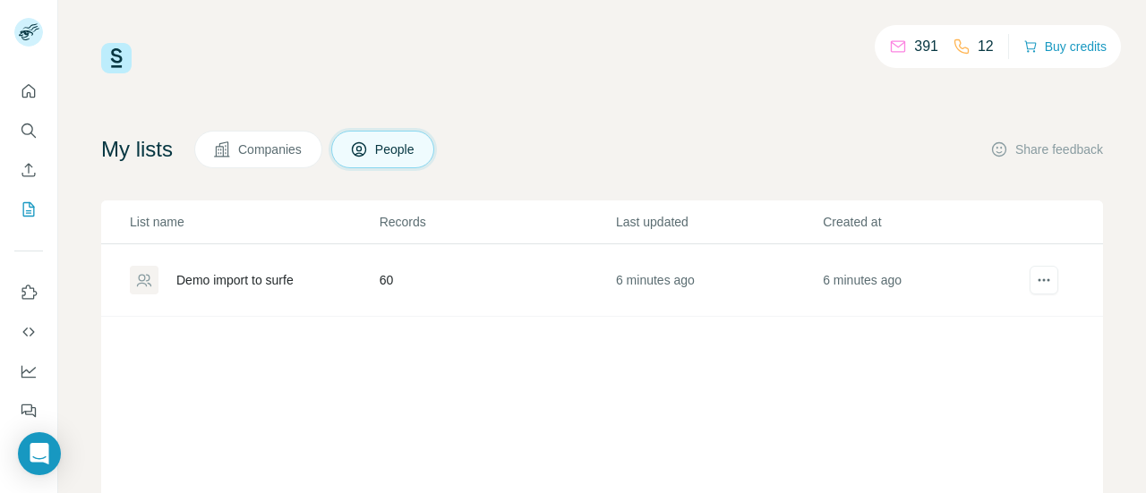
click at [268, 275] on div "Demo import to surfe" at bounding box center [234, 280] width 117 height 18
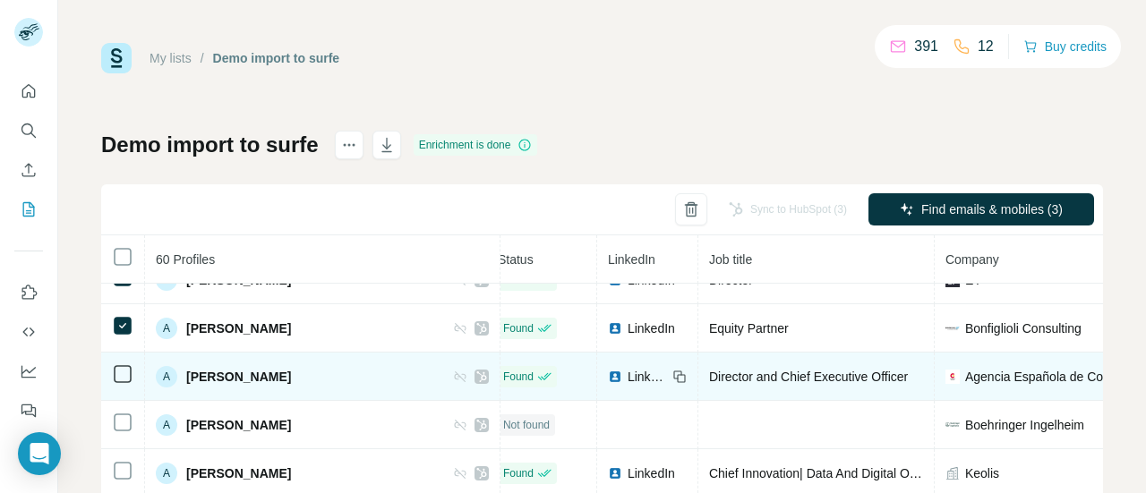
scroll to position [77, 13]
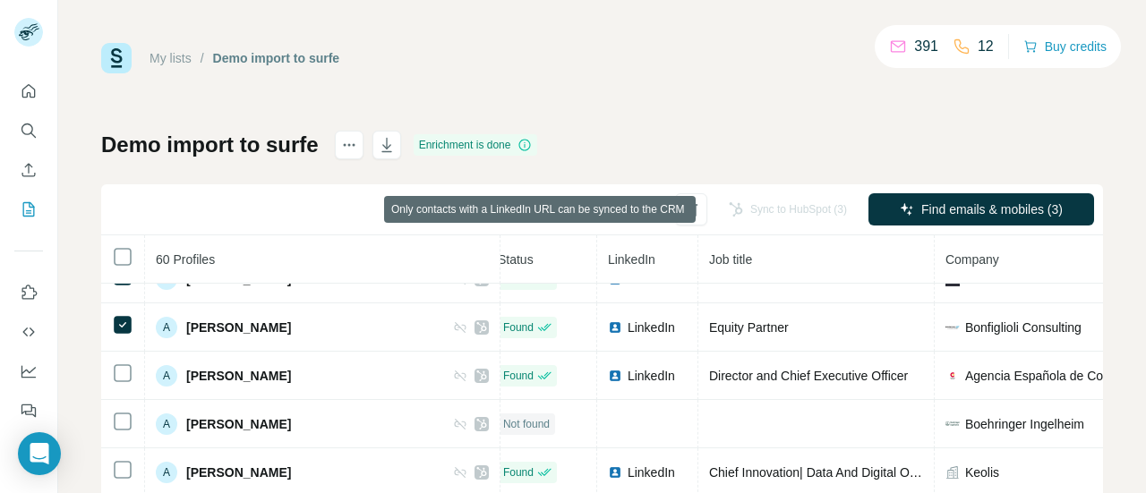
drag, startPoint x: 766, startPoint y: 204, endPoint x: 303, endPoint y: 223, distance: 464.0
click at [303, 223] on div "Sync to HubSpot (3) Find emails & mobiles (3)" at bounding box center [601, 209] width 1001 height 51
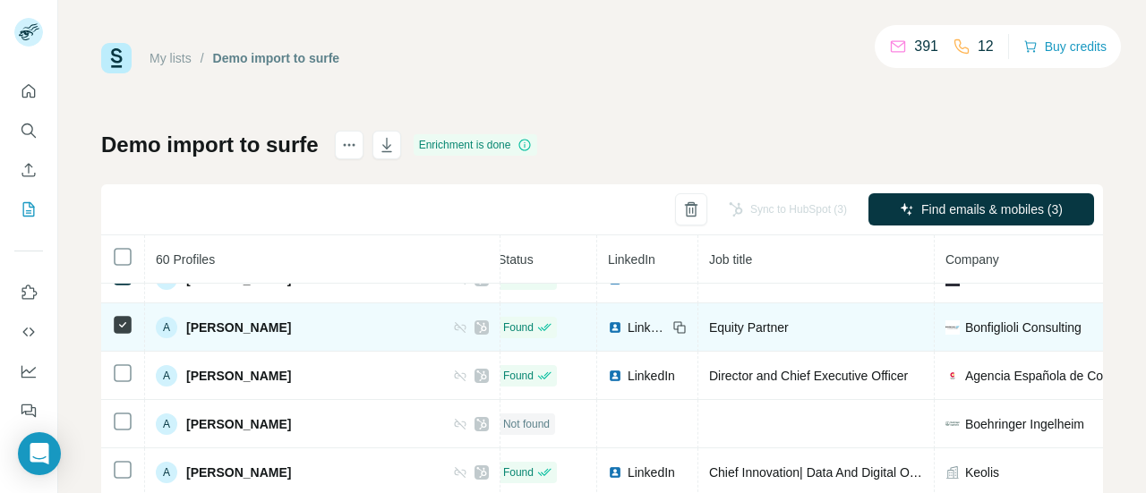
scroll to position [0, 13]
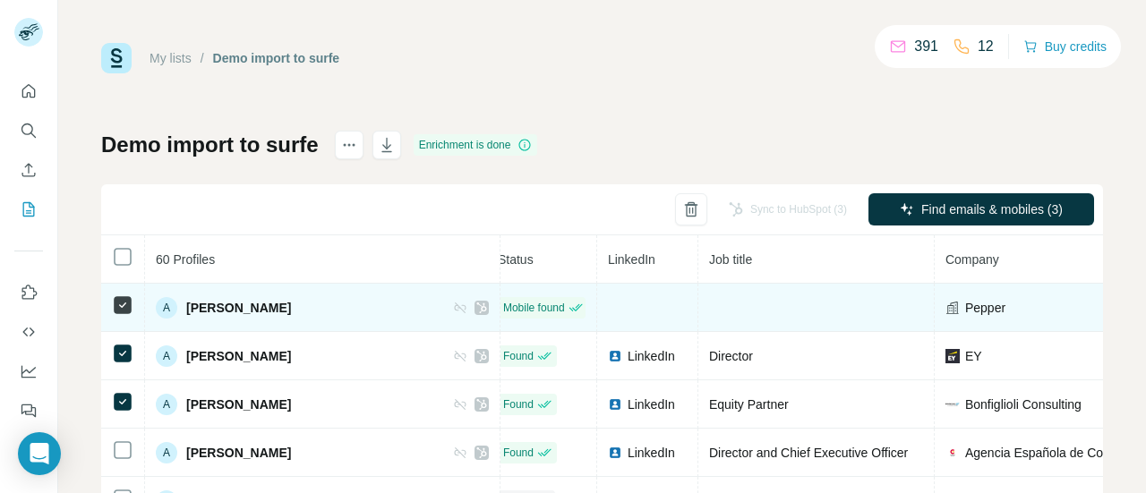
click at [112, 303] on icon at bounding box center [122, 304] width 21 height 21
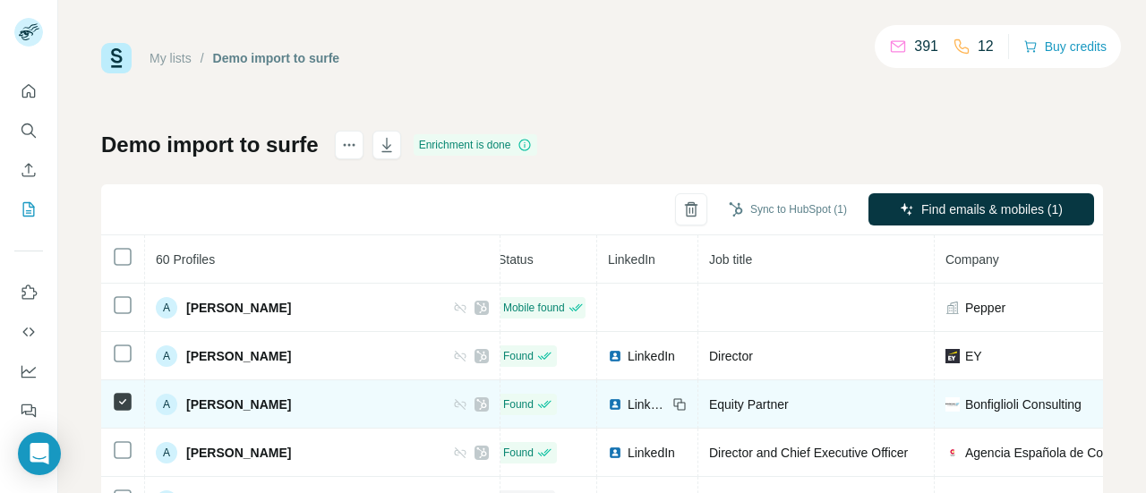
click at [120, 388] on td at bounding box center [123, 404] width 44 height 48
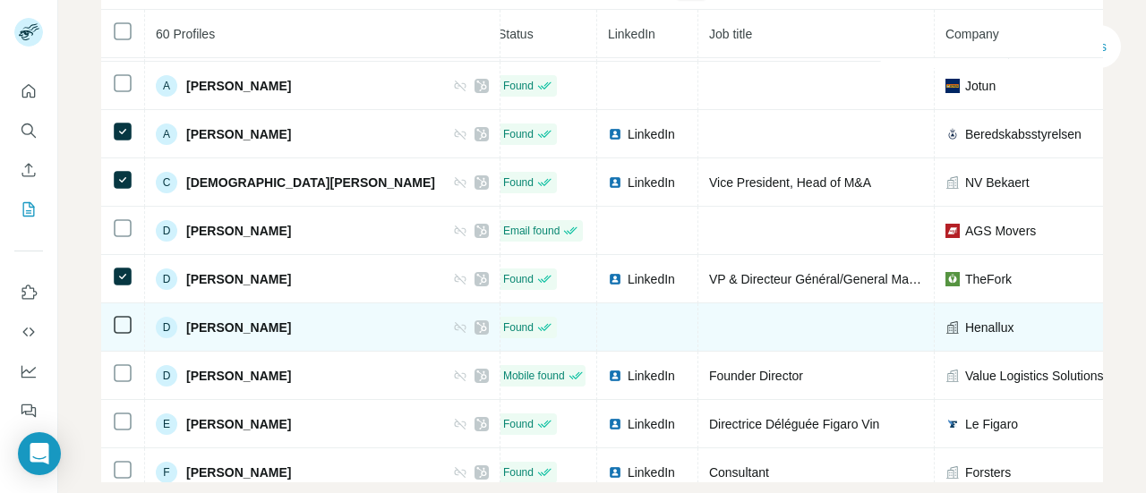
scroll to position [473, 13]
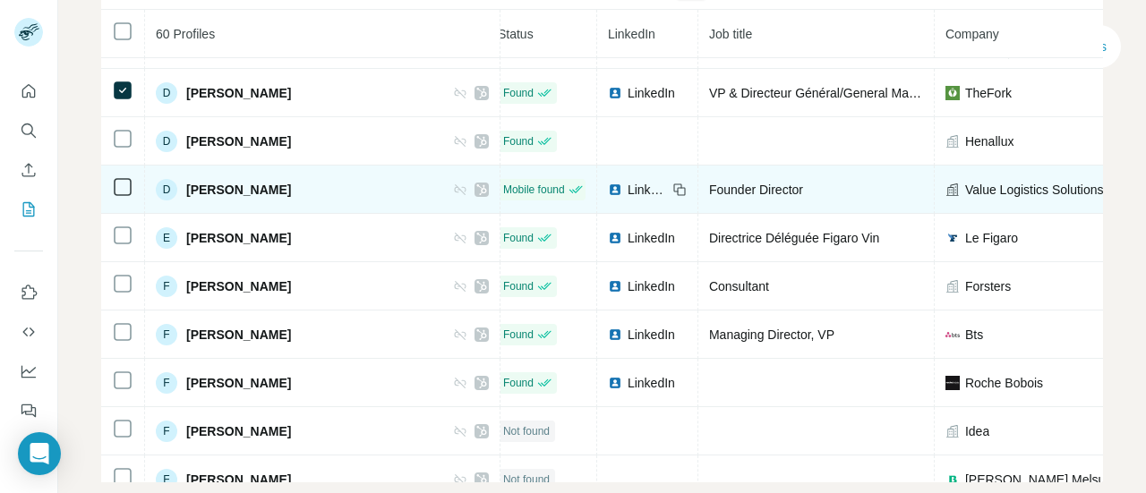
click at [120, 196] on icon at bounding box center [122, 186] width 21 height 21
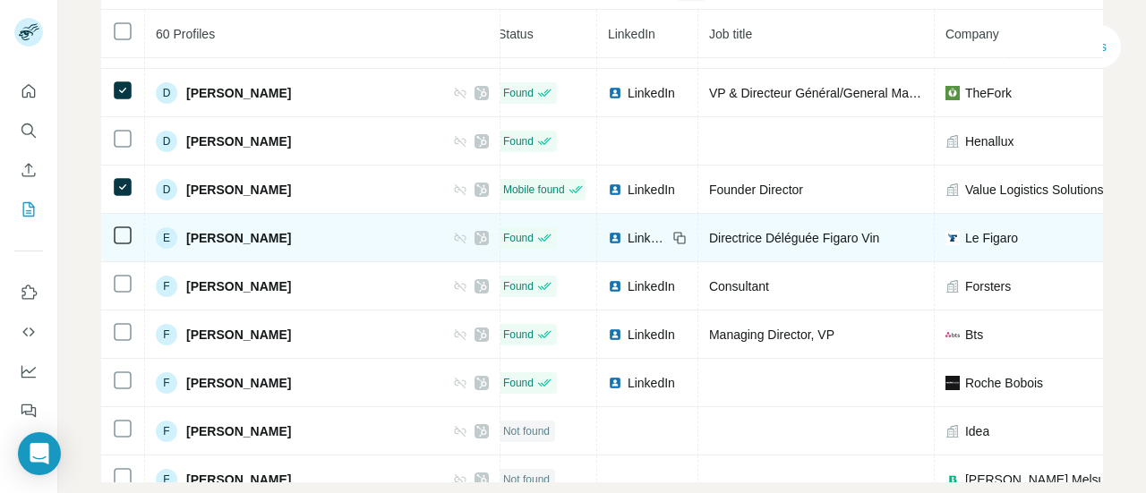
click at [120, 223] on td at bounding box center [123, 238] width 44 height 48
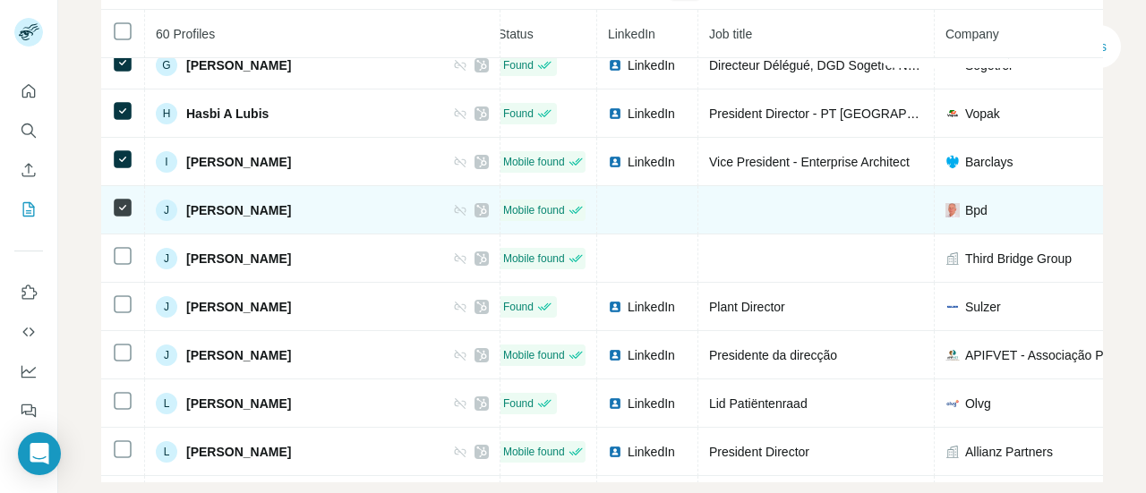
scroll to position [935, 13]
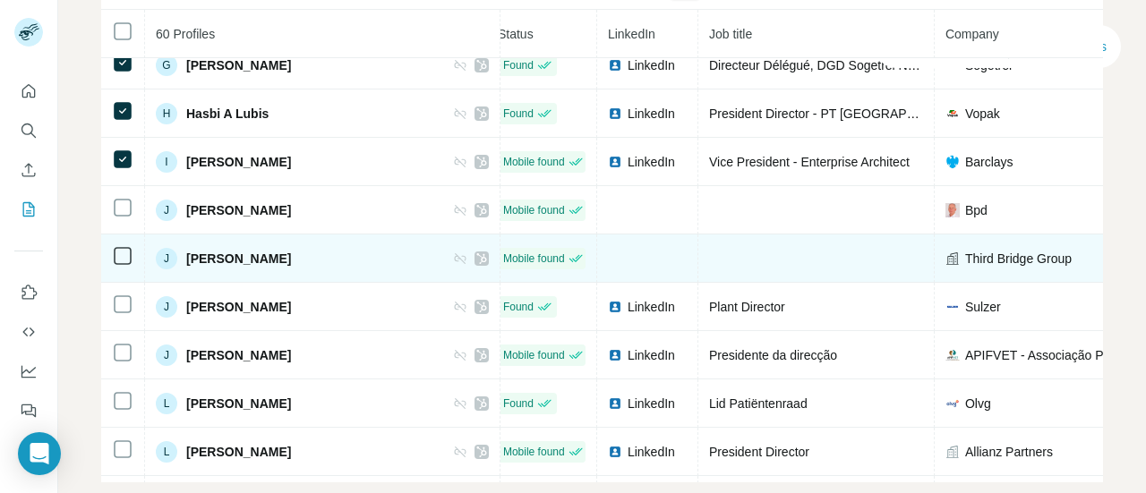
click at [125, 277] on td at bounding box center [123, 258] width 44 height 48
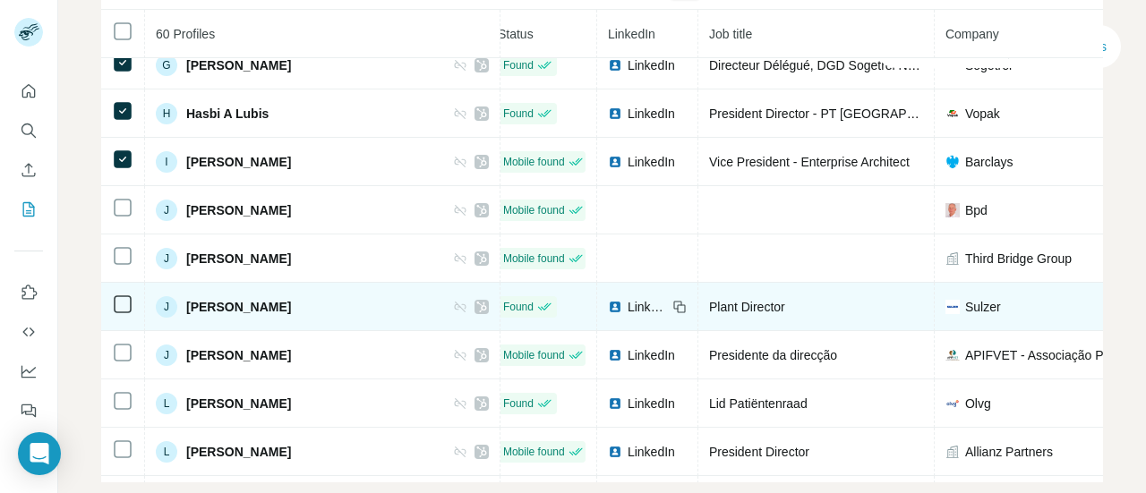
click at [120, 315] on td at bounding box center [123, 307] width 44 height 48
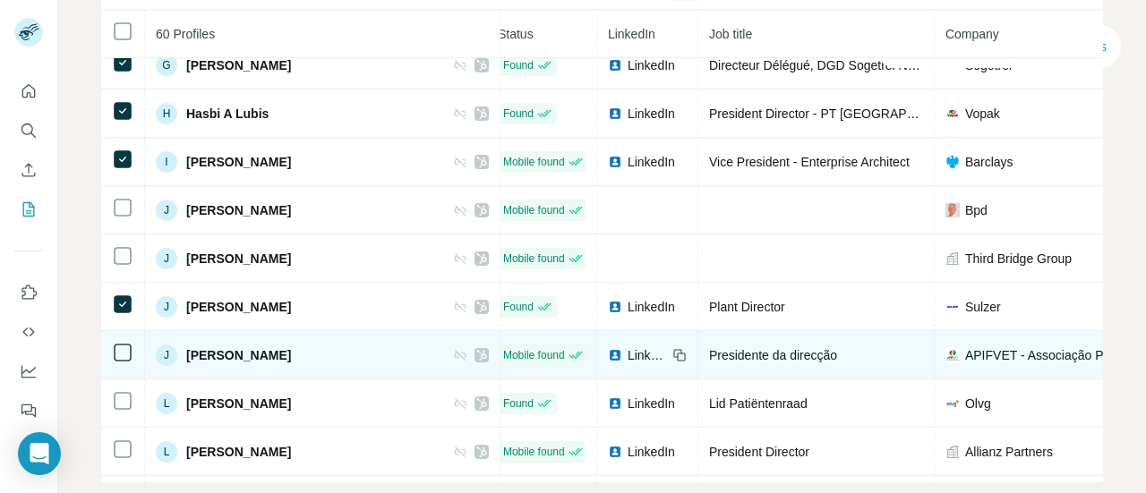
click at [122, 336] on td at bounding box center [123, 355] width 44 height 48
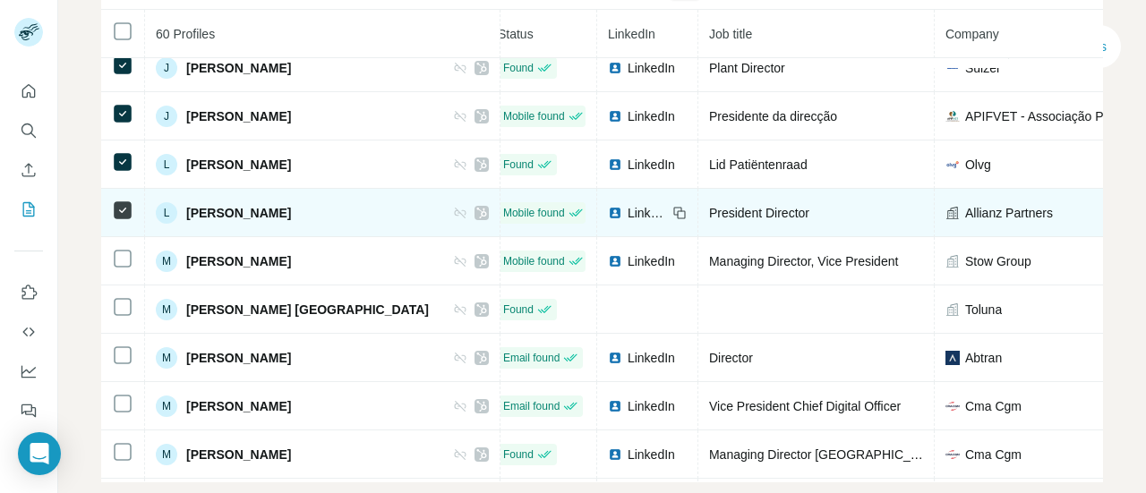
scroll to position [1234, 13]
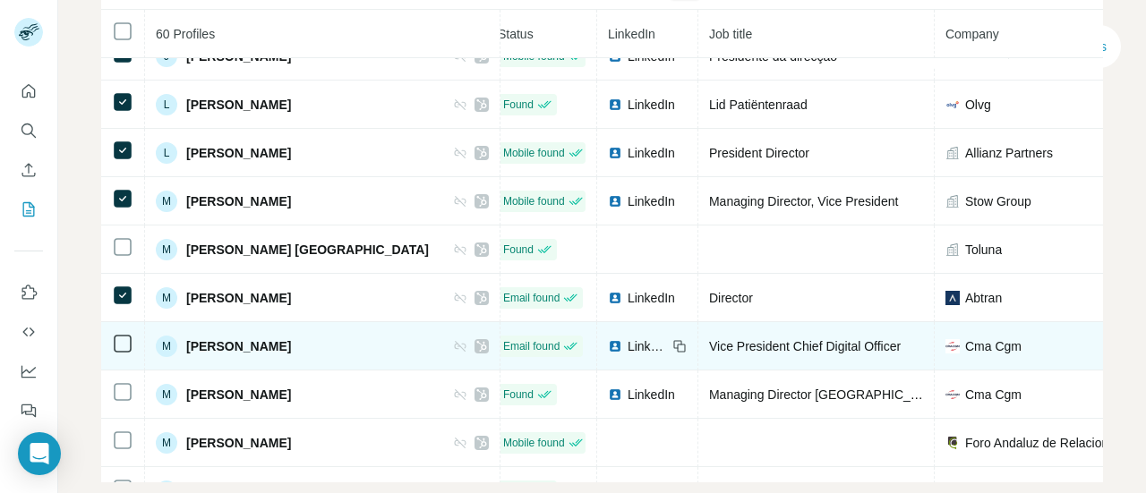
click at [124, 322] on td at bounding box center [123, 346] width 44 height 48
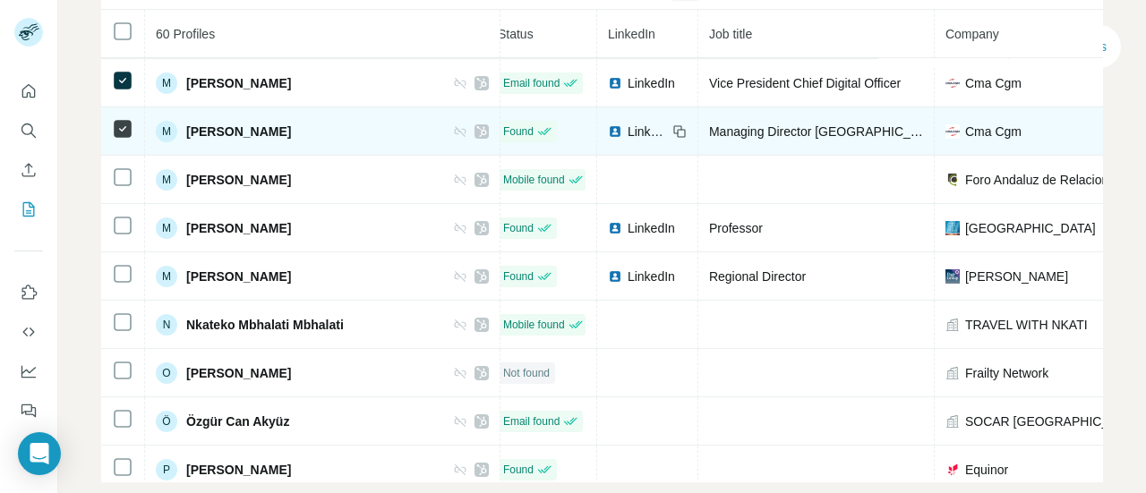
scroll to position [1557, 13]
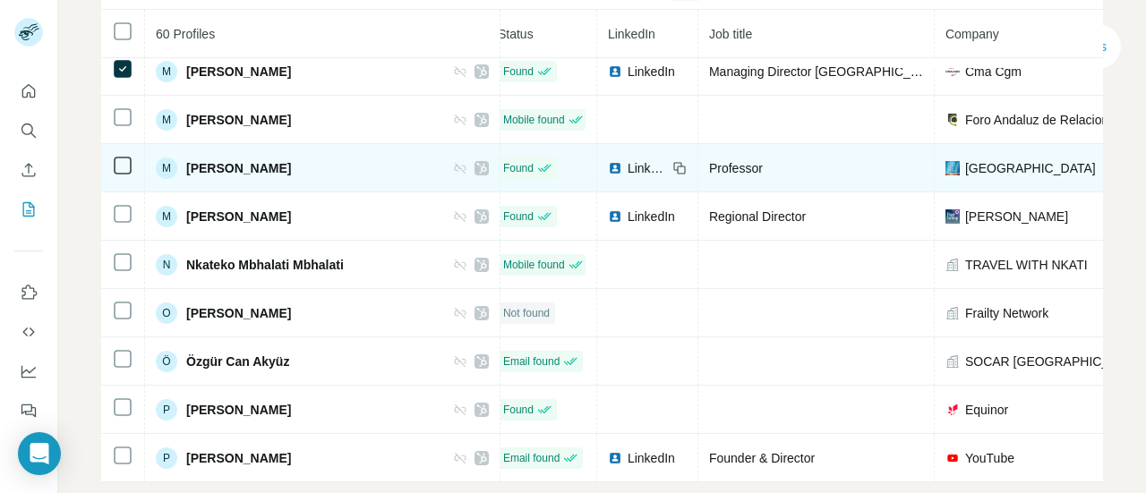
click at [116, 153] on td at bounding box center [123, 168] width 44 height 48
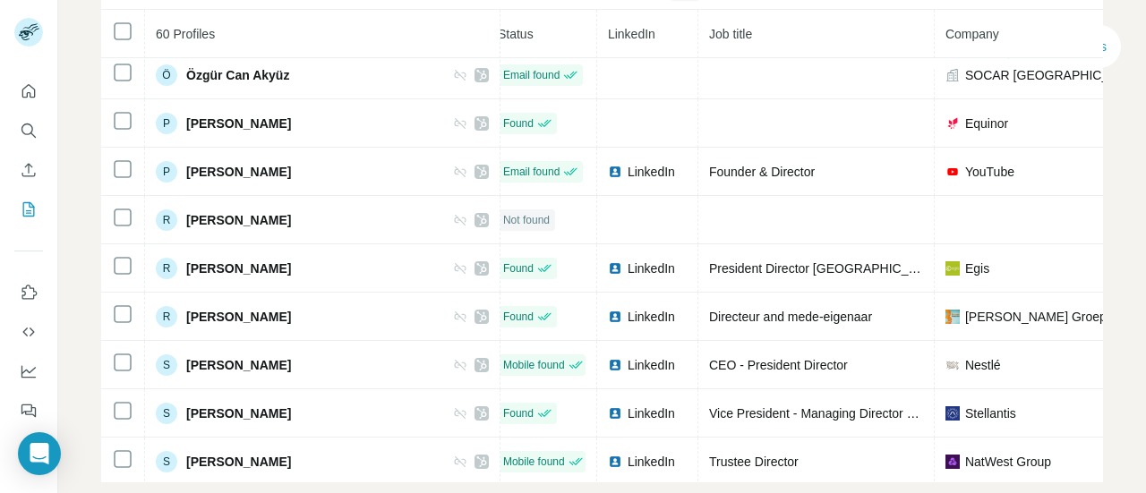
scroll to position [1845, 13]
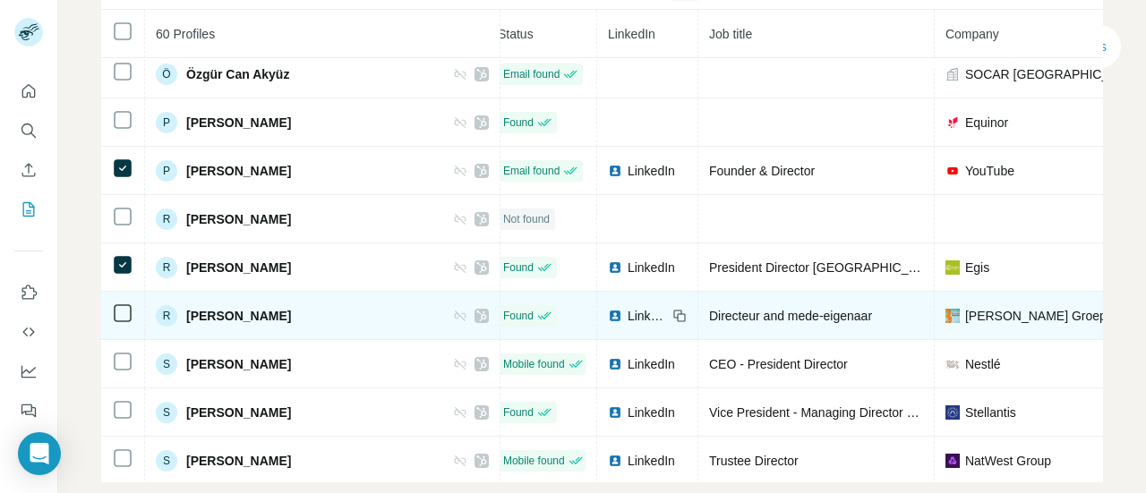
click at [124, 303] on icon at bounding box center [122, 313] width 21 height 21
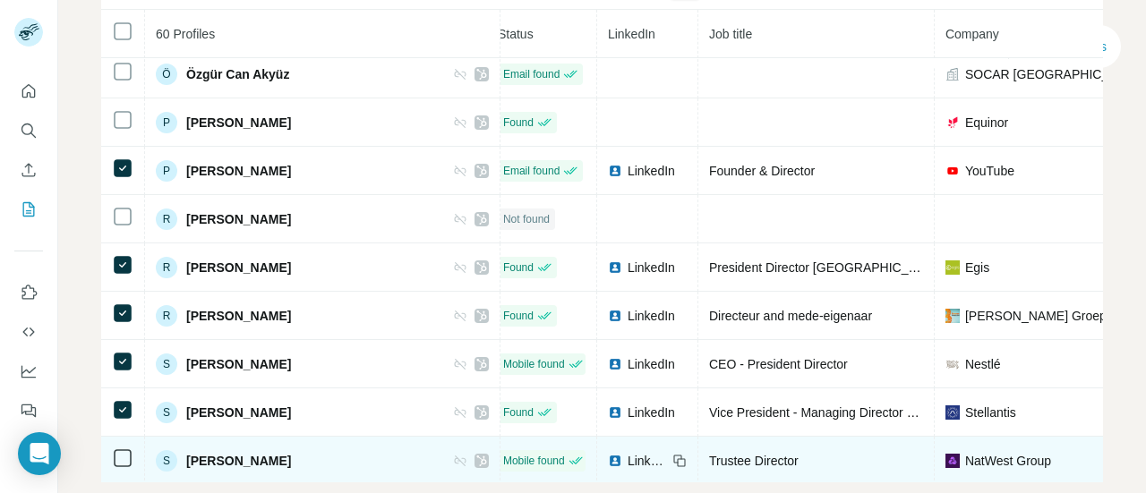
click at [122, 443] on td at bounding box center [123, 461] width 44 height 48
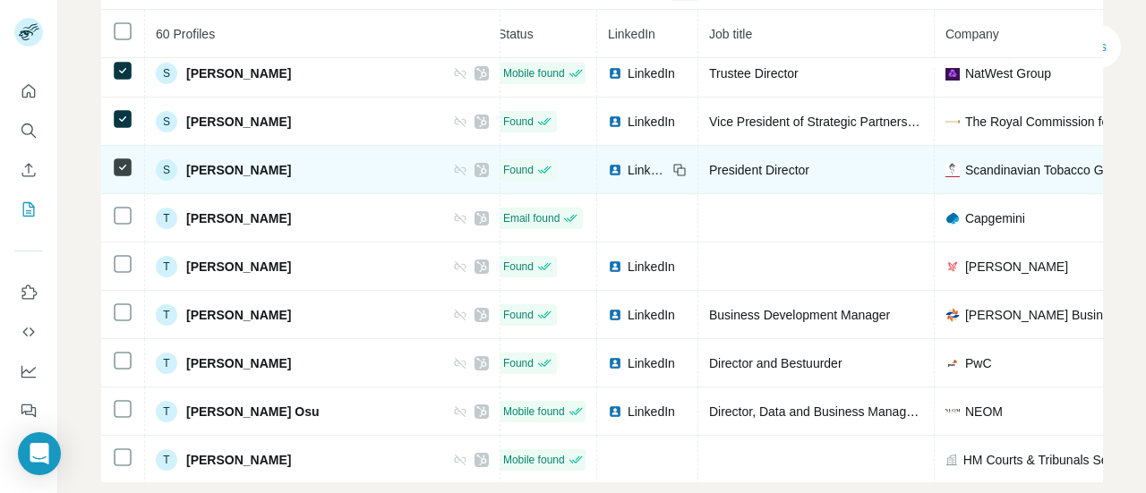
scroll to position [2243, 13]
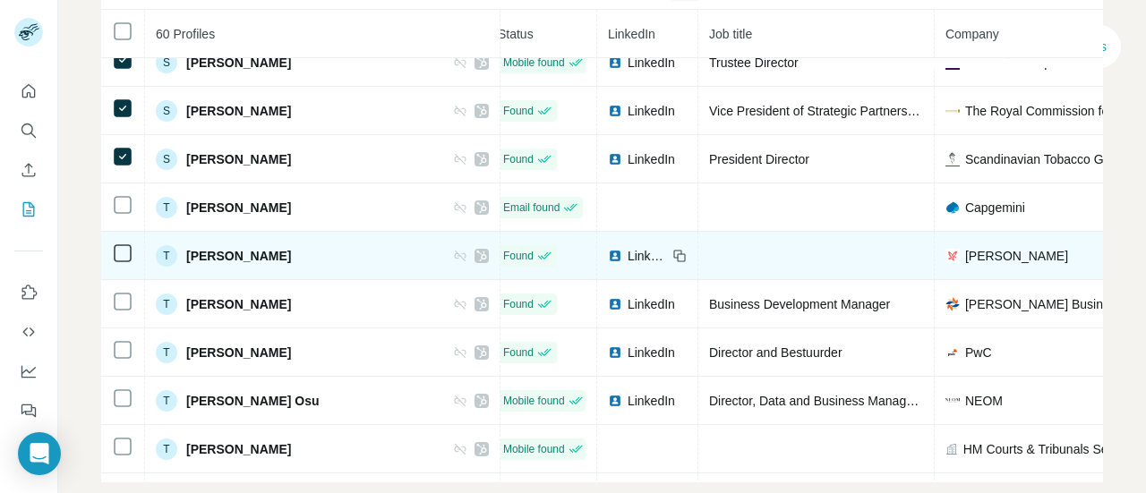
click at [125, 269] on td at bounding box center [123, 256] width 44 height 48
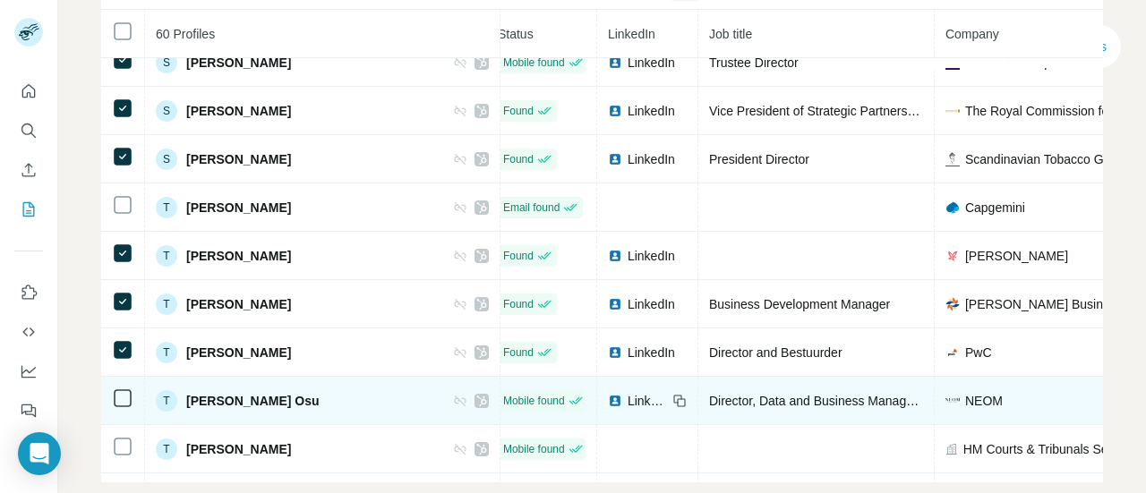
click at [118, 414] on td at bounding box center [123, 401] width 44 height 48
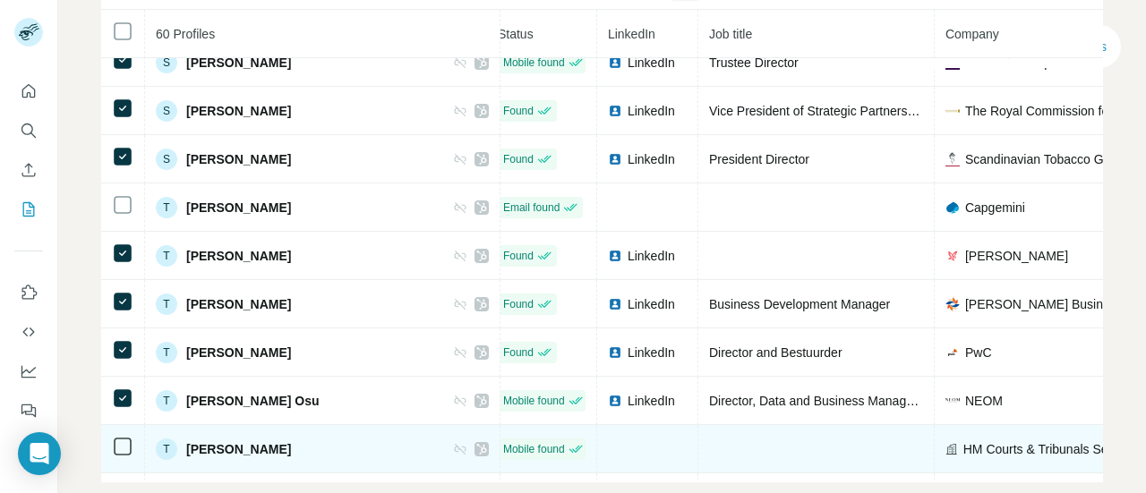
click at [121, 431] on td at bounding box center [123, 449] width 44 height 48
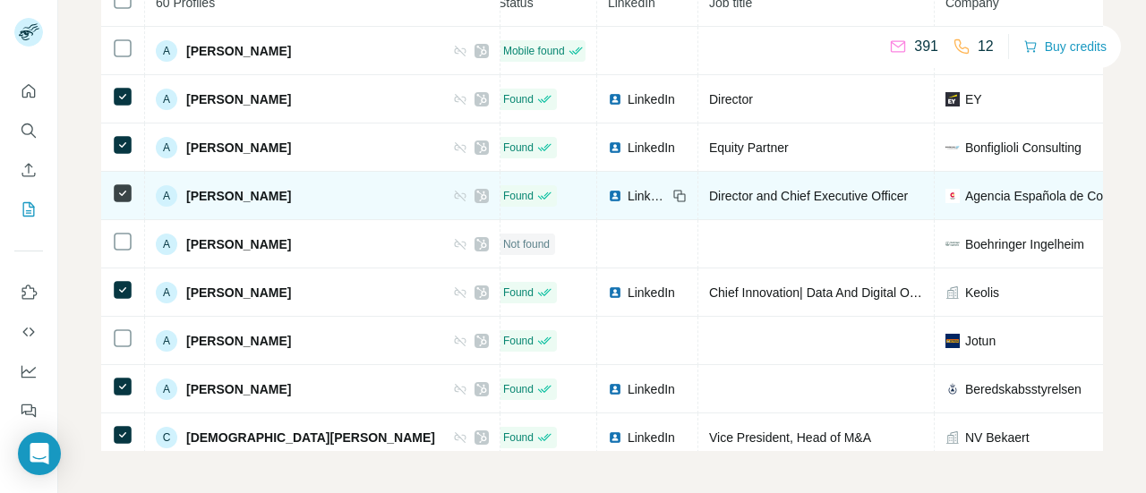
scroll to position [0, 0]
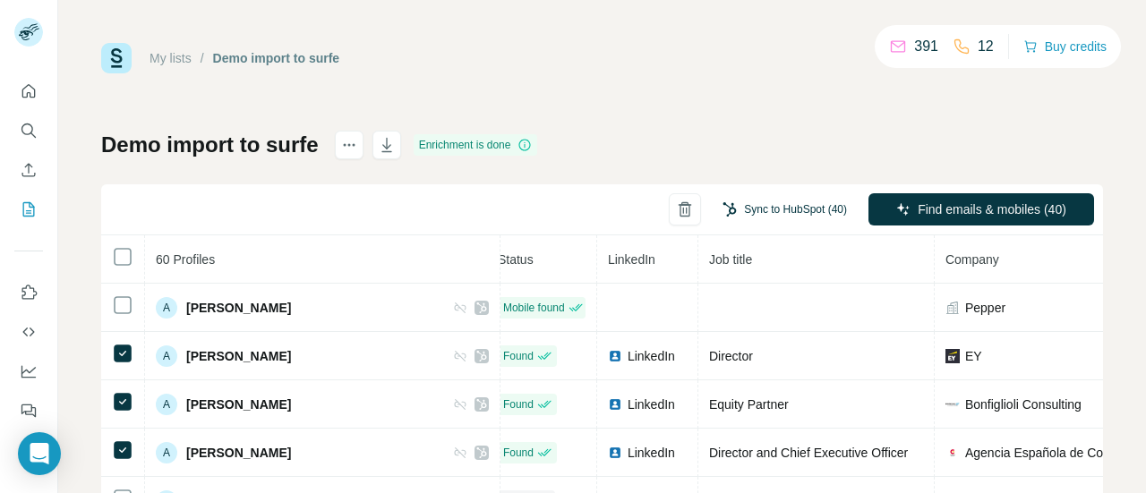
click at [768, 210] on button "Sync to HubSpot (40)" at bounding box center [784, 209] width 149 height 27
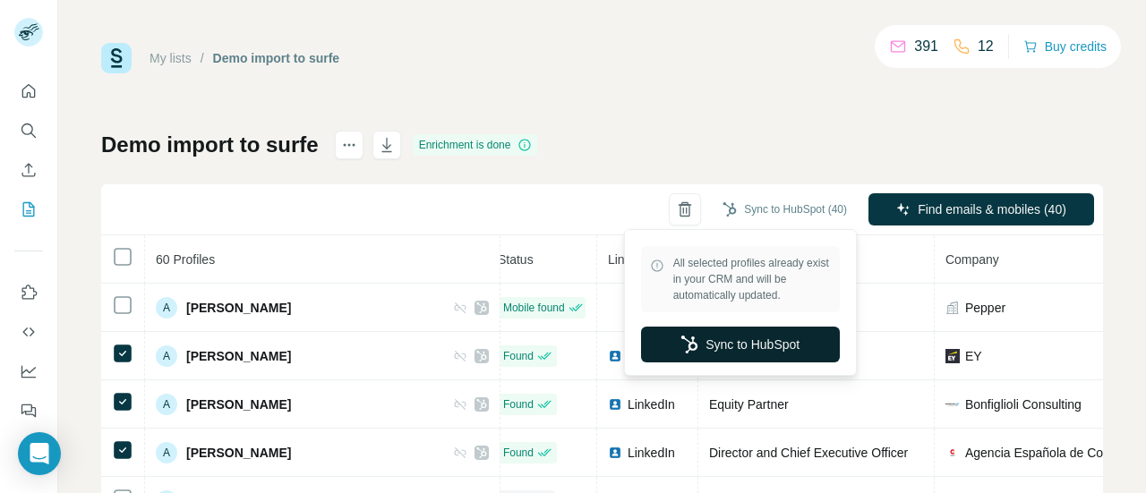
click at [767, 340] on button "Sync to HubSpot" at bounding box center [740, 345] width 199 height 36
